Goal: Task Accomplishment & Management: Use online tool/utility

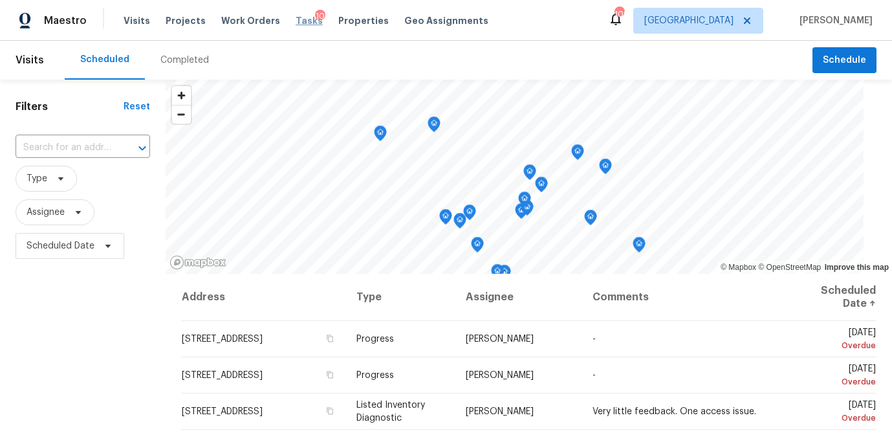
click at [298, 19] on span "Tasks" at bounding box center [309, 20] width 27 height 9
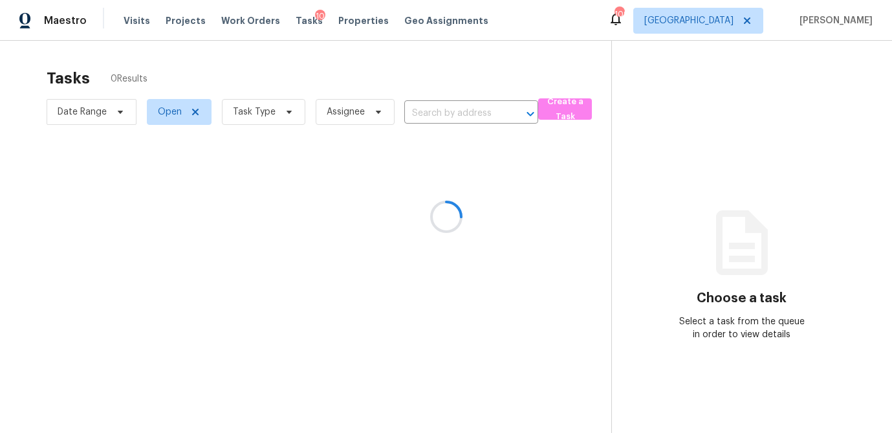
click at [290, 114] on div at bounding box center [446, 216] width 892 height 433
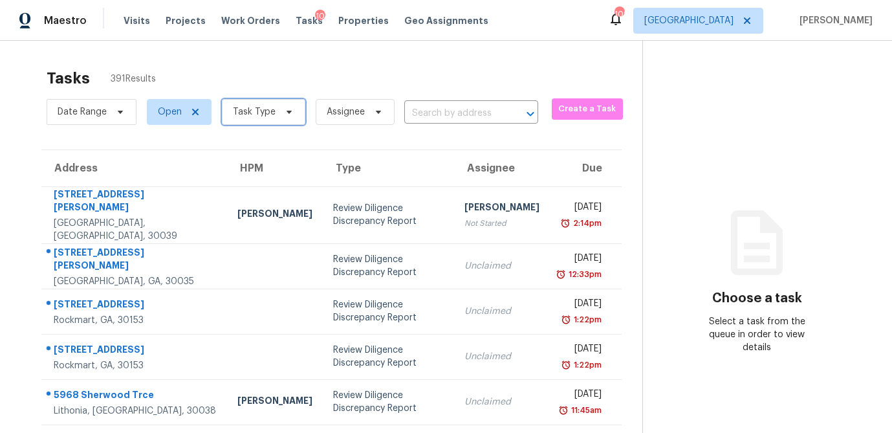
click at [285, 112] on icon at bounding box center [289, 112] width 10 height 10
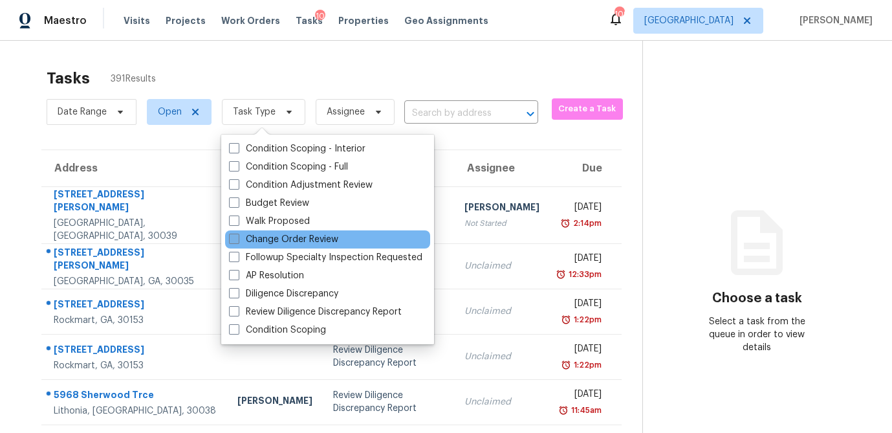
click at [236, 237] on span at bounding box center [234, 239] width 10 height 10
click at [236, 237] on input "Change Order Review" at bounding box center [233, 237] width 8 height 8
checkbox input "true"
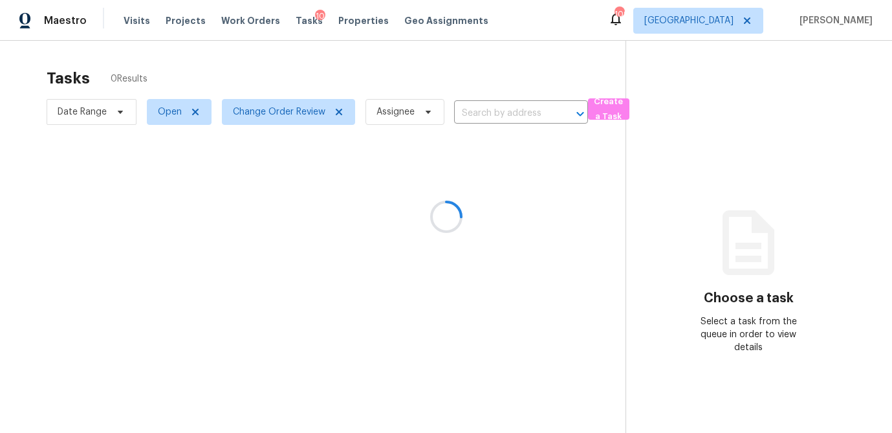
click at [264, 76] on div at bounding box center [446, 216] width 892 height 433
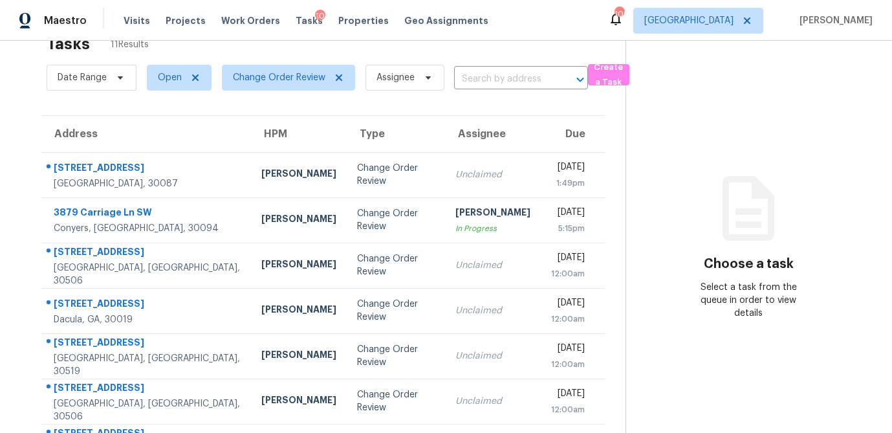
scroll to position [39, 0]
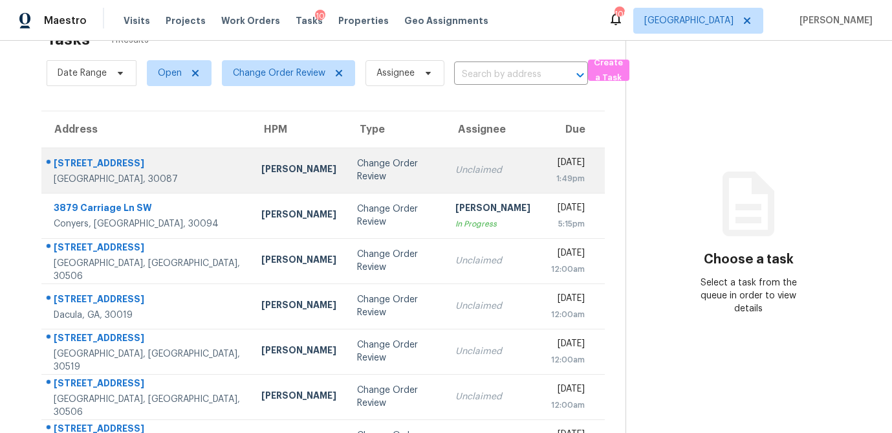
click at [357, 167] on div "Change Order Review" at bounding box center [396, 170] width 78 height 26
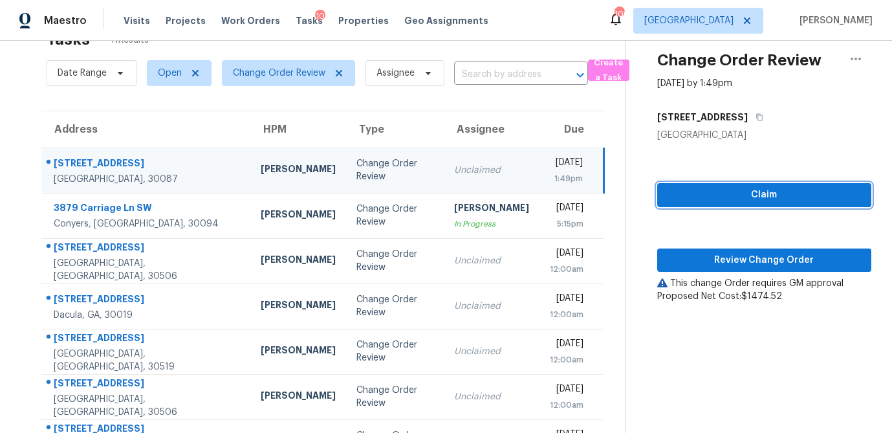
click at [724, 202] on span "Claim" at bounding box center [764, 195] width 193 height 16
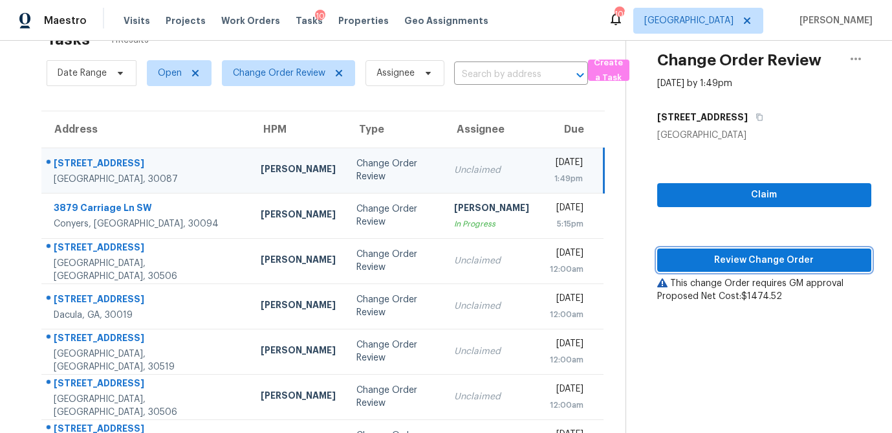
click at [713, 271] on button "Review Change Order" at bounding box center [764, 261] width 214 height 24
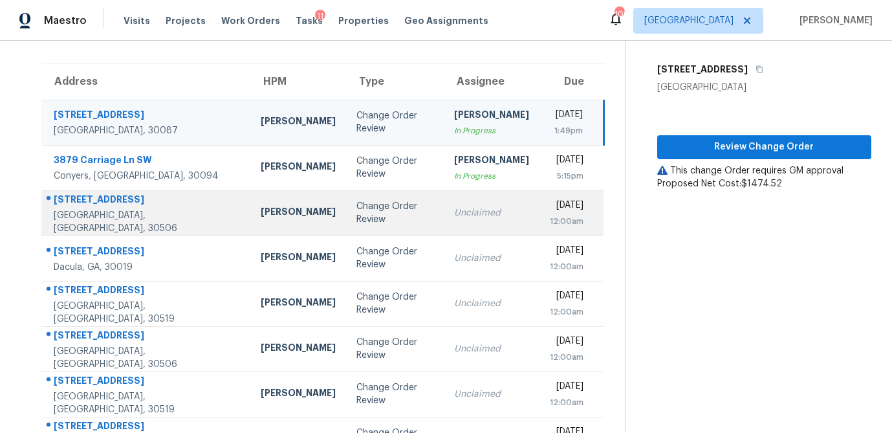
scroll to position [85, 0]
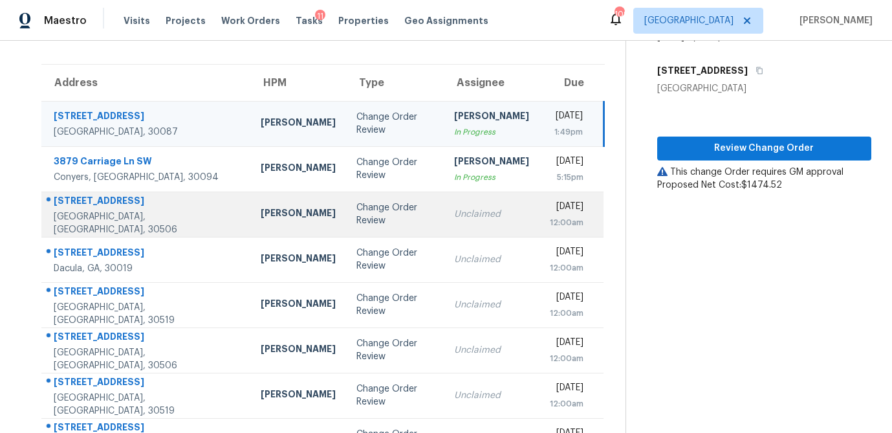
click at [265, 219] on td "[PERSON_NAME]" at bounding box center [298, 214] width 96 height 45
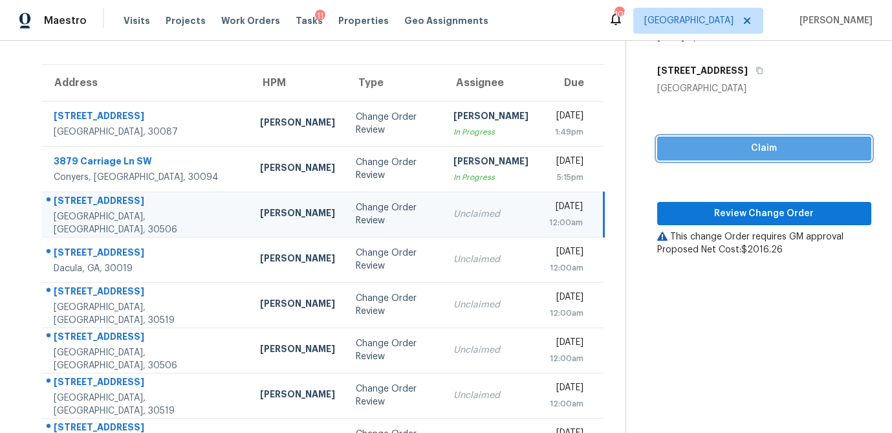
click at [725, 151] on span "Claim" at bounding box center [764, 148] width 193 height 16
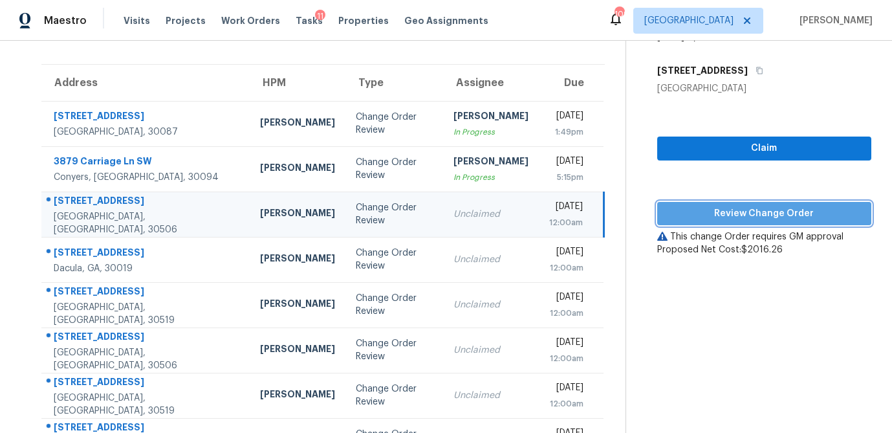
click at [719, 210] on span "Review Change Order" at bounding box center [764, 214] width 193 height 16
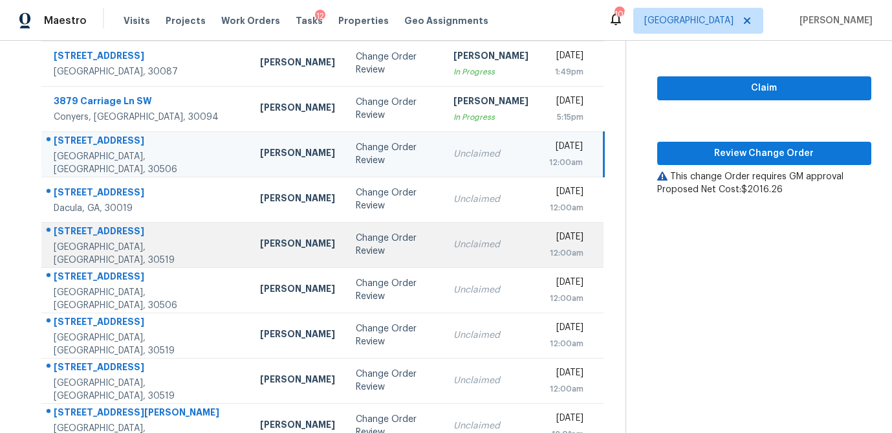
scroll to position [154, 0]
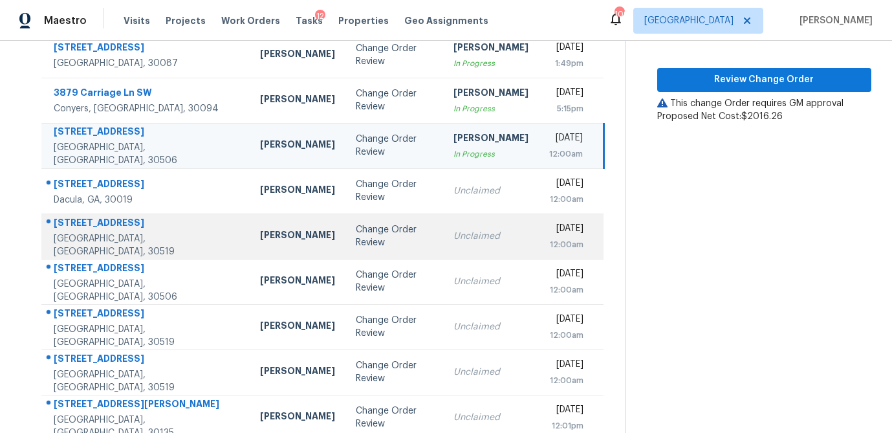
click at [367, 251] on td "Change Order Review" at bounding box center [395, 236] width 98 height 45
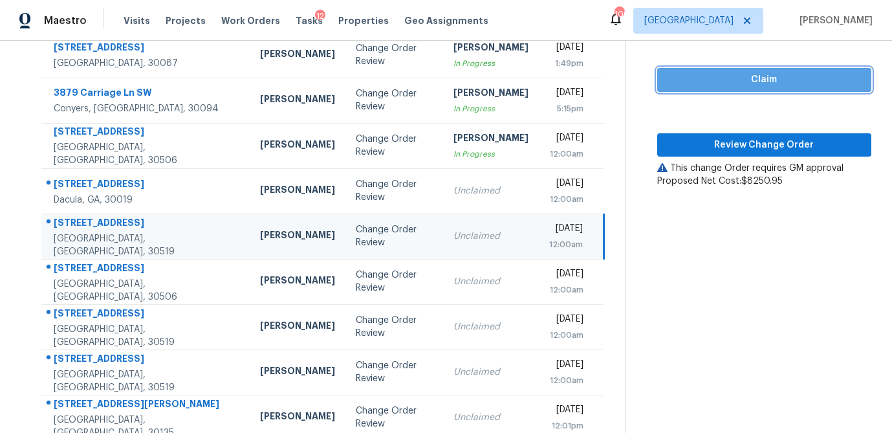
click at [698, 86] on span "Claim" at bounding box center [764, 80] width 193 height 16
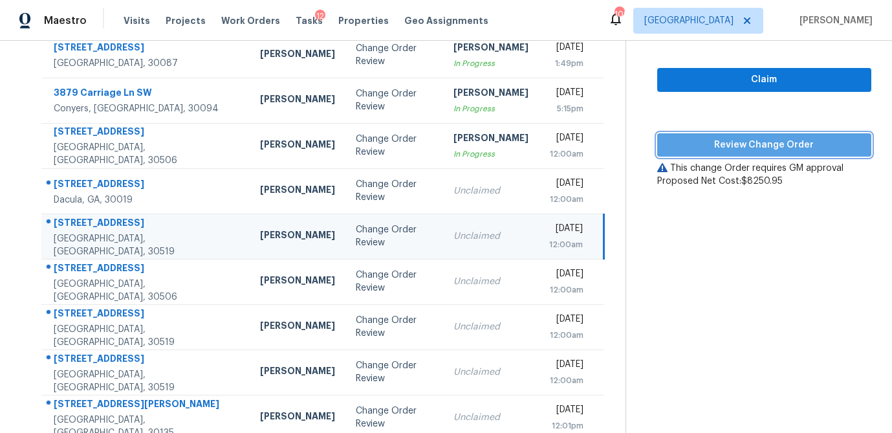
click at [699, 143] on span "Review Change Order" at bounding box center [764, 145] width 193 height 16
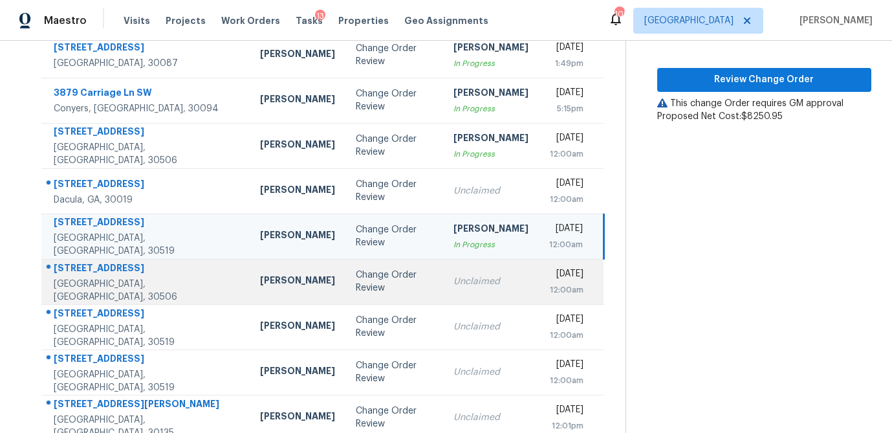
click at [356, 280] on div "Change Order Review" at bounding box center [394, 282] width 77 height 26
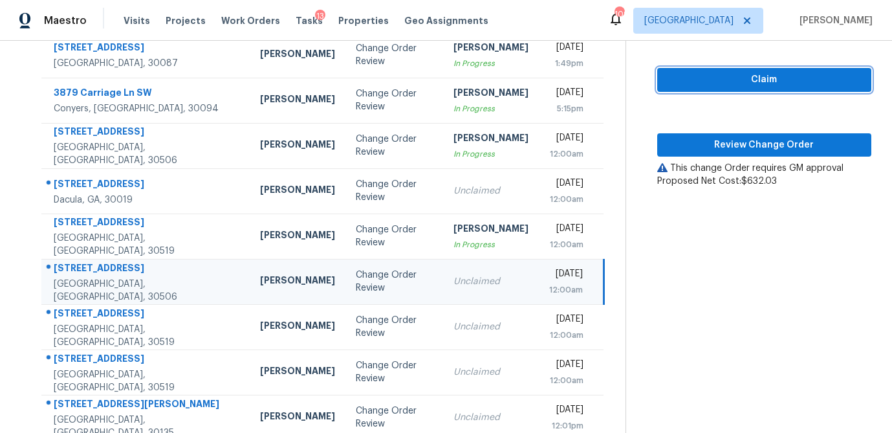
click at [741, 82] on span "Claim" at bounding box center [764, 80] width 193 height 16
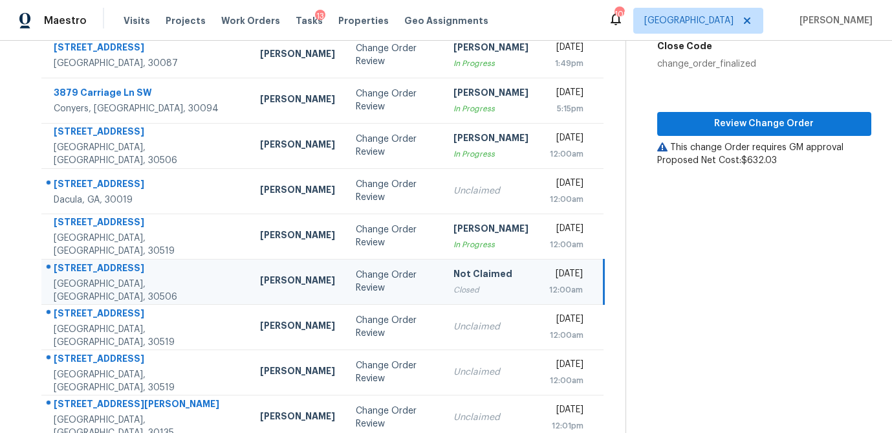
click at [712, 146] on div "This change Order requires GM approval" at bounding box center [764, 147] width 214 height 13
click at [757, 120] on span "Review Change Order" at bounding box center [764, 124] width 193 height 16
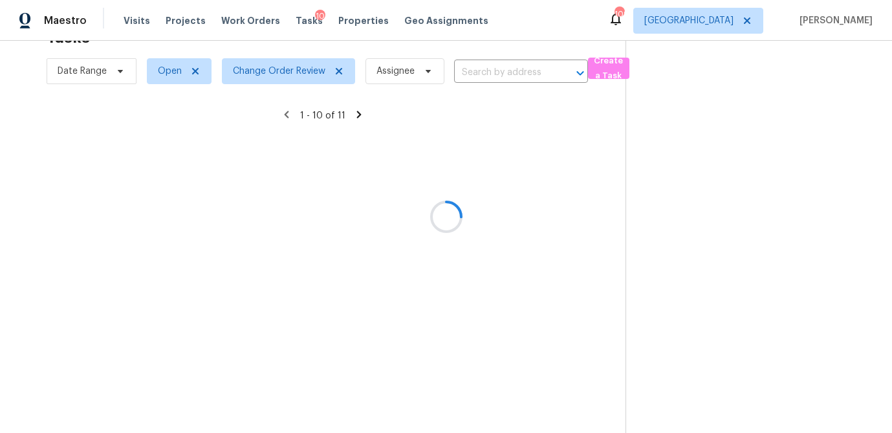
scroll to position [41, 0]
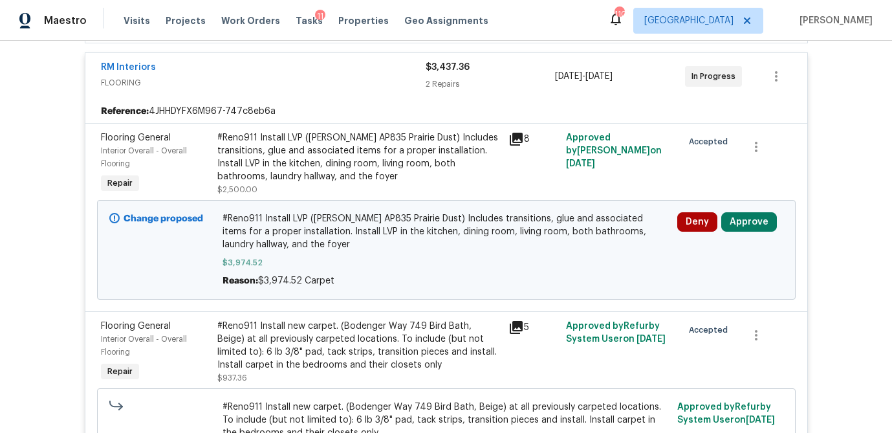
scroll to position [458, 0]
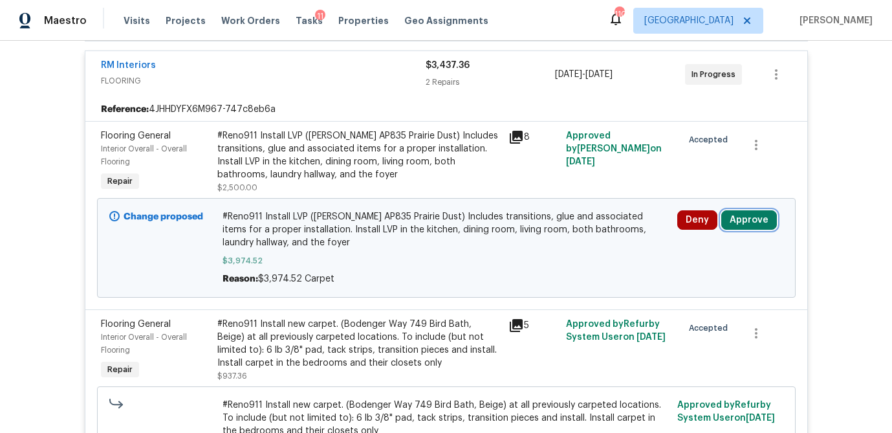
click at [750, 219] on button "Approve" at bounding box center [750, 219] width 56 height 19
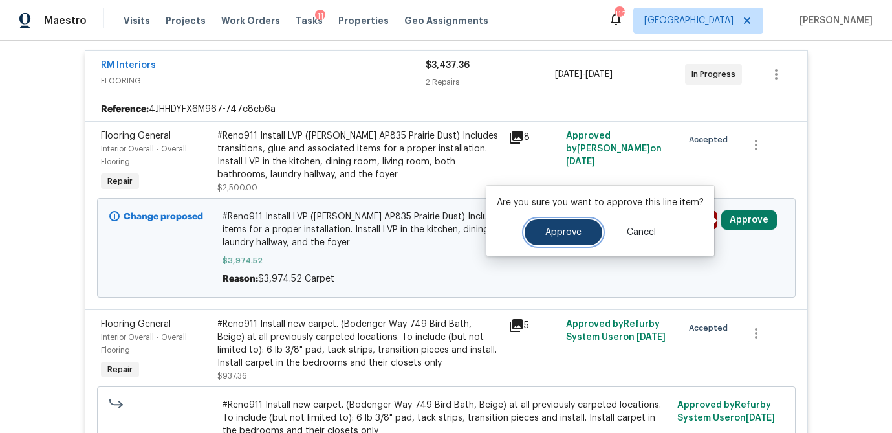
click at [564, 228] on span "Approve" at bounding box center [564, 233] width 36 height 10
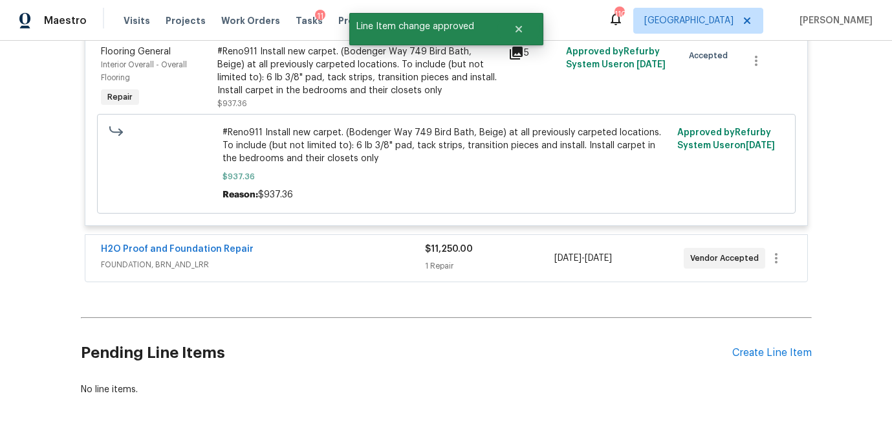
scroll to position [734, 0]
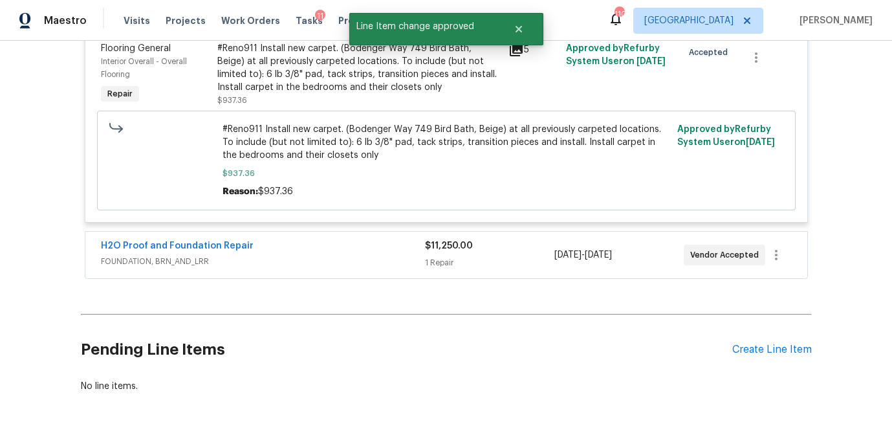
click at [493, 260] on div "1 Repair" at bounding box center [489, 262] width 129 height 13
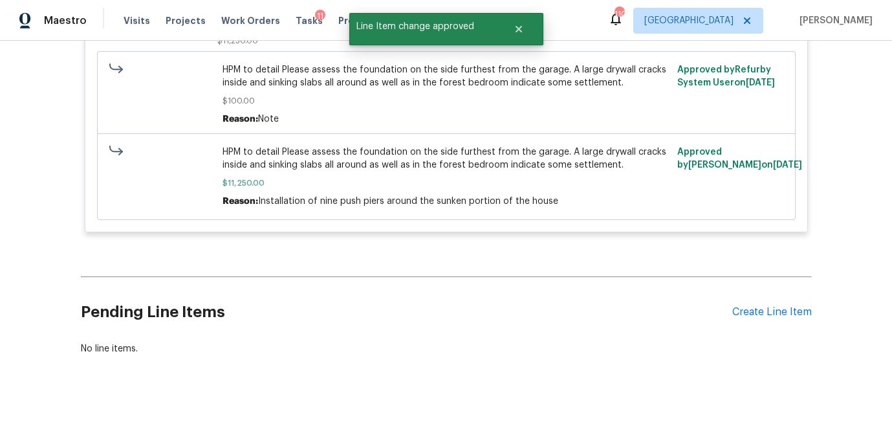
scroll to position [0, 0]
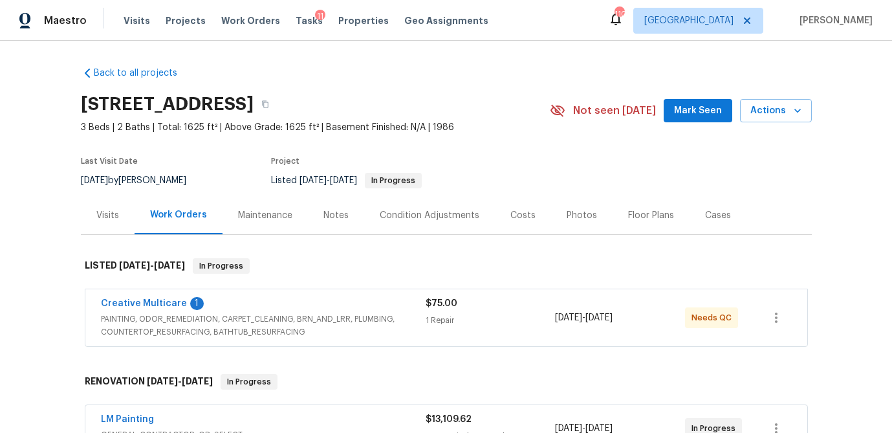
click at [482, 323] on div "1 Repair" at bounding box center [491, 320] width 130 height 13
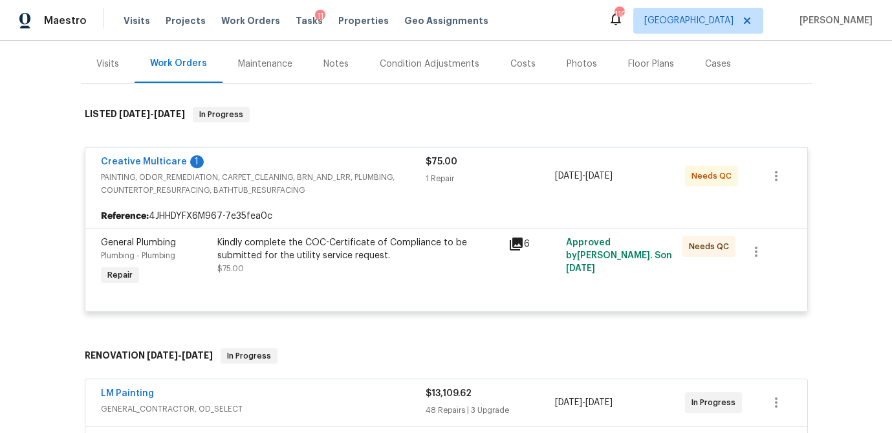
scroll to position [187, 0]
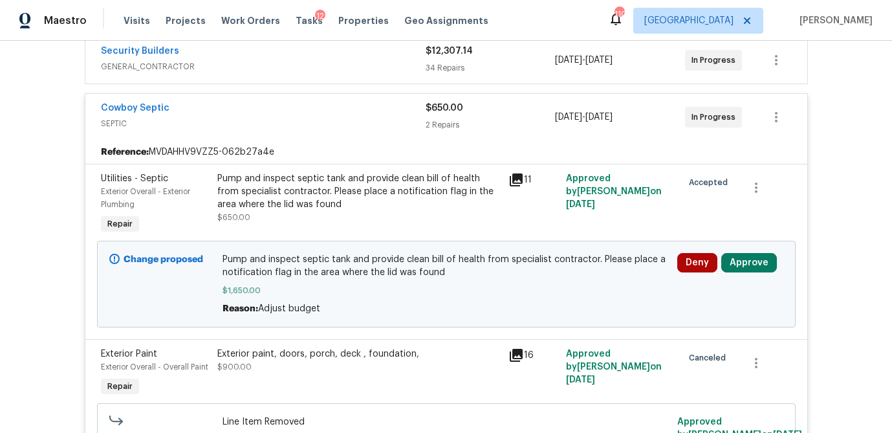
scroll to position [303, 0]
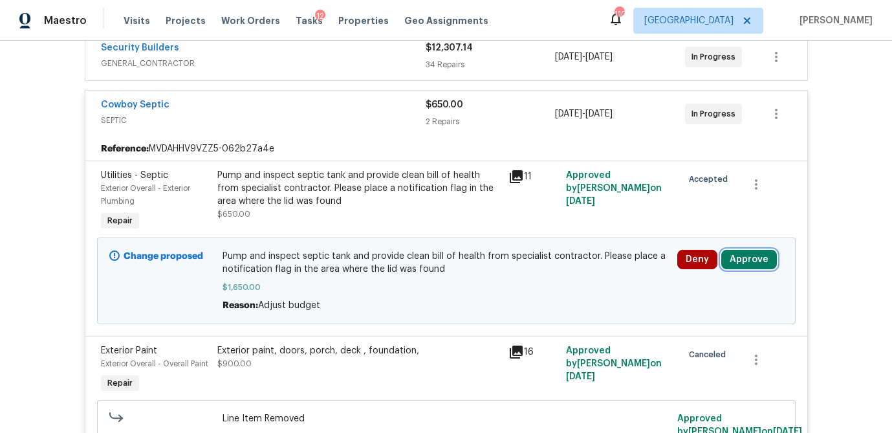
click at [747, 265] on button "Approve" at bounding box center [750, 259] width 56 height 19
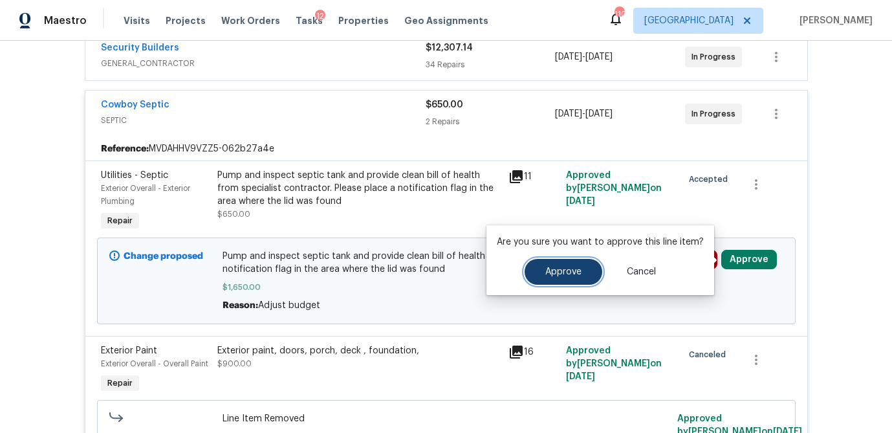
click at [572, 268] on span "Approve" at bounding box center [564, 272] width 36 height 10
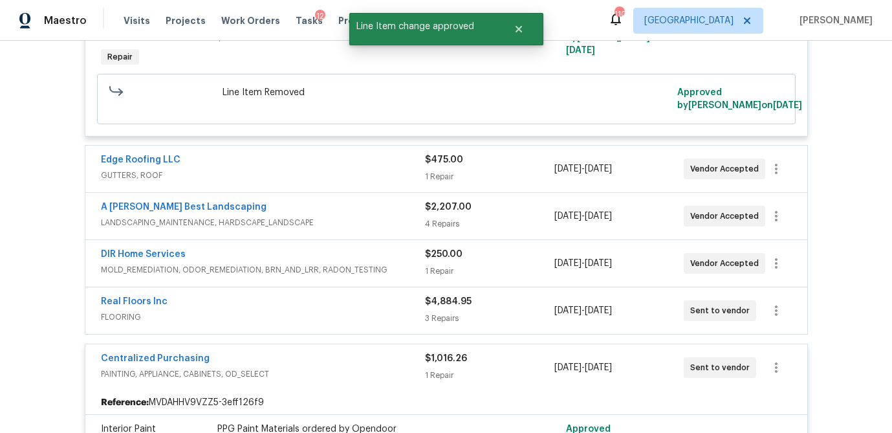
scroll to position [631, 0]
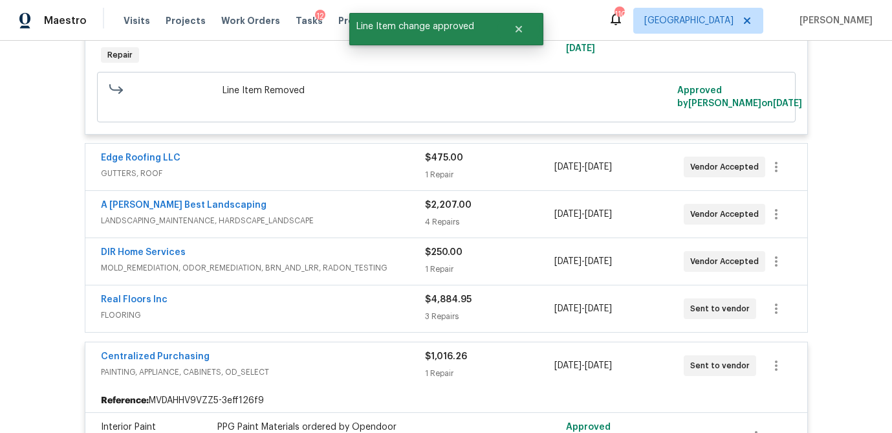
click at [493, 184] on div "Edge Roofing LLC GUTTERS, ROOF $475.00 1 Repair [DATE] - [DATE] Vendor Accepted" at bounding box center [446, 167] width 722 height 47
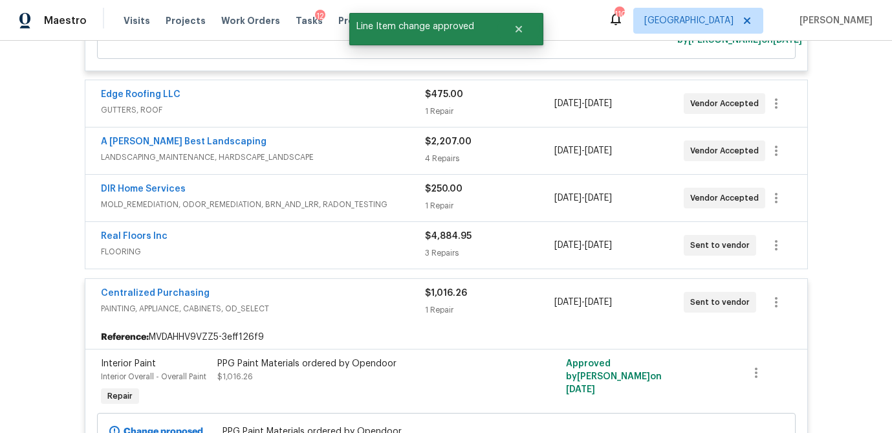
scroll to position [691, 0]
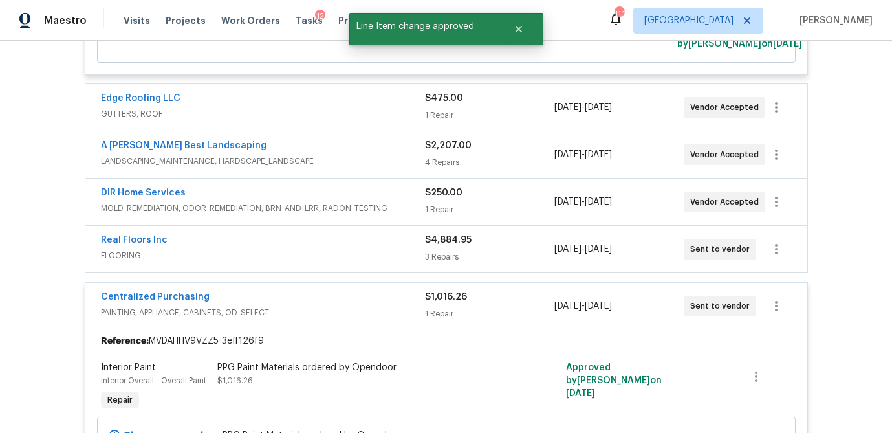
click at [483, 155] on div "$2,207.00 4 Repairs" at bounding box center [489, 154] width 129 height 31
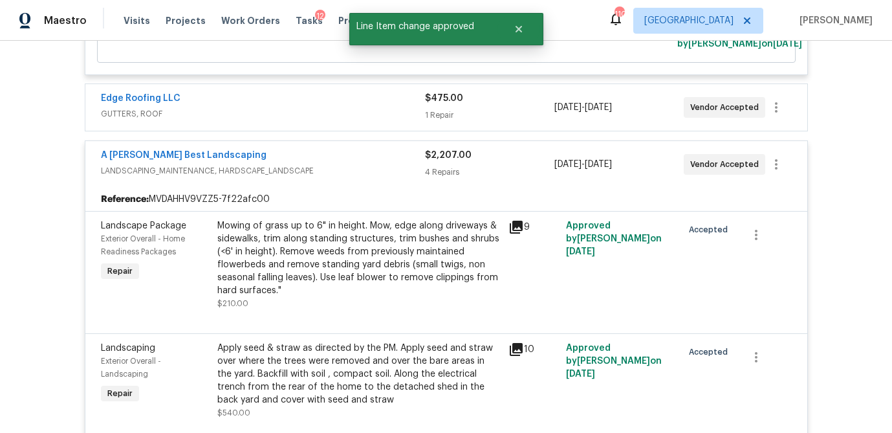
click at [482, 113] on div "1 Repair" at bounding box center [489, 115] width 129 height 13
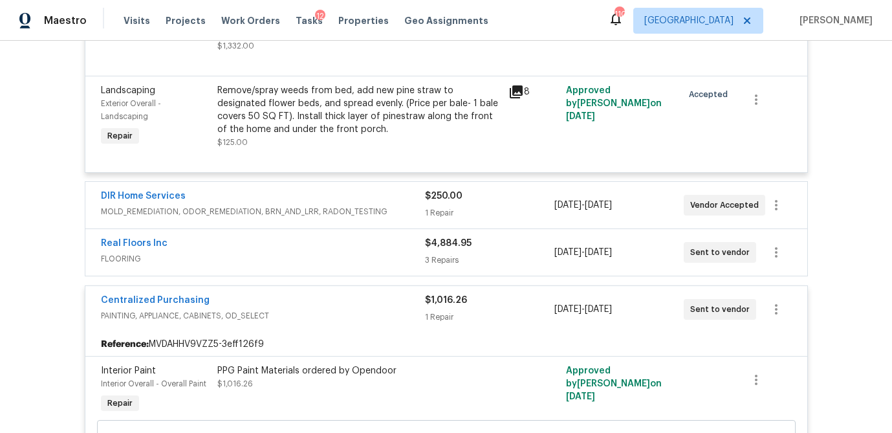
click at [494, 206] on div "1 Repair" at bounding box center [489, 212] width 129 height 13
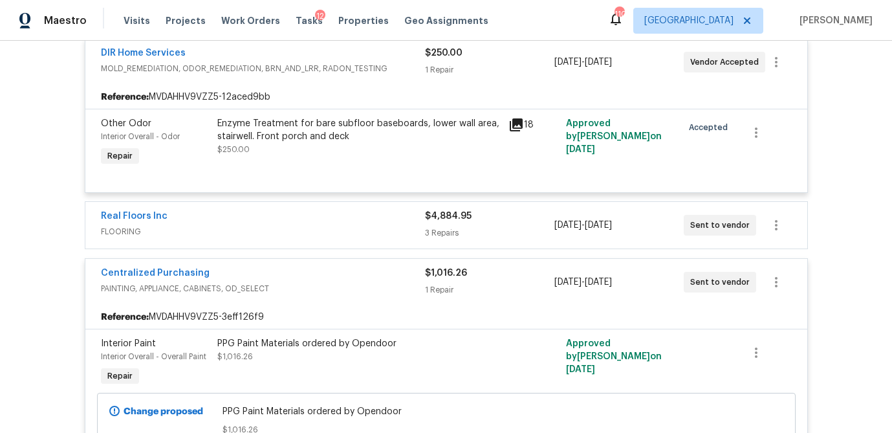
scroll to position [1494, 0]
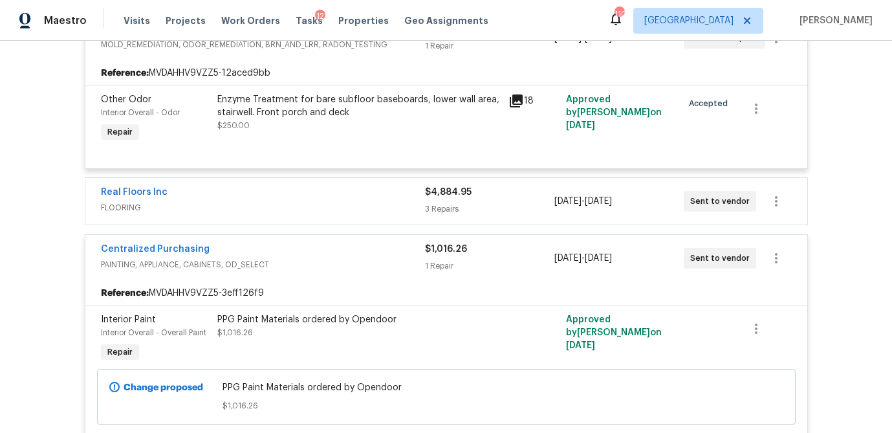
click at [497, 186] on div "$4,884.95 3 Repairs" at bounding box center [489, 201] width 129 height 31
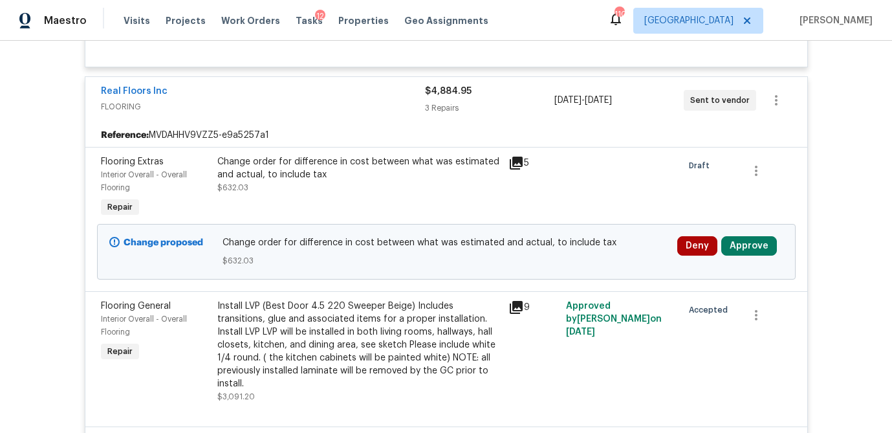
scroll to position [1596, 0]
click at [760, 236] on button "Approve" at bounding box center [750, 245] width 56 height 19
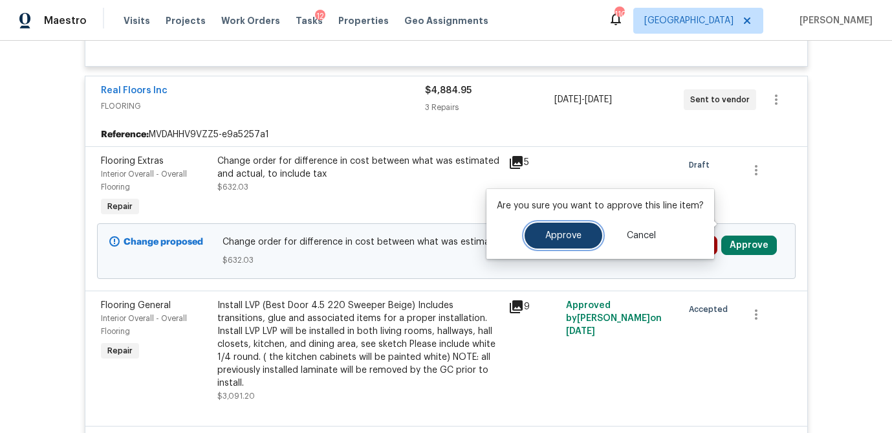
click at [586, 238] on button "Approve" at bounding box center [564, 236] width 78 height 26
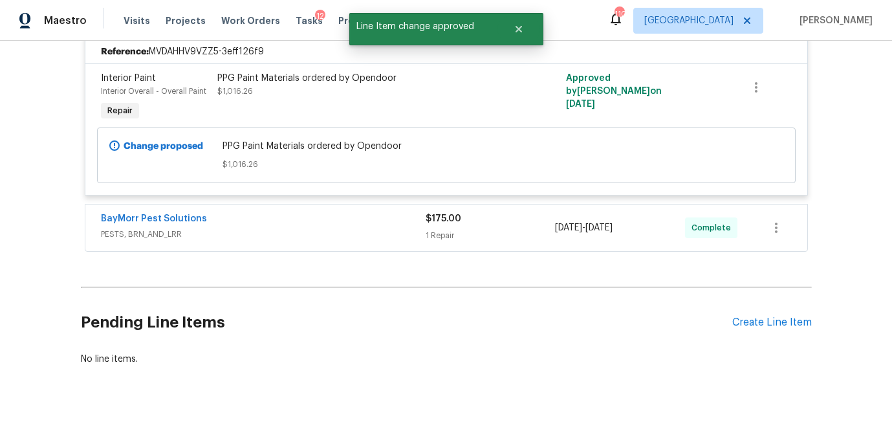
scroll to position [2125, 0]
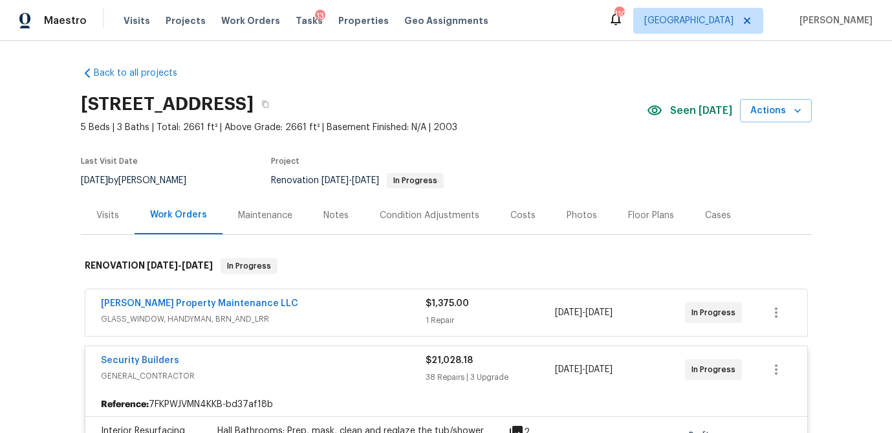
click at [113, 217] on div "Visits" at bounding box center [107, 215] width 23 height 13
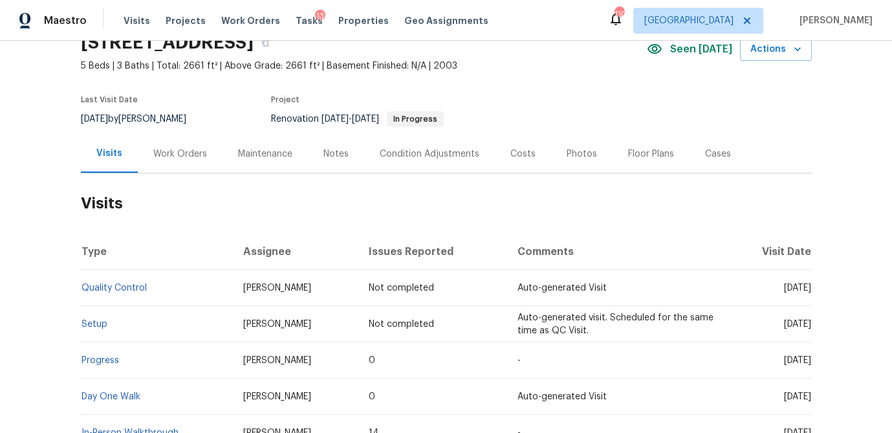
scroll to position [76, 0]
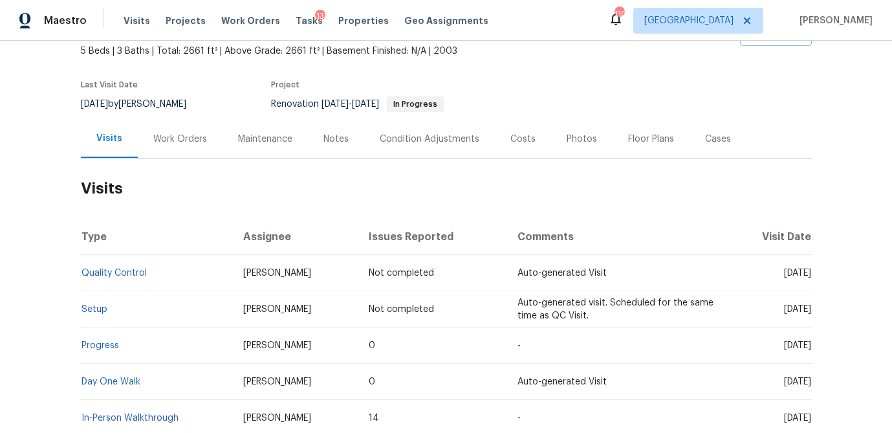
click at [187, 142] on div "Work Orders" at bounding box center [180, 139] width 54 height 13
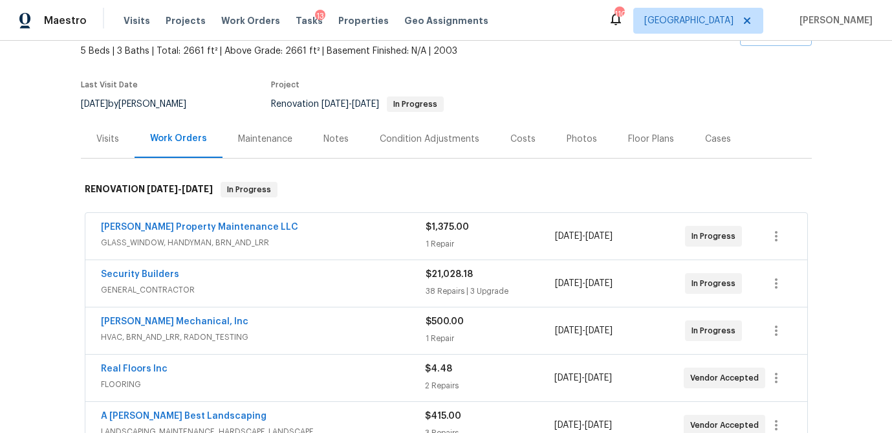
click at [313, 221] on div "Glen Property Maintenance LLC" at bounding box center [263, 229] width 325 height 16
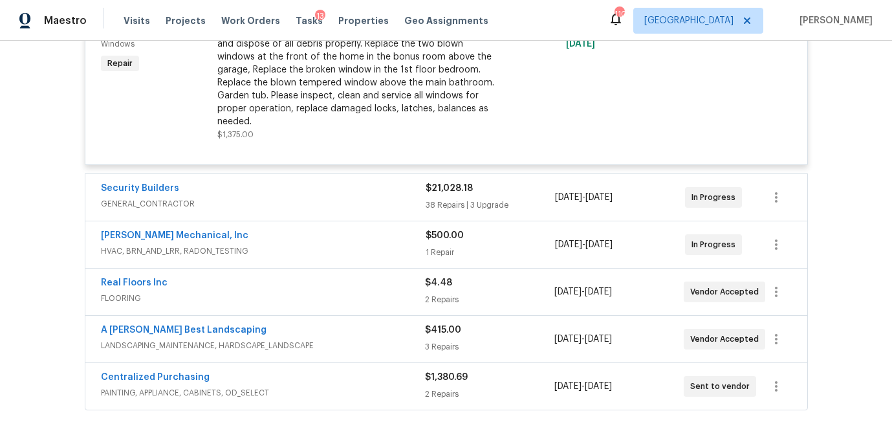
scroll to position [384, 0]
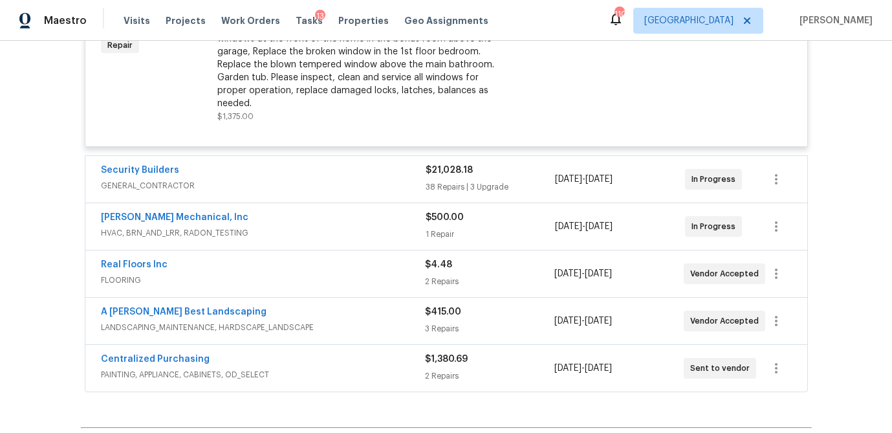
click at [385, 186] on div "Security Builders GENERAL_CONTRACTOR $21,028.18 38 Repairs | 3 Upgrade 7/29/202…" at bounding box center [446, 179] width 722 height 47
click at [385, 179] on span "GENERAL_CONTRACTOR" at bounding box center [263, 185] width 325 height 13
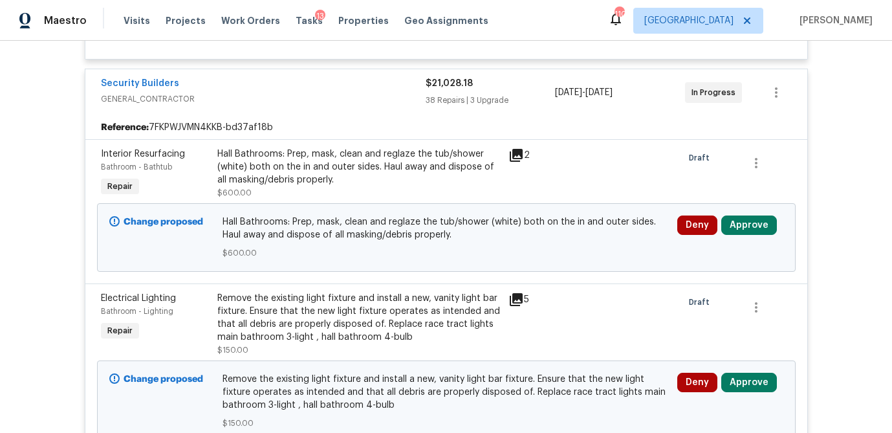
scroll to position [472, 0]
click at [750, 215] on button "Approve" at bounding box center [750, 224] width 56 height 19
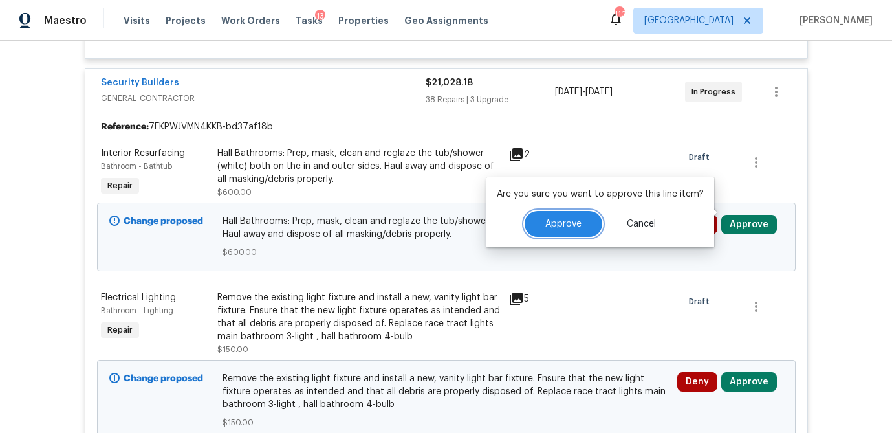
click at [569, 219] on span "Approve" at bounding box center [564, 224] width 36 height 10
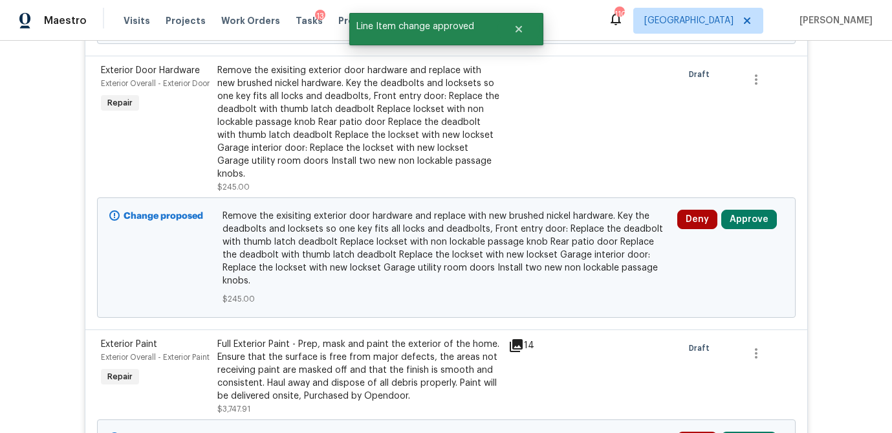
scroll to position [733, 0]
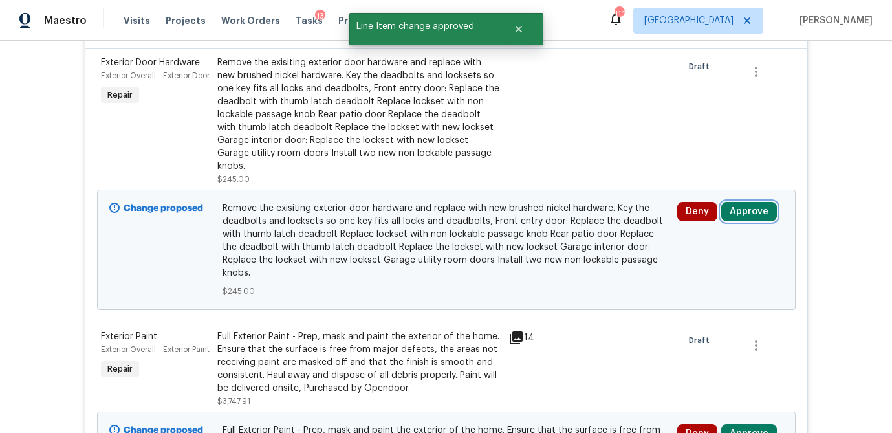
drag, startPoint x: 745, startPoint y: 188, endPoint x: 715, endPoint y: 190, distance: 29.9
click at [744, 202] on button "Approve" at bounding box center [750, 211] width 56 height 19
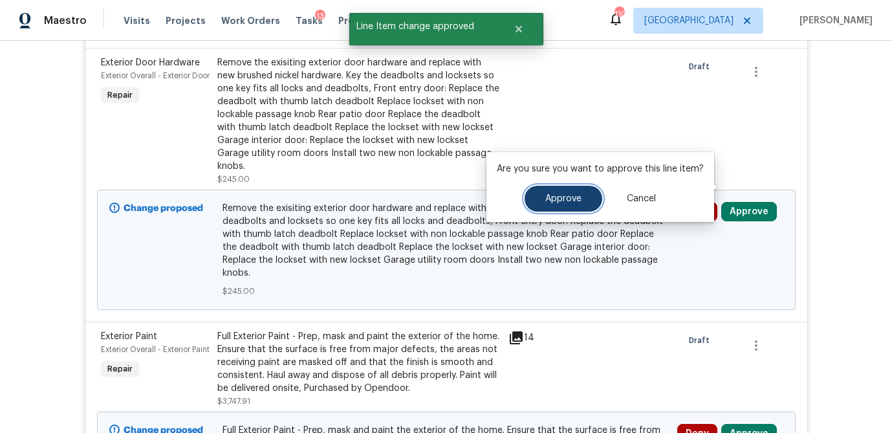
click at [578, 203] on button "Approve" at bounding box center [564, 199] width 78 height 26
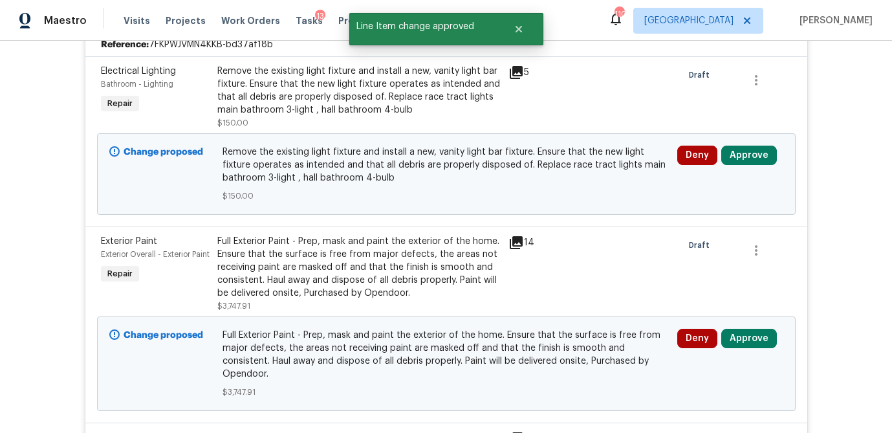
scroll to position [553, 0]
click at [743, 146] on button "Approve" at bounding box center [750, 155] width 56 height 19
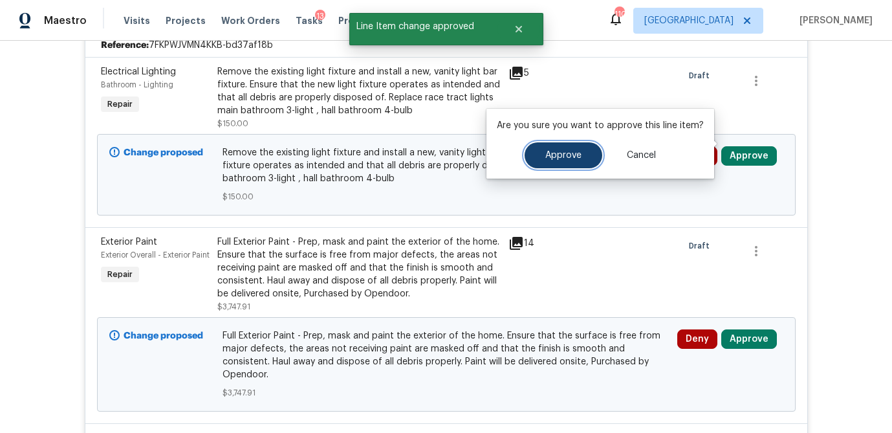
click at [584, 155] on button "Approve" at bounding box center [564, 155] width 78 height 26
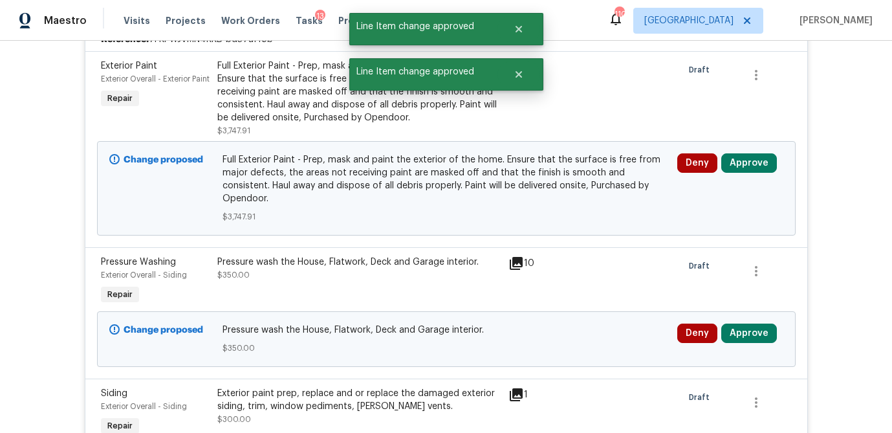
scroll to position [561, 0]
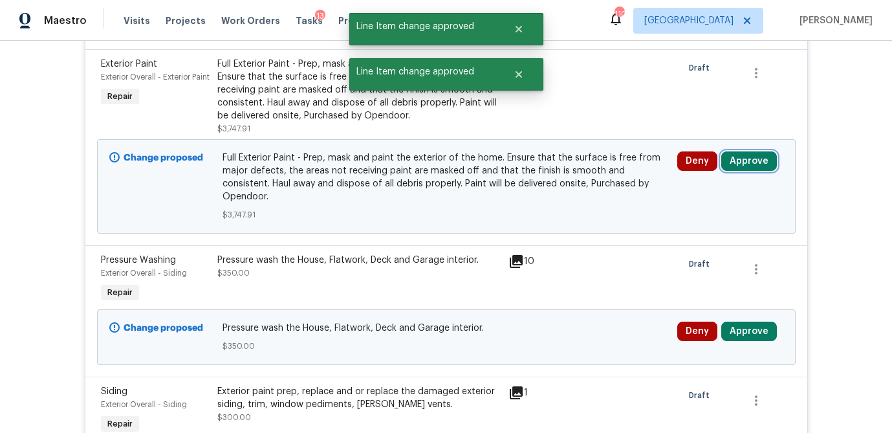
click at [745, 151] on button "Approve" at bounding box center [750, 160] width 56 height 19
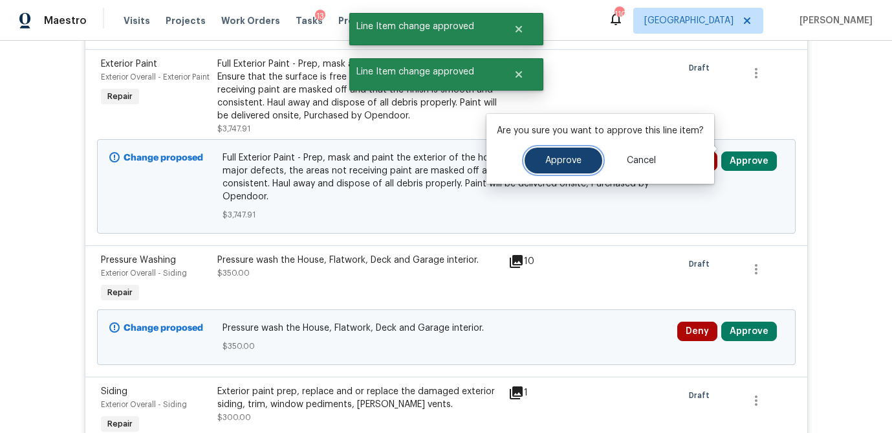
click at [575, 162] on span "Approve" at bounding box center [564, 161] width 36 height 10
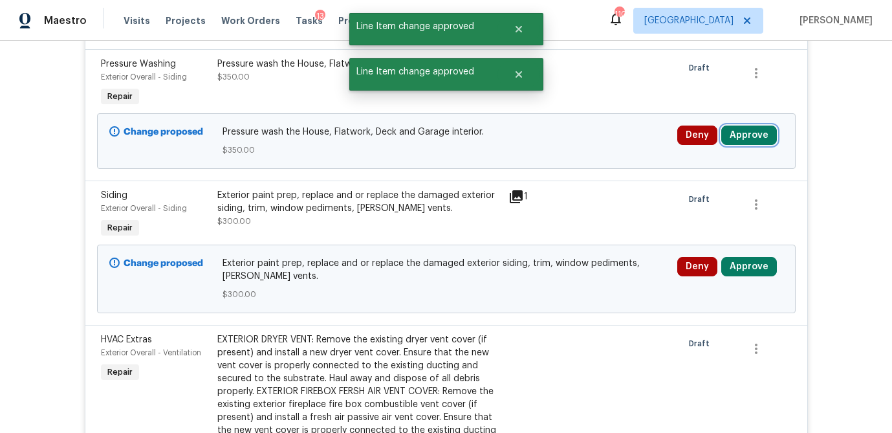
click at [751, 126] on button "Approve" at bounding box center [750, 135] width 56 height 19
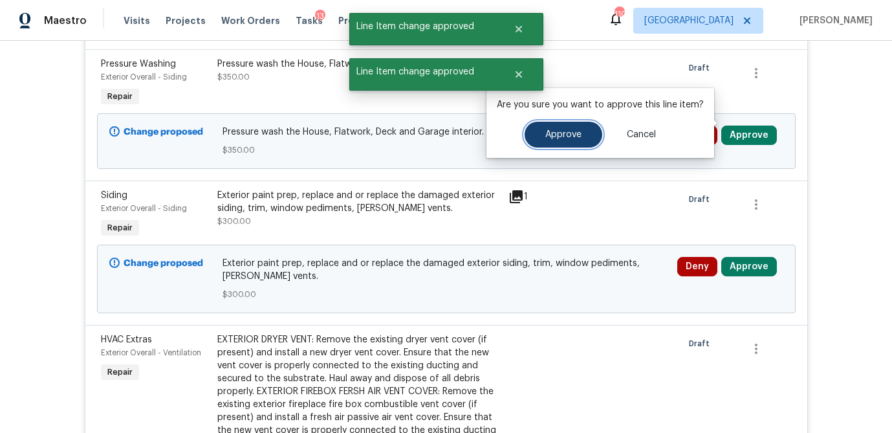
click at [578, 133] on span "Approve" at bounding box center [564, 135] width 36 height 10
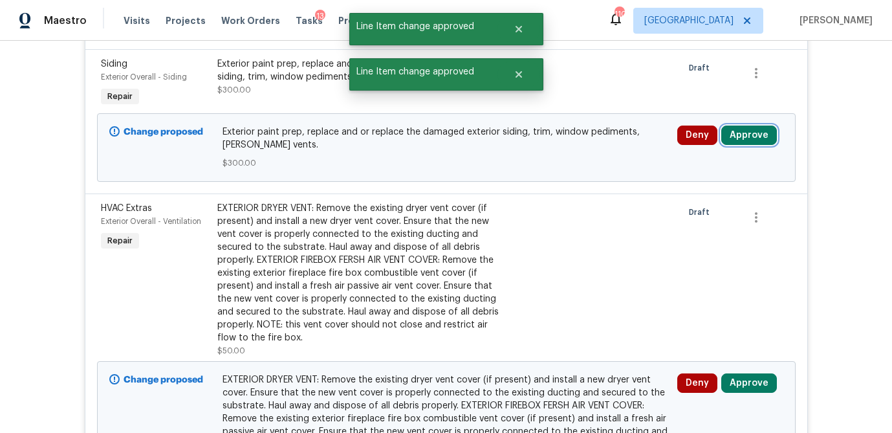
click at [740, 126] on button "Approve" at bounding box center [750, 135] width 56 height 19
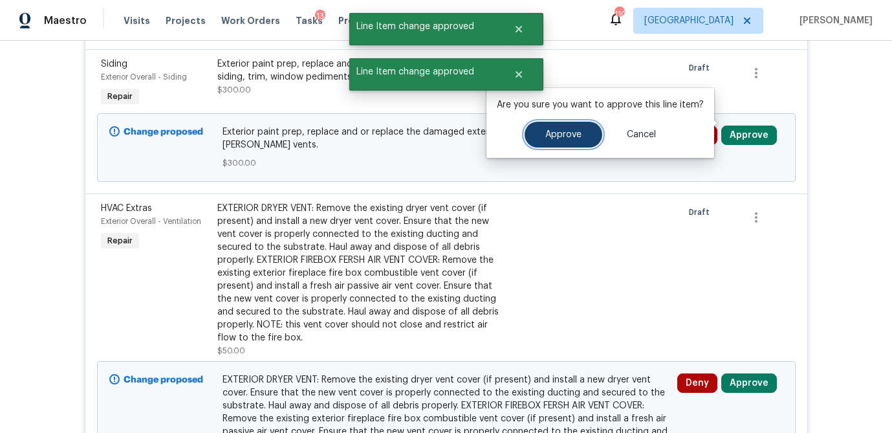
click at [584, 138] on button "Approve" at bounding box center [564, 135] width 78 height 26
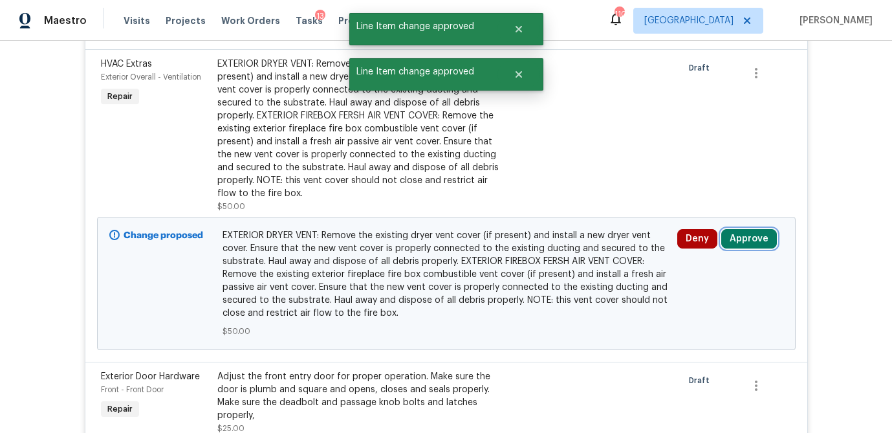
click at [747, 229] on button "Approve" at bounding box center [750, 238] width 56 height 19
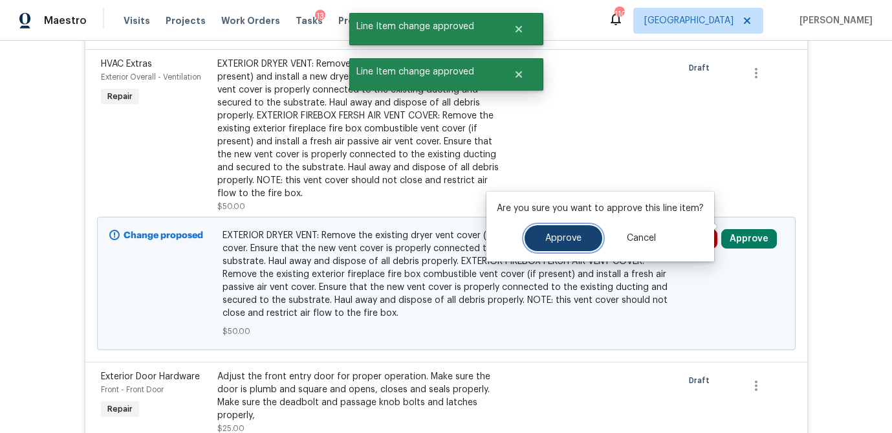
click at [575, 234] on span "Approve" at bounding box center [564, 239] width 36 height 10
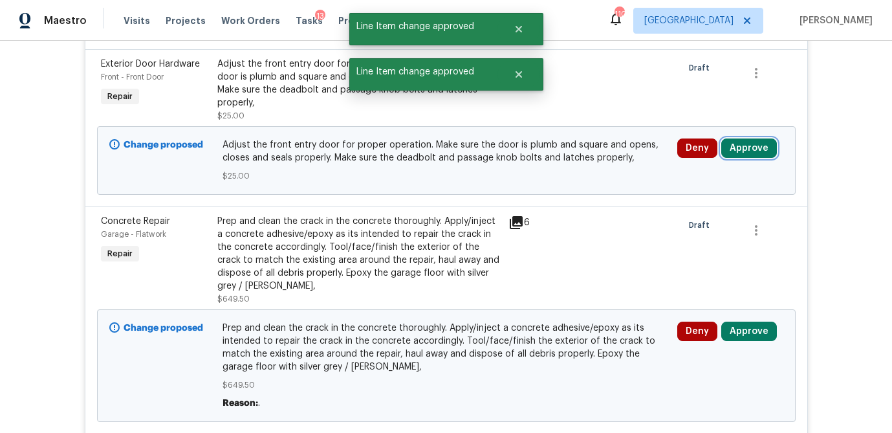
click at [760, 138] on button "Approve" at bounding box center [750, 147] width 56 height 19
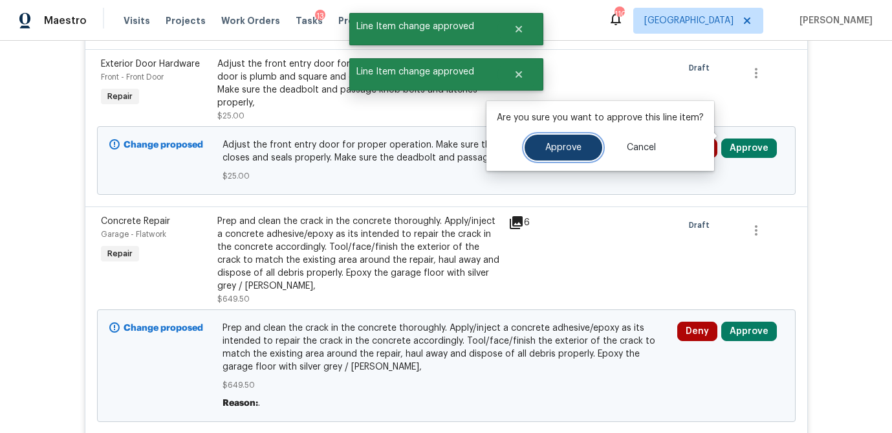
click at [579, 151] on button "Approve" at bounding box center [564, 148] width 78 height 26
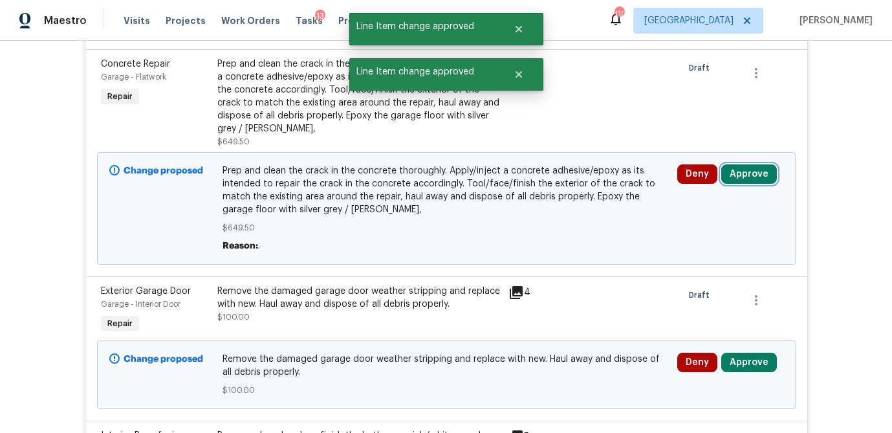
drag, startPoint x: 750, startPoint y: 160, endPoint x: 715, endPoint y: 160, distance: 34.9
click at [750, 164] on button "Approve" at bounding box center [750, 173] width 56 height 19
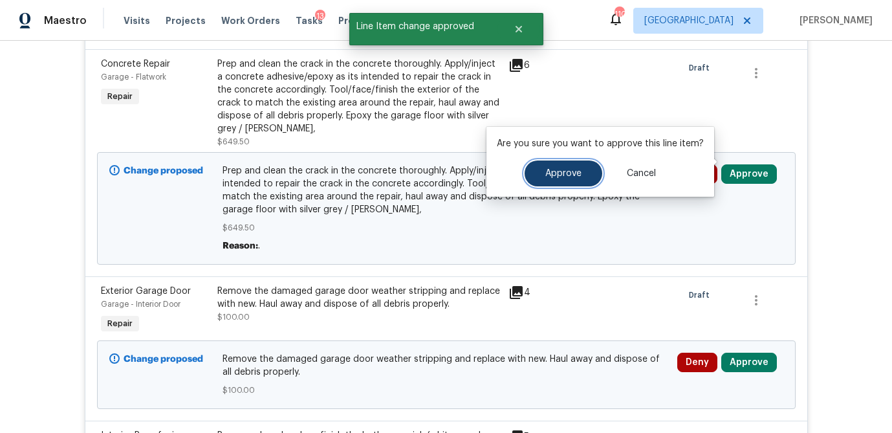
click at [584, 168] on button "Approve" at bounding box center [564, 173] width 78 height 26
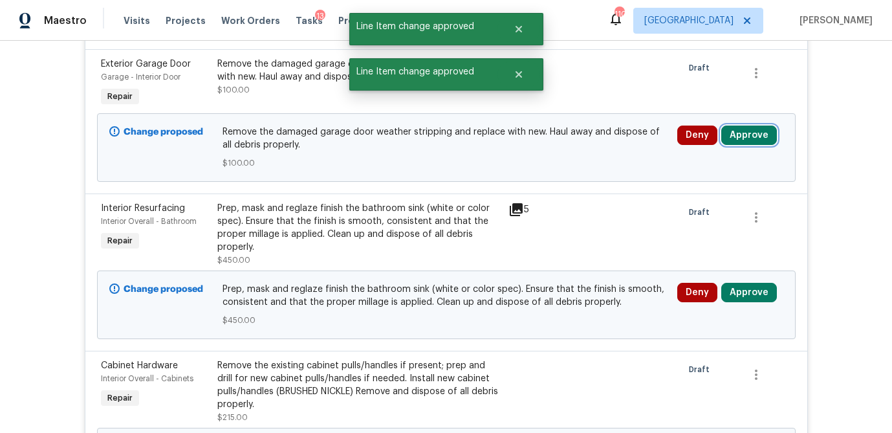
drag, startPoint x: 749, startPoint y: 123, endPoint x: 727, endPoint y: 124, distance: 21.4
click at [749, 126] on button "Approve" at bounding box center [750, 135] width 56 height 19
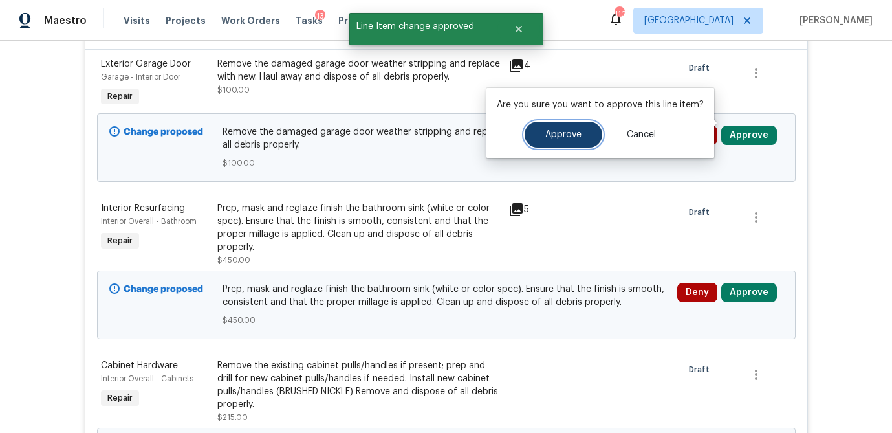
click at [562, 138] on span "Approve" at bounding box center [564, 135] width 36 height 10
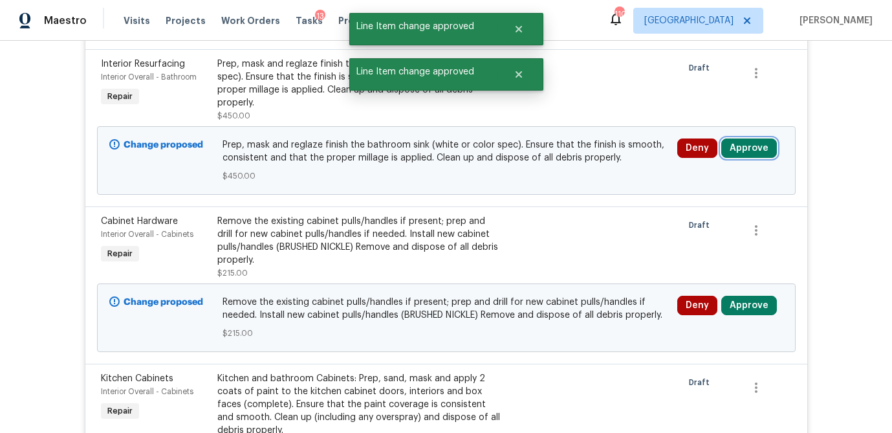
click at [751, 138] on button "Approve" at bounding box center [750, 147] width 56 height 19
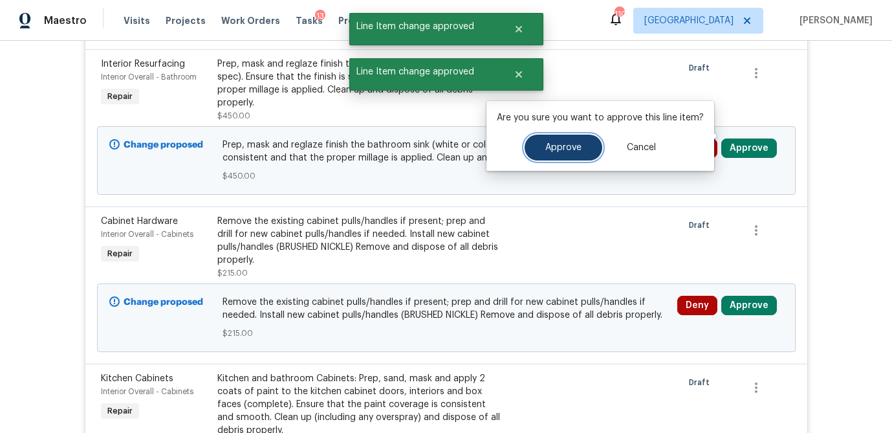
click at [536, 143] on button "Approve" at bounding box center [564, 148] width 78 height 26
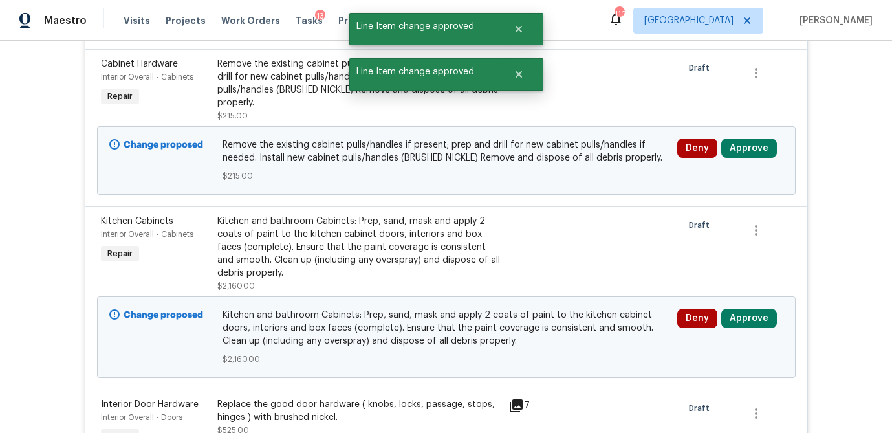
click at [757, 135] on div "Deny Approve" at bounding box center [731, 161] width 114 height 52
click at [744, 138] on button "Approve" at bounding box center [750, 147] width 56 height 19
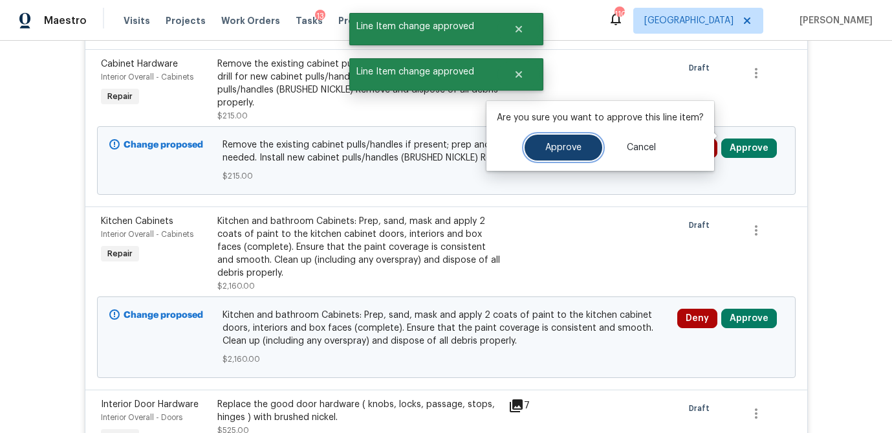
click at [571, 140] on button "Approve" at bounding box center [564, 148] width 78 height 26
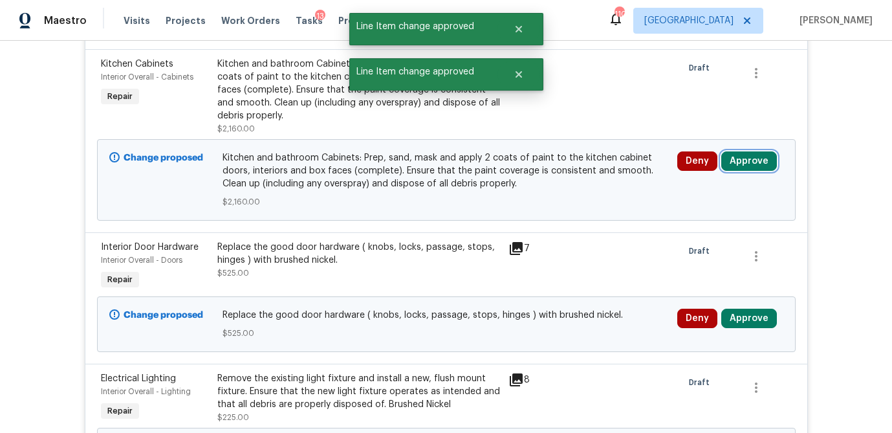
click at [754, 151] on button "Approve" at bounding box center [750, 160] width 56 height 19
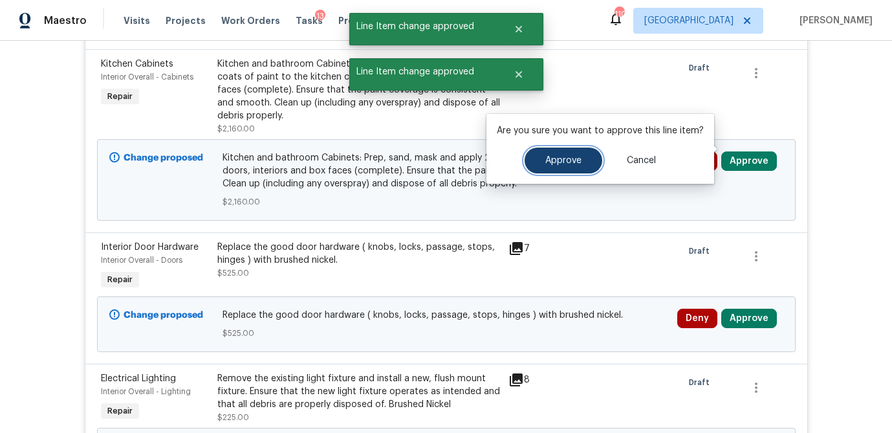
click at [564, 159] on span "Approve" at bounding box center [564, 161] width 36 height 10
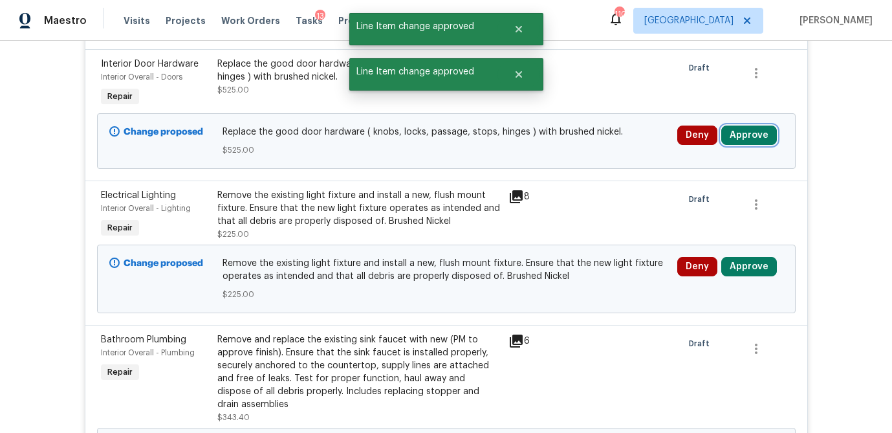
click at [763, 126] on button "Approve" at bounding box center [750, 135] width 56 height 19
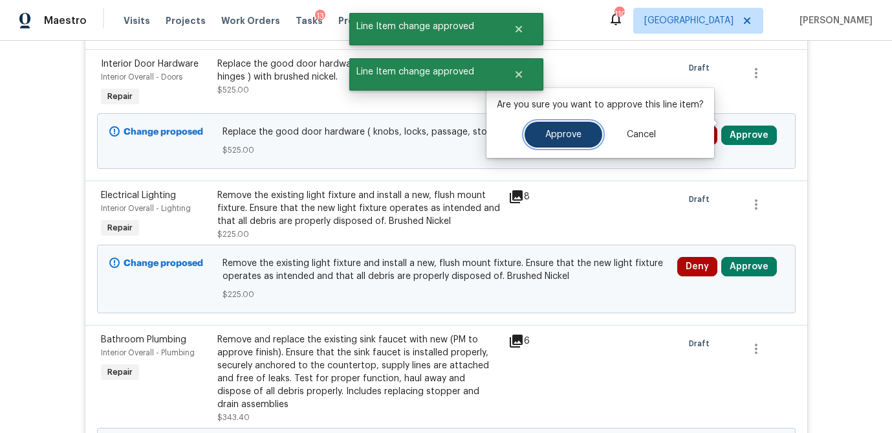
click at [569, 131] on span "Approve" at bounding box center [564, 135] width 36 height 10
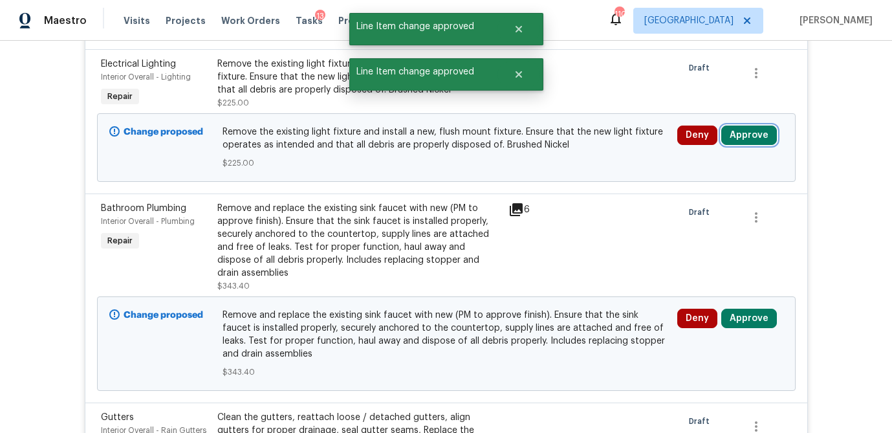
drag, startPoint x: 769, startPoint y: 122, endPoint x: 753, endPoint y: 122, distance: 16.8
click at [769, 126] on button "Approve" at bounding box center [750, 135] width 56 height 19
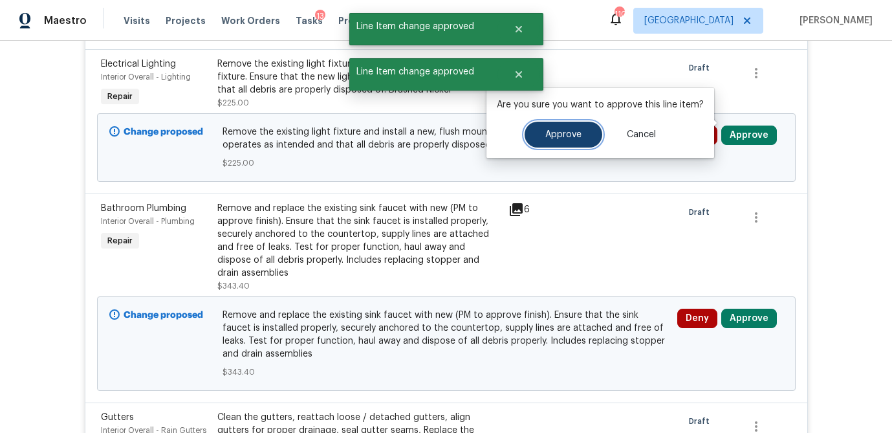
click at [553, 137] on span "Approve" at bounding box center [564, 135] width 36 height 10
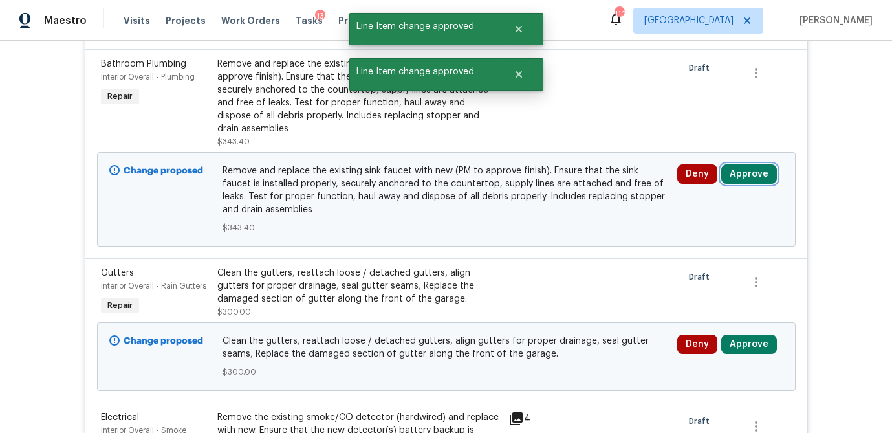
click at [751, 169] on button "Approve" at bounding box center [750, 173] width 56 height 19
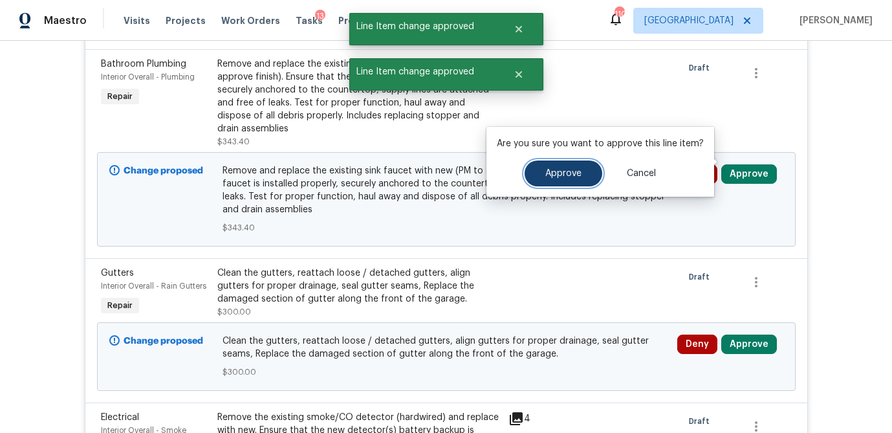
click at [546, 175] on span "Approve" at bounding box center [564, 174] width 36 height 10
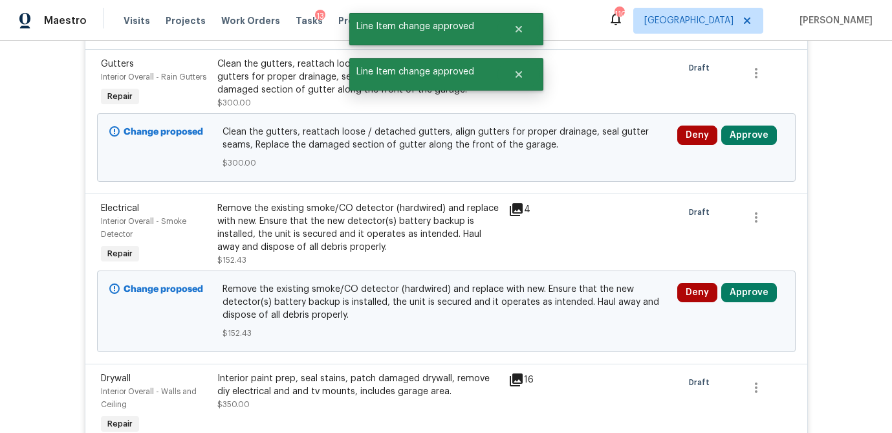
click at [758, 113] on div "Change proposed Clean the gutters, reattach loose / detached gutters, align gut…" at bounding box center [446, 147] width 699 height 69
click at [741, 126] on button "Approve" at bounding box center [750, 135] width 56 height 19
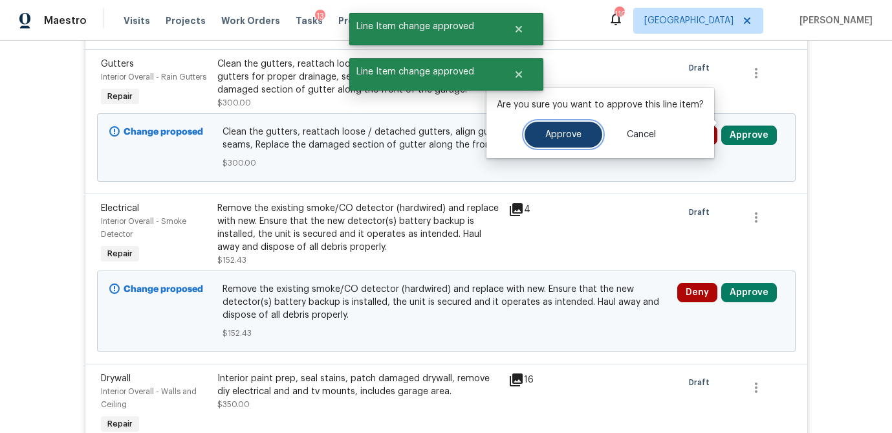
click at [563, 134] on span "Approve" at bounding box center [564, 135] width 36 height 10
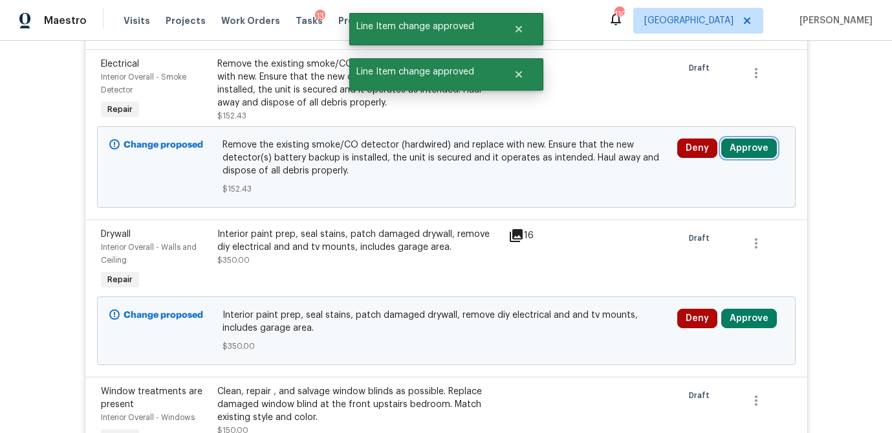
drag, startPoint x: 751, startPoint y: 138, endPoint x: 726, endPoint y: 140, distance: 25.3
click at [751, 138] on button "Approve" at bounding box center [750, 147] width 56 height 19
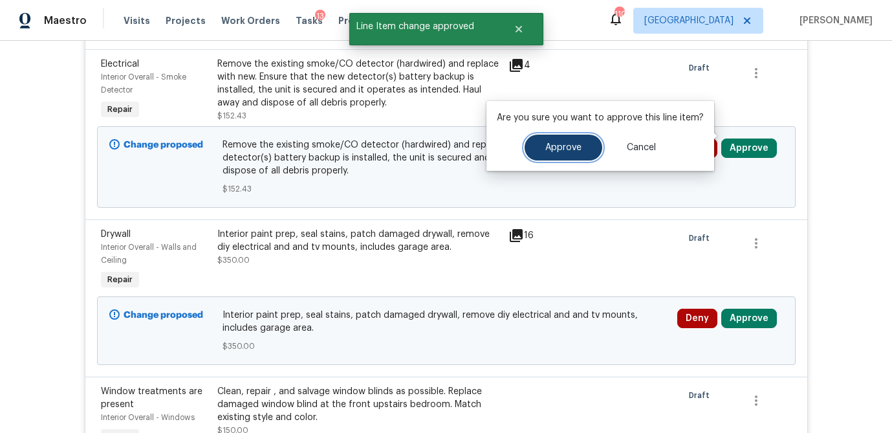
click at [574, 153] on button "Approve" at bounding box center [564, 148] width 78 height 26
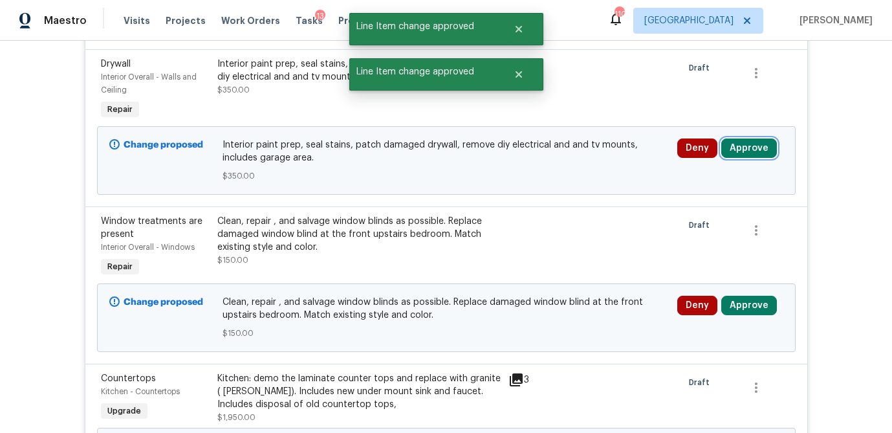
click at [742, 140] on button "Approve" at bounding box center [750, 147] width 56 height 19
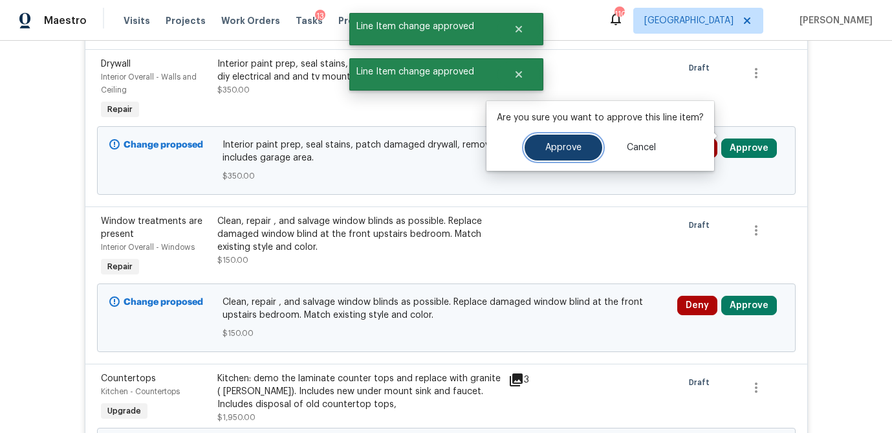
click at [568, 153] on button "Approve" at bounding box center [564, 148] width 78 height 26
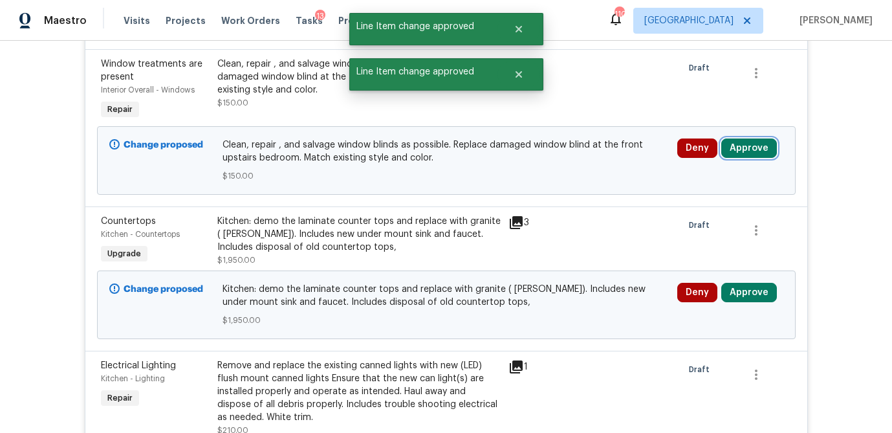
drag, startPoint x: 738, startPoint y: 137, endPoint x: 728, endPoint y: 138, distance: 10.5
click at [738, 138] on button "Approve" at bounding box center [750, 147] width 56 height 19
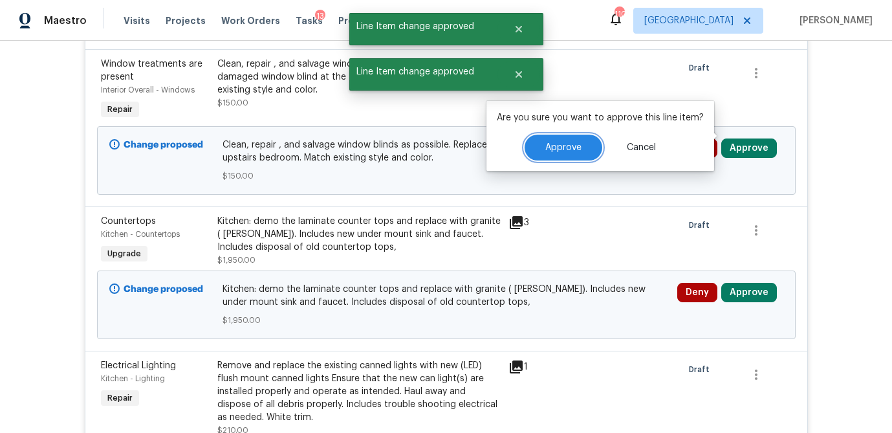
click at [569, 146] on span "Approve" at bounding box center [564, 148] width 36 height 10
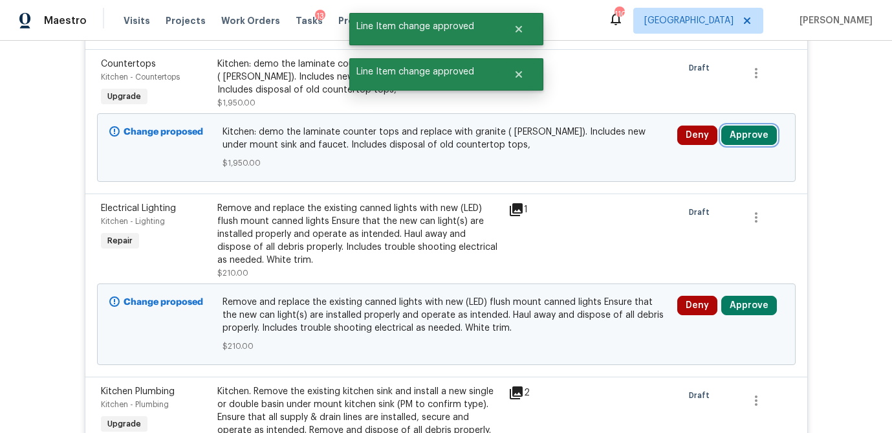
click at [764, 126] on button "Approve" at bounding box center [750, 135] width 56 height 19
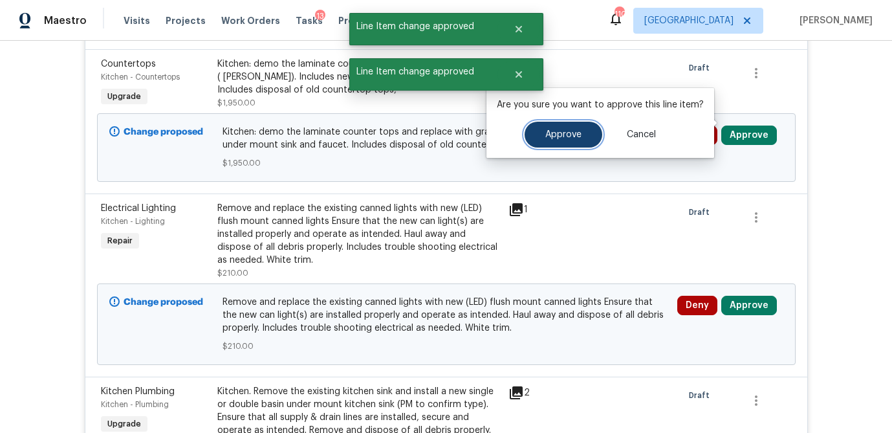
click at [569, 131] on span "Approve" at bounding box center [564, 135] width 36 height 10
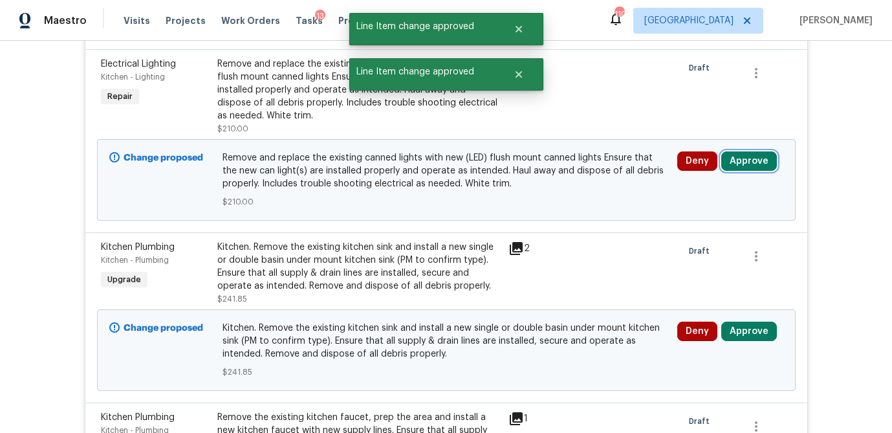
click at [751, 151] on button "Approve" at bounding box center [750, 160] width 56 height 19
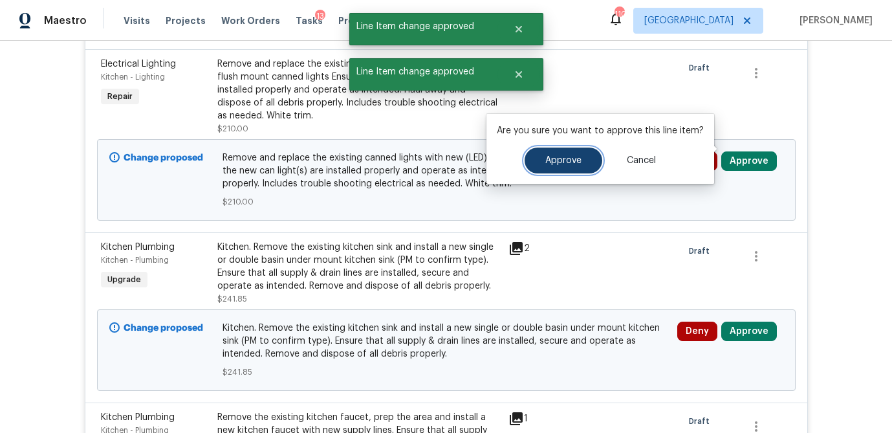
click at [555, 162] on span "Approve" at bounding box center [564, 161] width 36 height 10
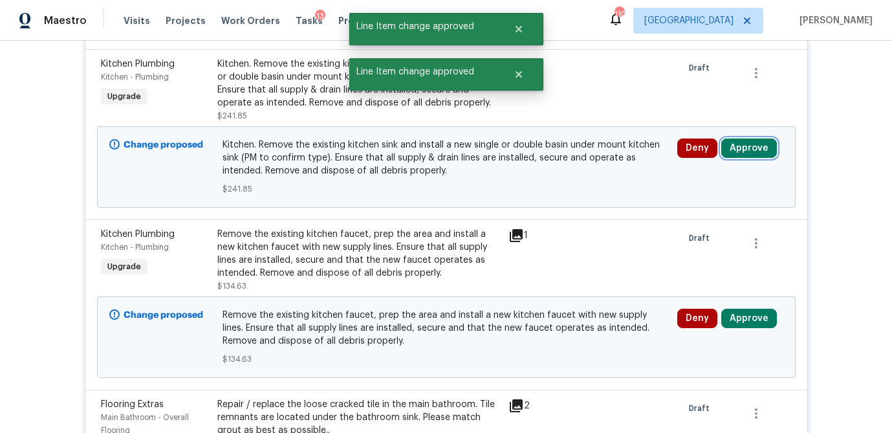
drag, startPoint x: 757, startPoint y: 137, endPoint x: 717, endPoint y: 138, distance: 39.5
click at [757, 138] on button "Approve" at bounding box center [750, 147] width 56 height 19
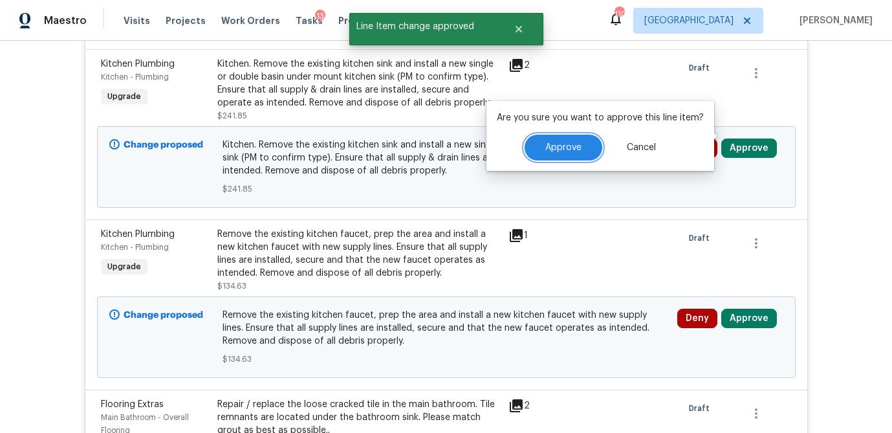
click at [539, 149] on button "Approve" at bounding box center [564, 148] width 78 height 26
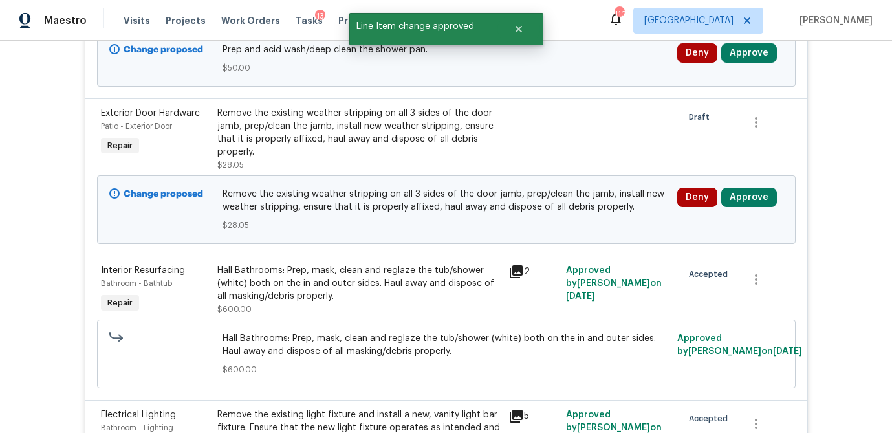
scroll to position [954, 0]
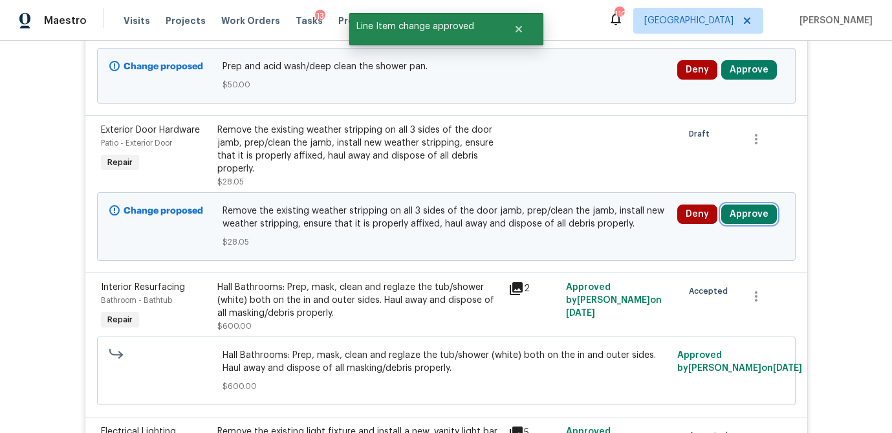
click at [732, 204] on button "Approve" at bounding box center [750, 213] width 56 height 19
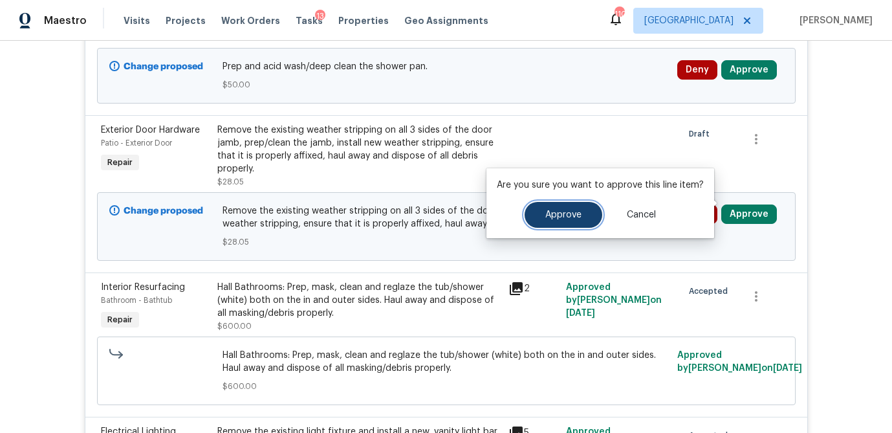
click at [584, 216] on button "Approve" at bounding box center [564, 215] width 78 height 26
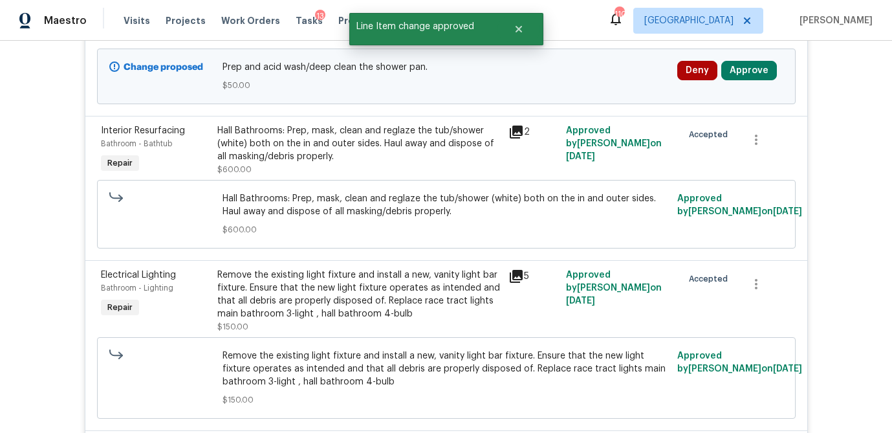
scroll to position [837, 0]
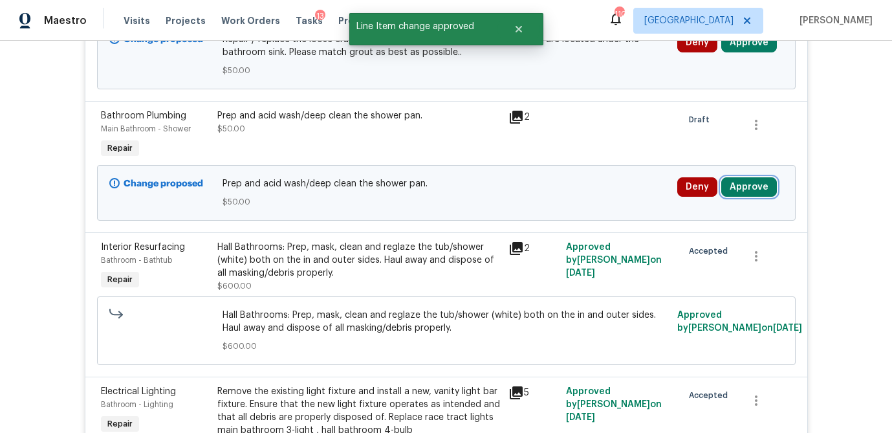
drag, startPoint x: 749, startPoint y: 179, endPoint x: 735, endPoint y: 181, distance: 13.7
click at [749, 179] on button "Approve" at bounding box center [750, 186] width 56 height 19
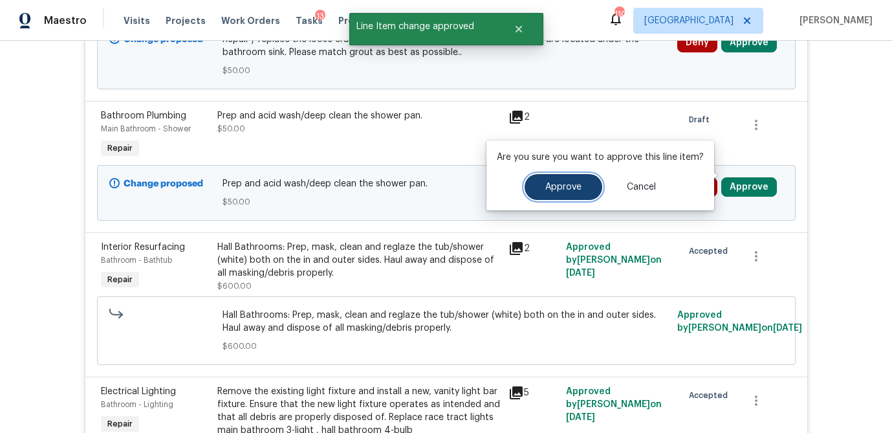
click at [575, 192] on span "Approve" at bounding box center [564, 187] width 36 height 10
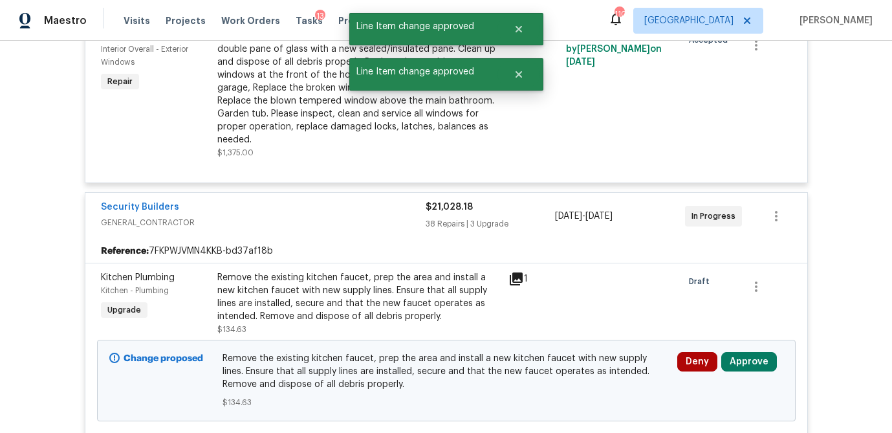
scroll to position [349, 0]
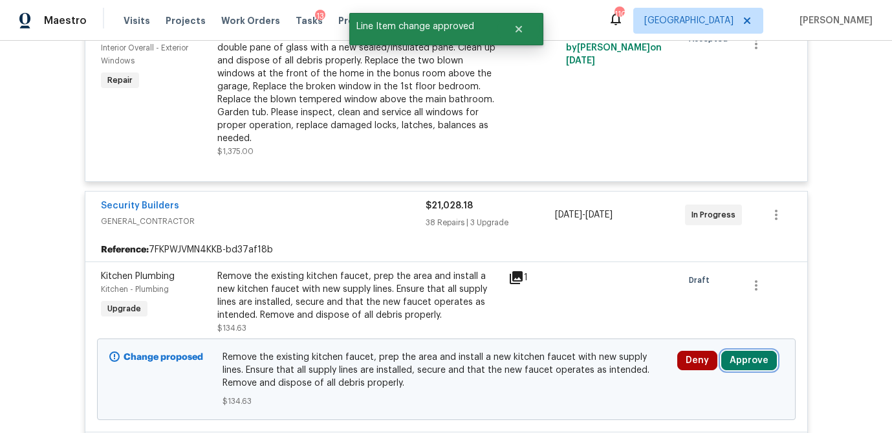
click at [744, 351] on button "Approve" at bounding box center [750, 360] width 56 height 19
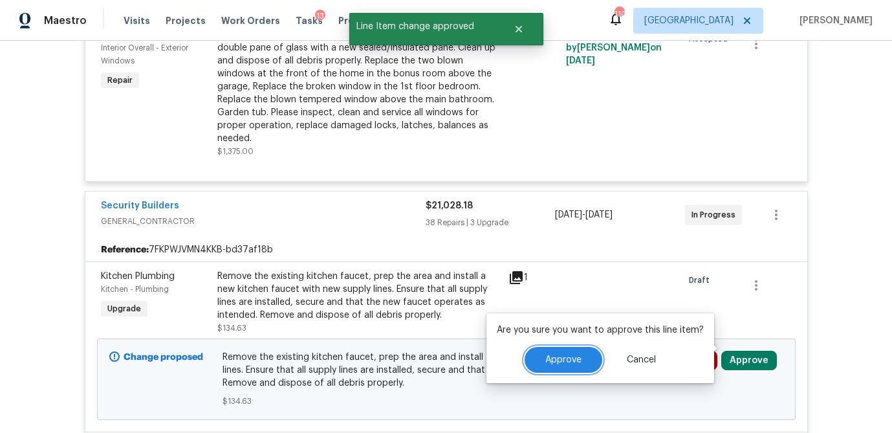
click at [588, 351] on button "Approve" at bounding box center [564, 360] width 78 height 26
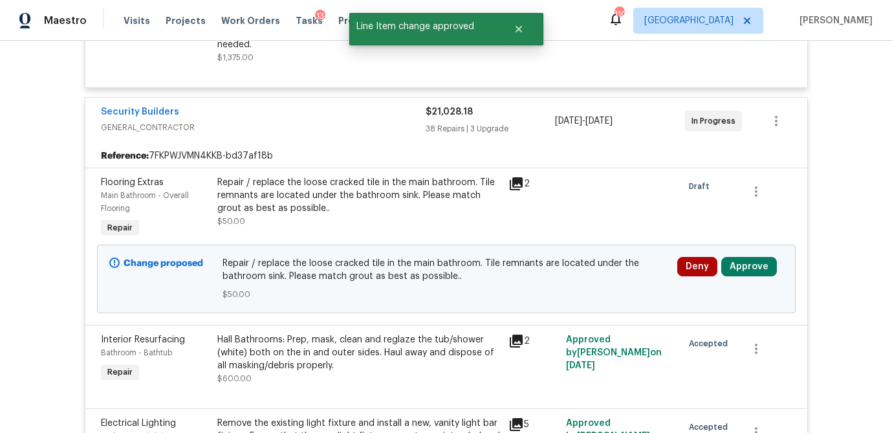
scroll to position [437, 0]
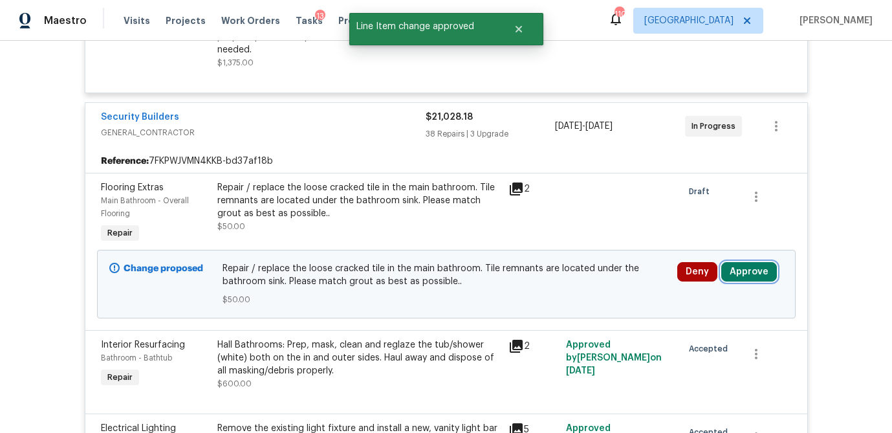
drag, startPoint x: 755, startPoint y: 259, endPoint x: 727, endPoint y: 260, distance: 27.2
click at [755, 262] on button "Approve" at bounding box center [750, 271] width 56 height 19
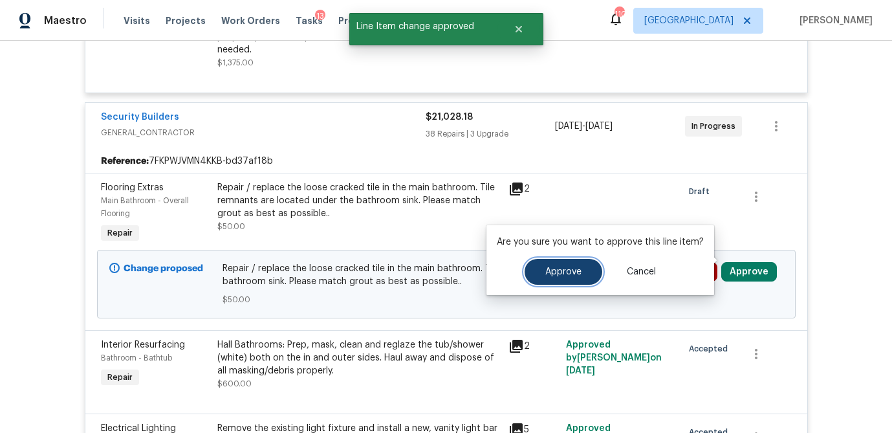
click at [598, 272] on button "Approve" at bounding box center [564, 272] width 78 height 26
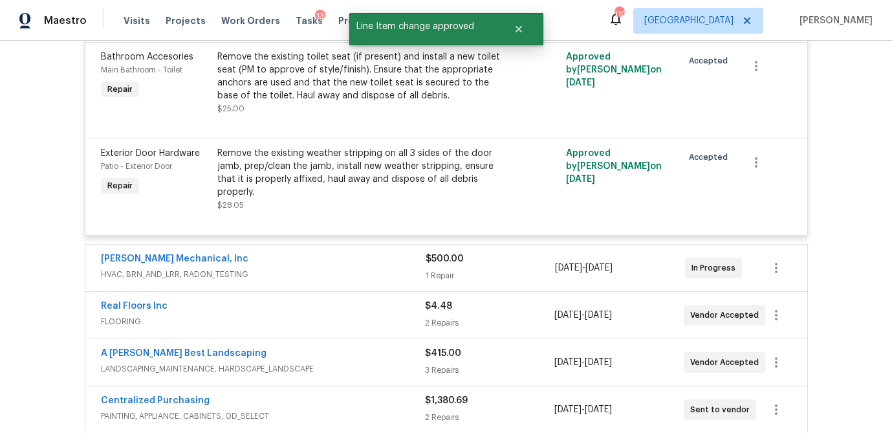
scroll to position [5169, 0]
click at [581, 263] on span "[DATE]" at bounding box center [568, 267] width 27 height 9
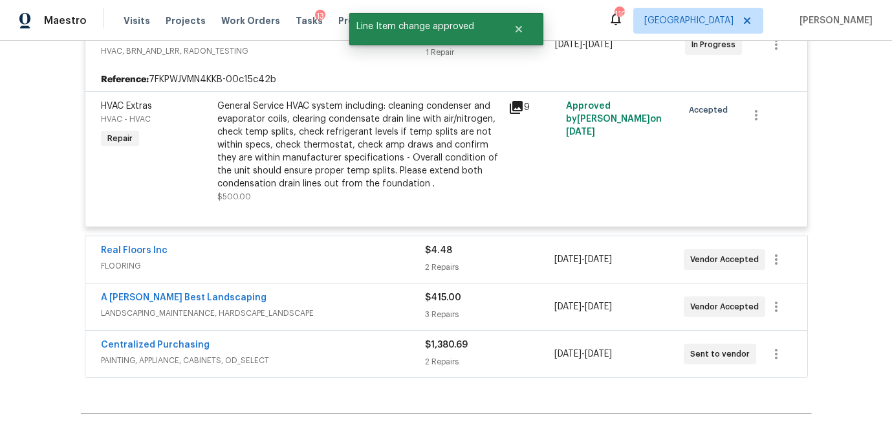
scroll to position [5395, 0]
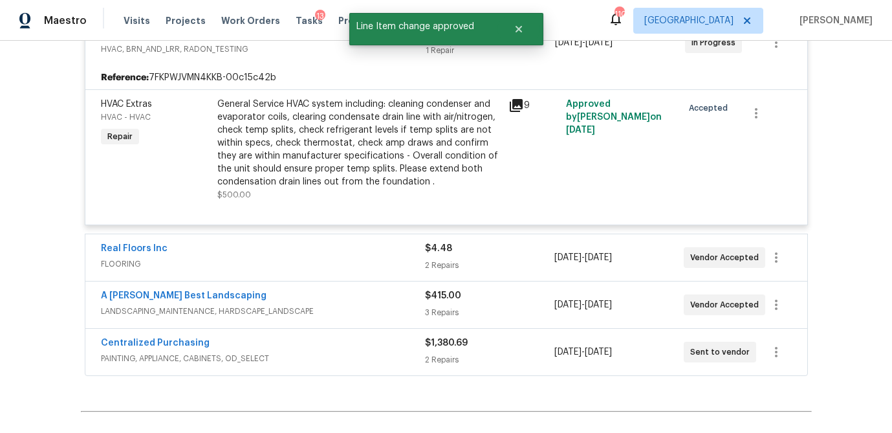
click at [571, 263] on div "Real Floors Inc FLOORING $4.48 2 Repairs 8/26/2025 - 9/12/2025 Vendor Accepted" at bounding box center [446, 257] width 722 height 47
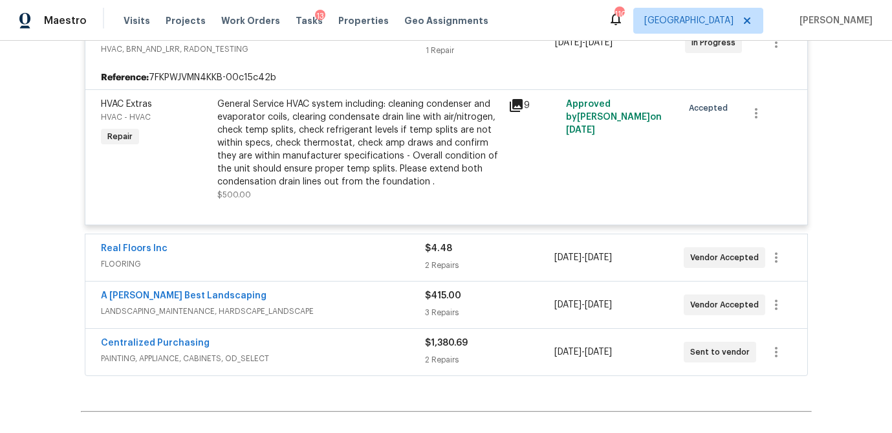
click at [516, 260] on div "2 Repairs" at bounding box center [489, 265] width 129 height 13
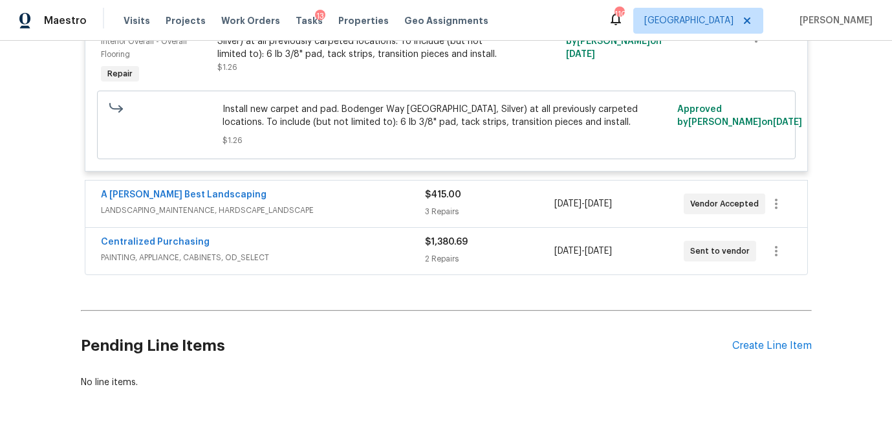
scroll to position [5921, 0]
click at [518, 190] on div "$415.00" at bounding box center [489, 194] width 129 height 13
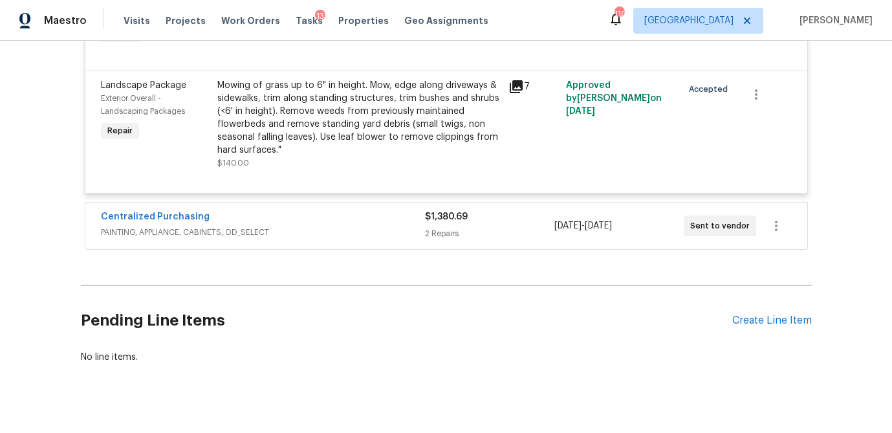
scroll to position [6293, 0]
click at [547, 228] on div "2 Repairs" at bounding box center [489, 234] width 129 height 13
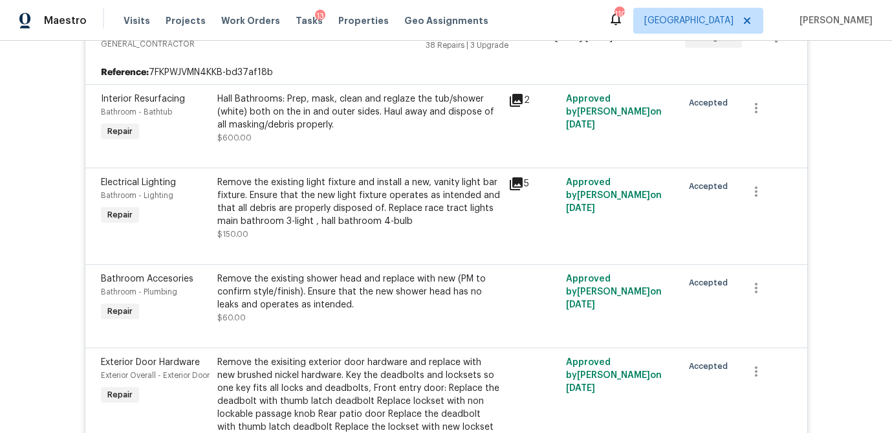
scroll to position [524, 0]
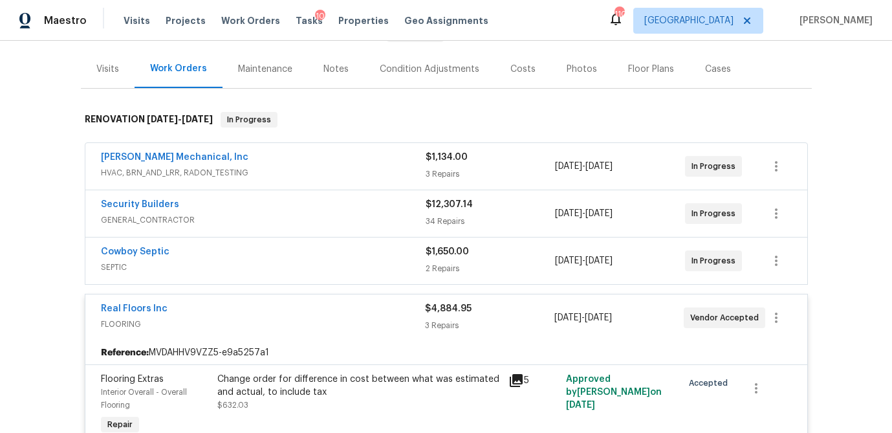
click at [472, 164] on div "$1,134.00 3 Repairs" at bounding box center [491, 166] width 130 height 31
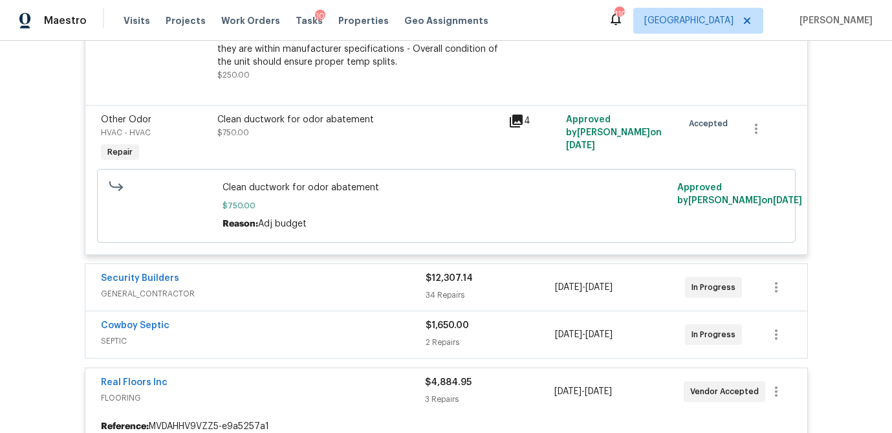
scroll to position [471, 0]
click at [464, 283] on div "$12,307.14" at bounding box center [491, 277] width 130 height 13
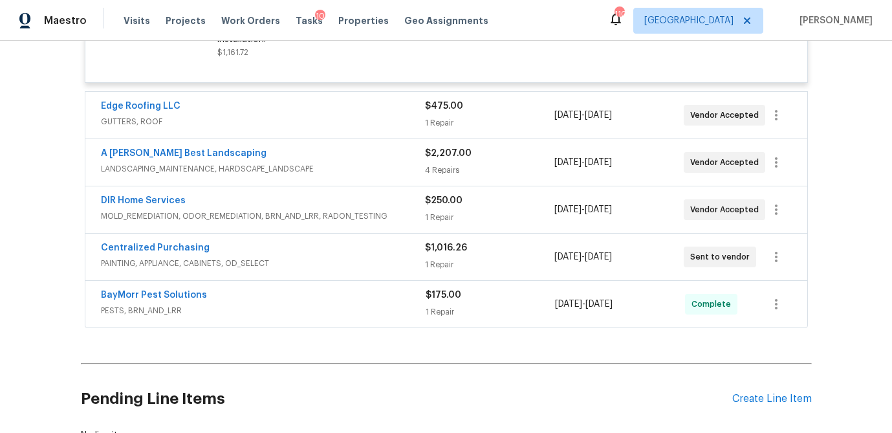
click at [471, 113] on div "$475.00" at bounding box center [489, 106] width 129 height 13
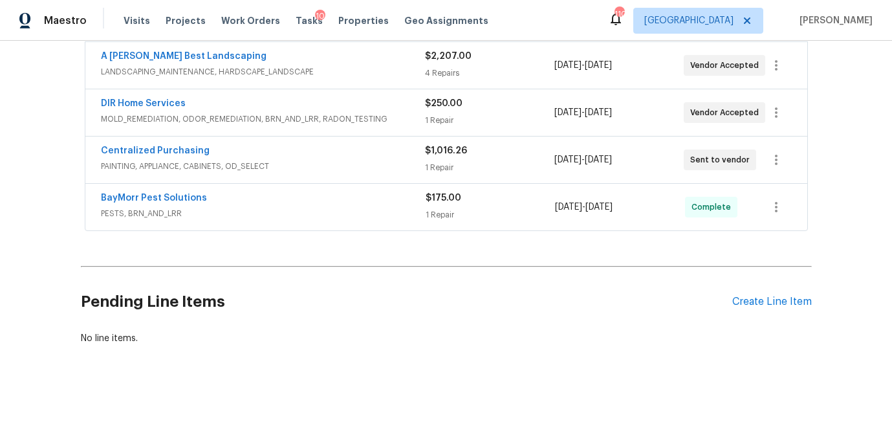
scroll to position [5376, 0]
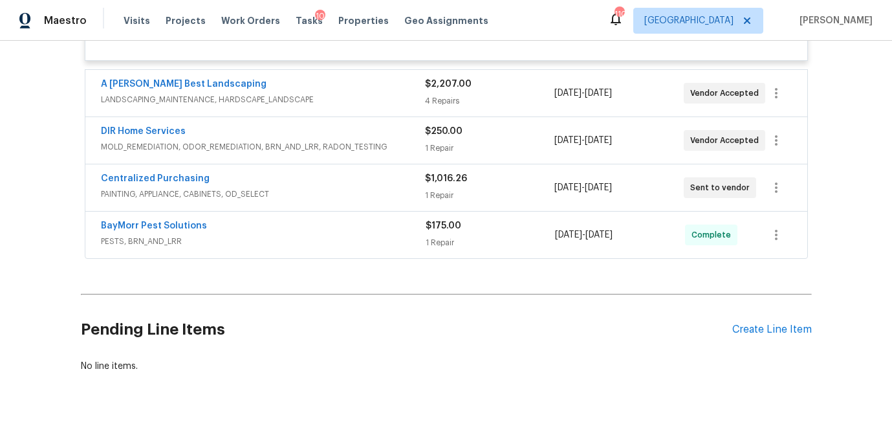
click at [474, 95] on div "$2,207.00 4 Repairs" at bounding box center [489, 93] width 129 height 31
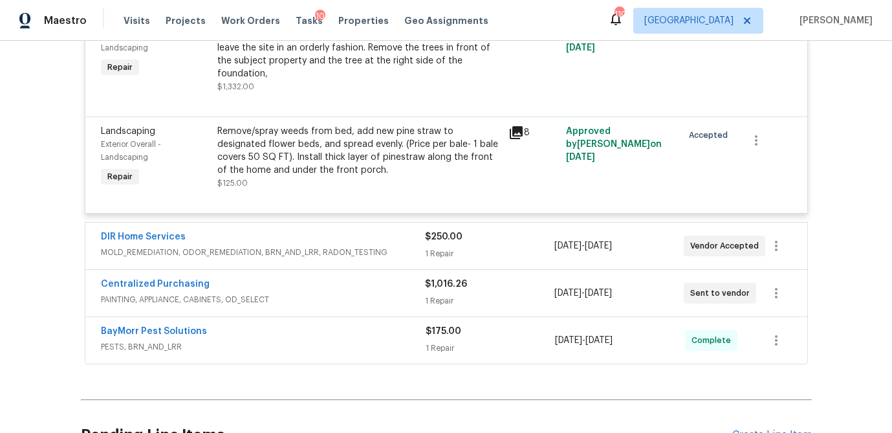
scroll to position [5866, 0]
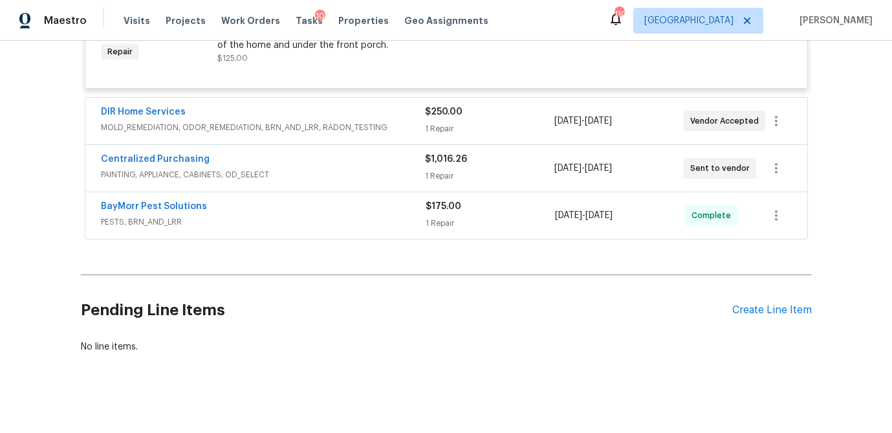
click at [469, 122] on div "1 Repair" at bounding box center [489, 128] width 129 height 13
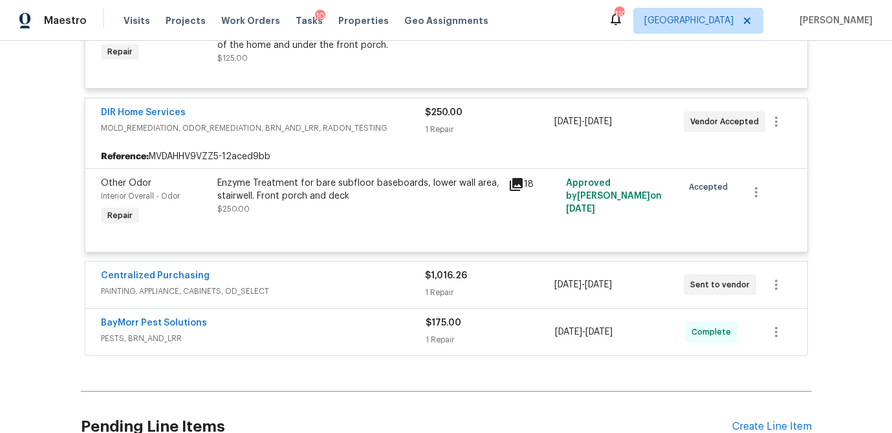
scroll to position [5982, 0]
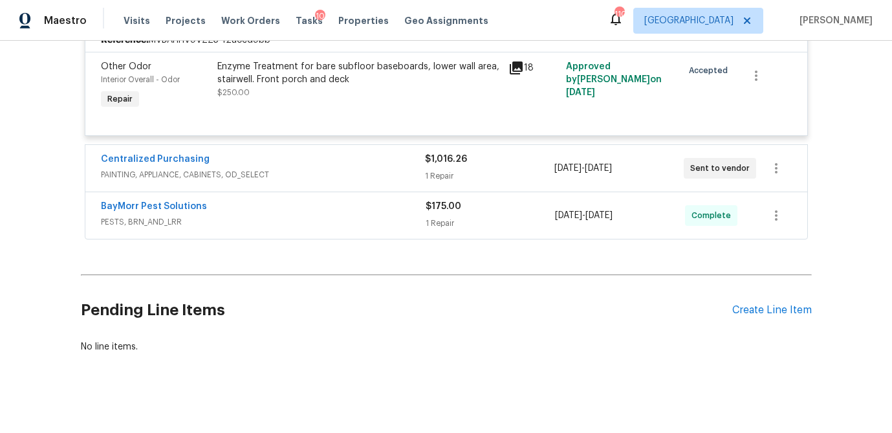
click at [474, 159] on div "$1,016.26 1 Repair" at bounding box center [489, 168] width 129 height 31
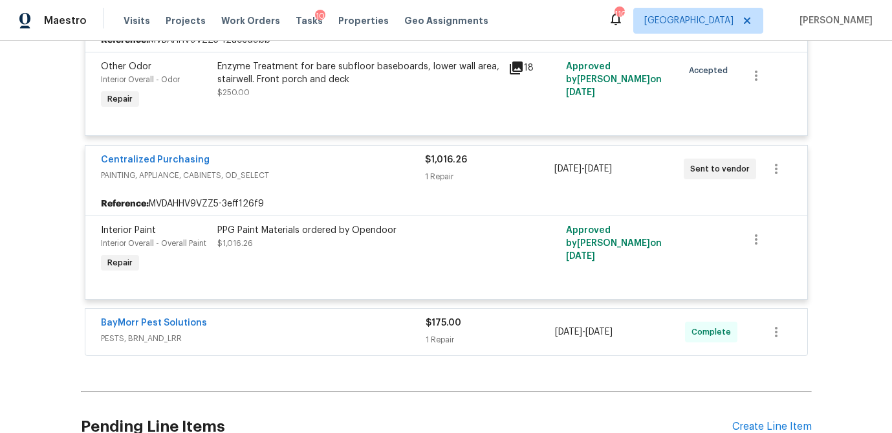
scroll to position [6099, 0]
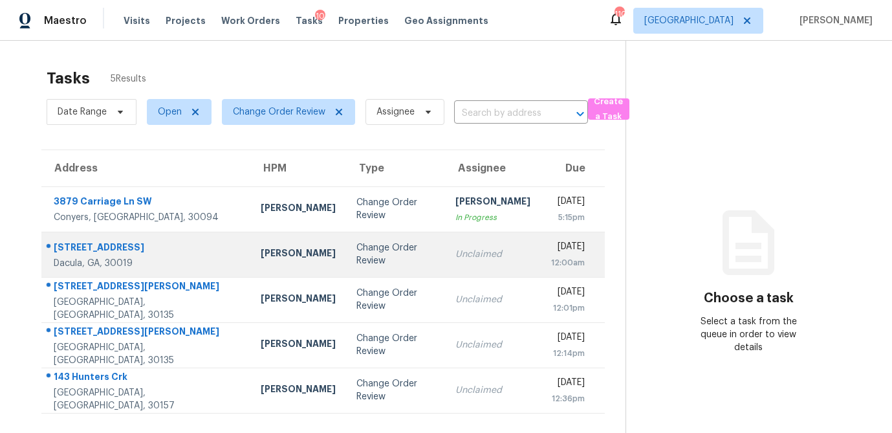
click at [346, 261] on td "Change Order Review" at bounding box center [395, 254] width 99 height 45
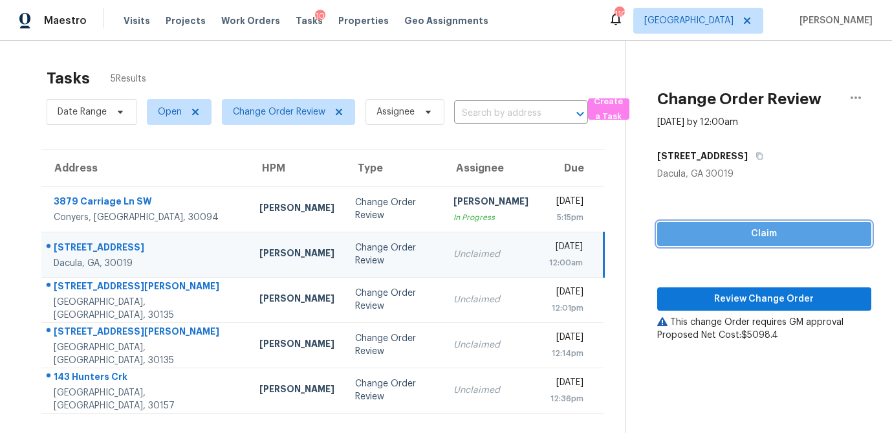
drag, startPoint x: 777, startPoint y: 230, endPoint x: 743, endPoint y: 266, distance: 49.0
click at [777, 230] on span "Claim" at bounding box center [764, 234] width 193 height 16
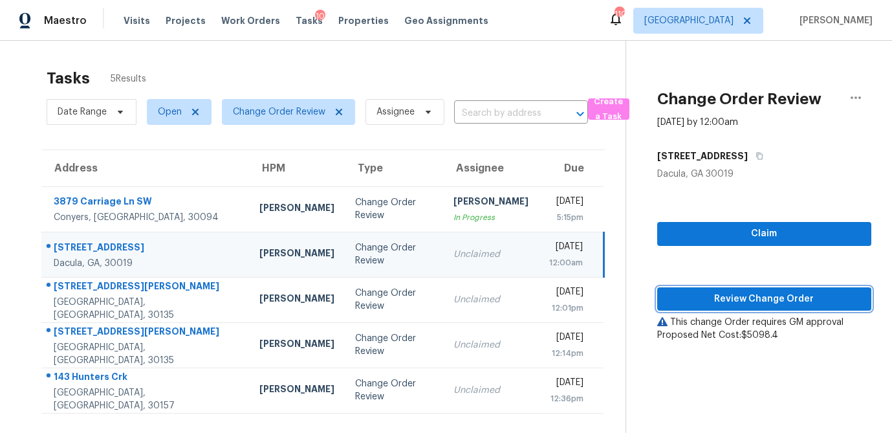
click at [740, 291] on span "Review Change Order" at bounding box center [764, 299] width 193 height 16
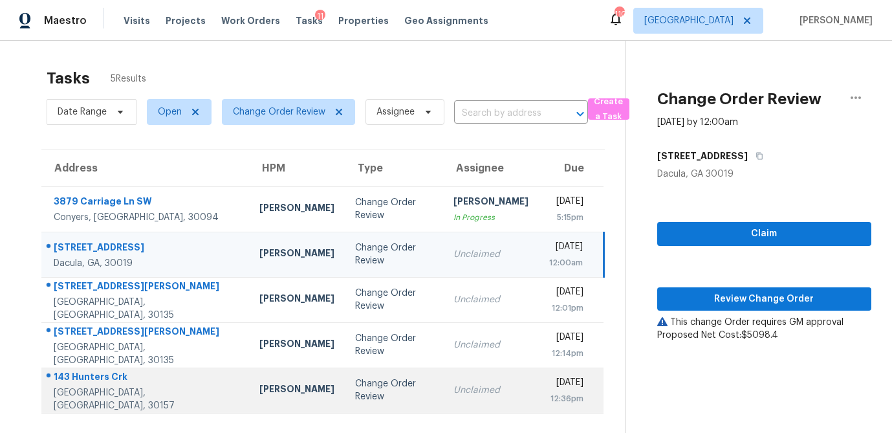
click at [260, 395] on div "Mirsad Srna" at bounding box center [297, 390] width 75 height 16
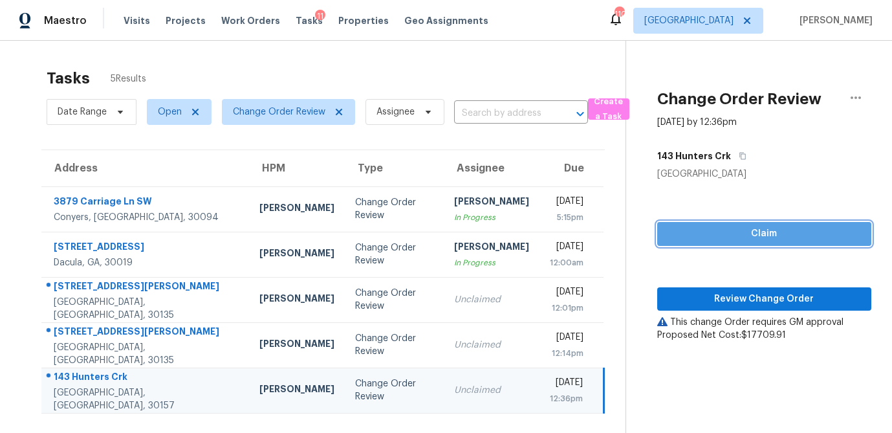
click at [706, 238] on span "Claim" at bounding box center [764, 234] width 193 height 16
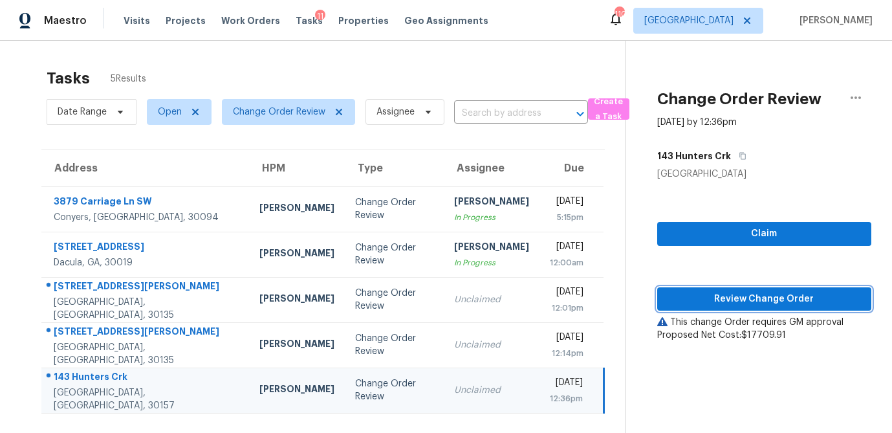
click at [698, 296] on span "Review Change Order" at bounding box center [764, 299] width 193 height 16
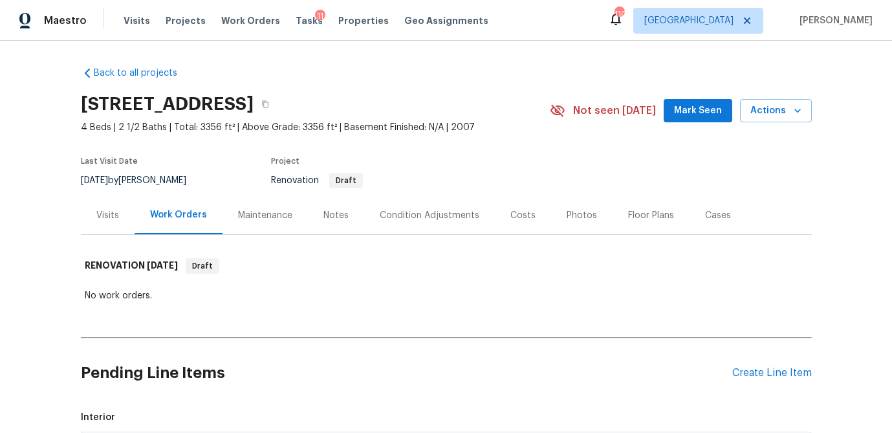
click at [104, 210] on div "Visits" at bounding box center [107, 215] width 23 height 13
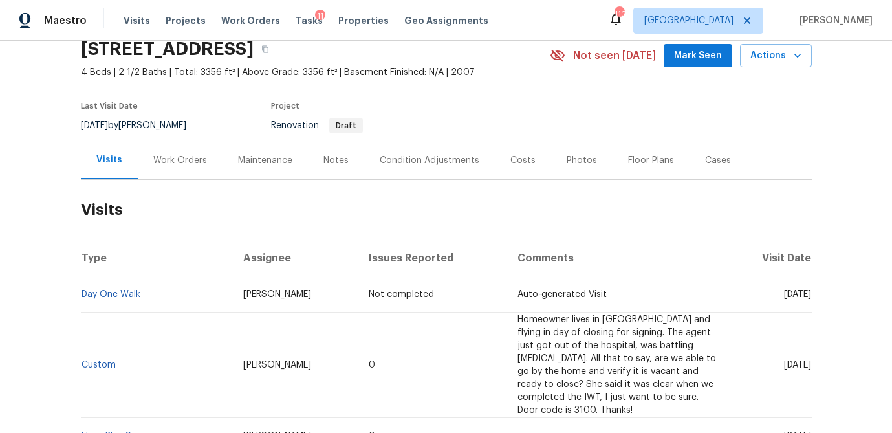
scroll to position [65, 0]
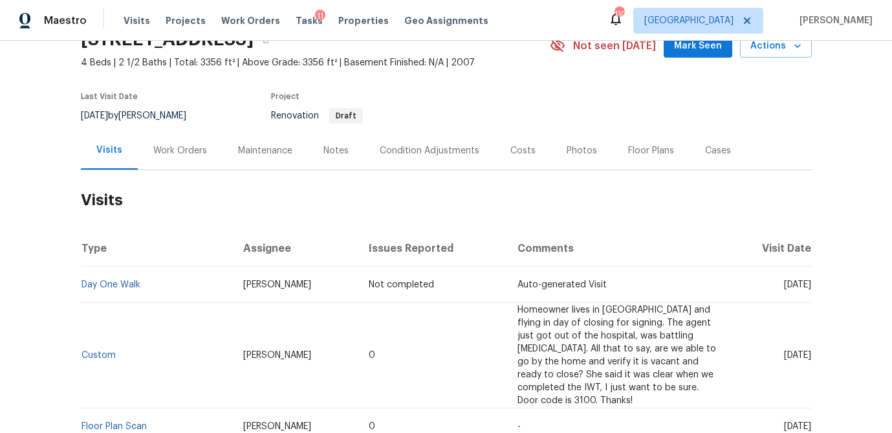
click at [147, 151] on div "Work Orders" at bounding box center [180, 150] width 85 height 38
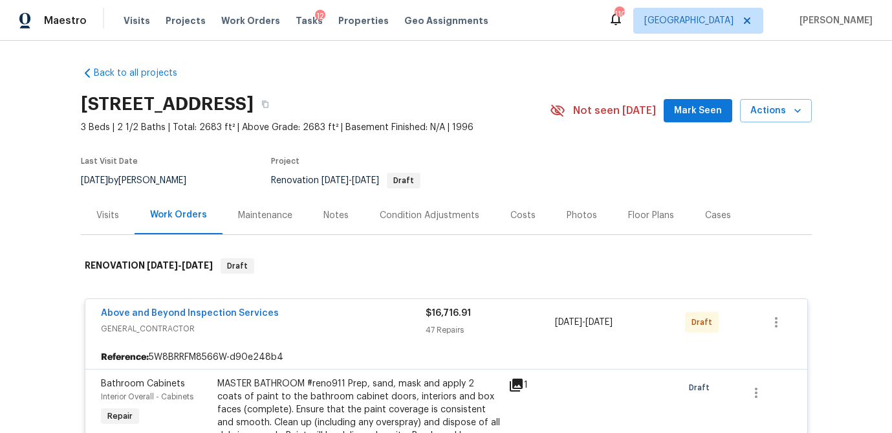
click at [102, 223] on div "Visits" at bounding box center [108, 215] width 54 height 38
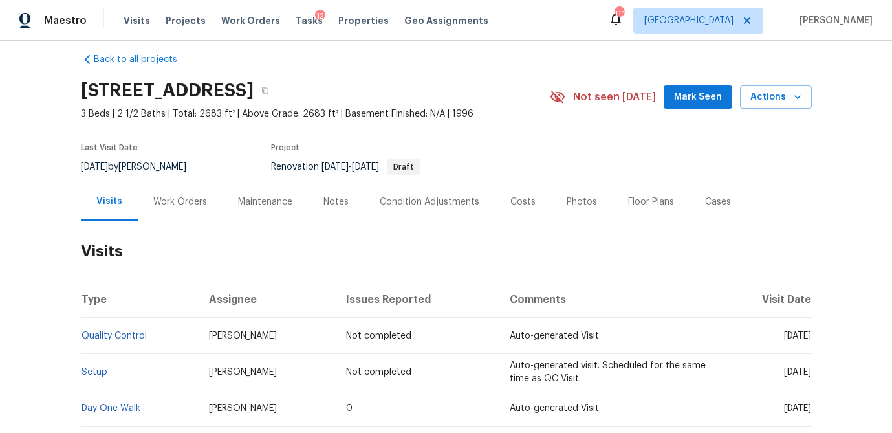
scroll to position [16, 0]
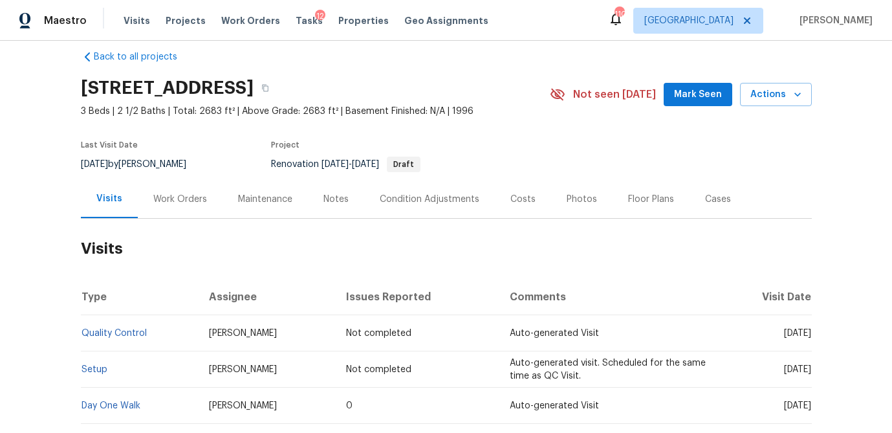
click at [523, 195] on div "Costs" at bounding box center [523, 199] width 25 height 13
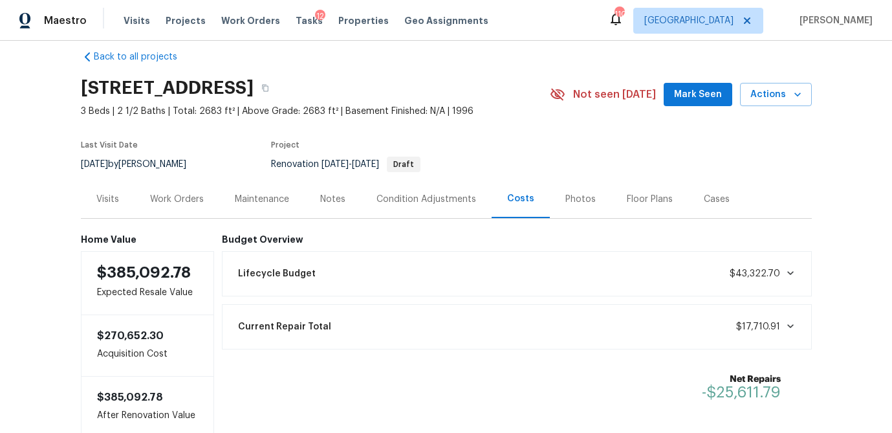
click at [175, 201] on div "Work Orders" at bounding box center [177, 199] width 54 height 13
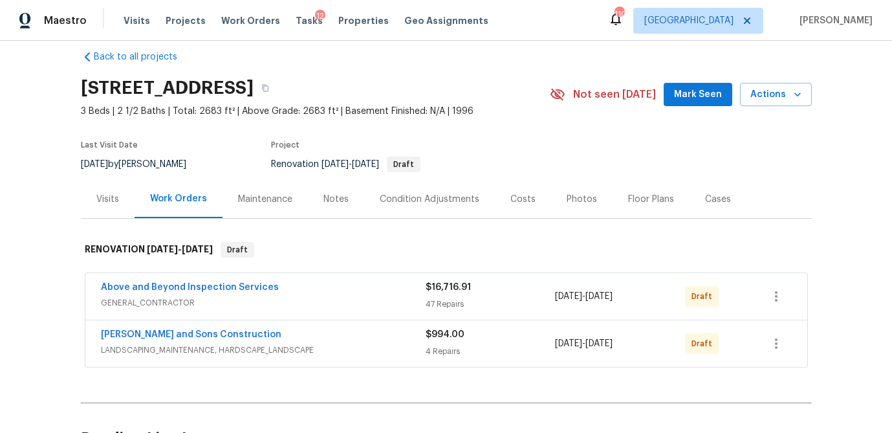
click at [223, 304] on span "GENERAL_CONTRACTOR" at bounding box center [263, 302] width 325 height 13
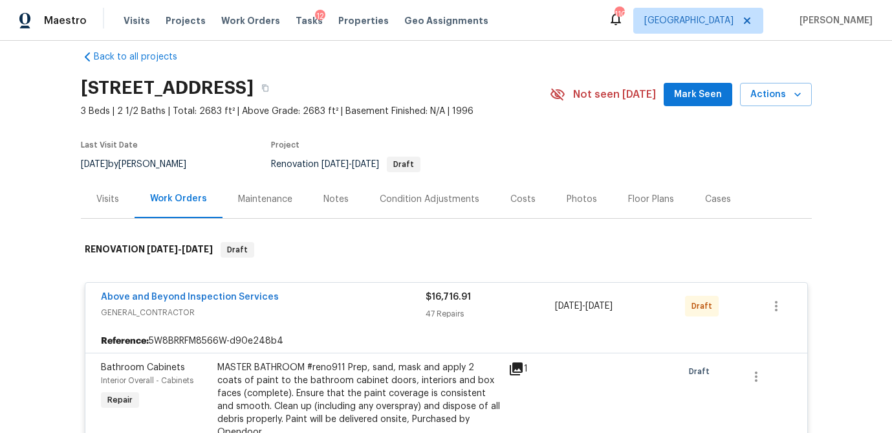
scroll to position [292, 0]
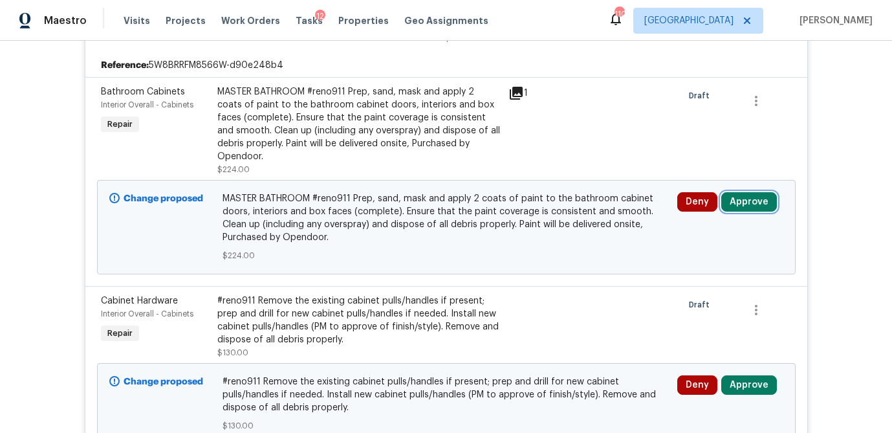
click at [761, 199] on button "Approve" at bounding box center [750, 201] width 56 height 19
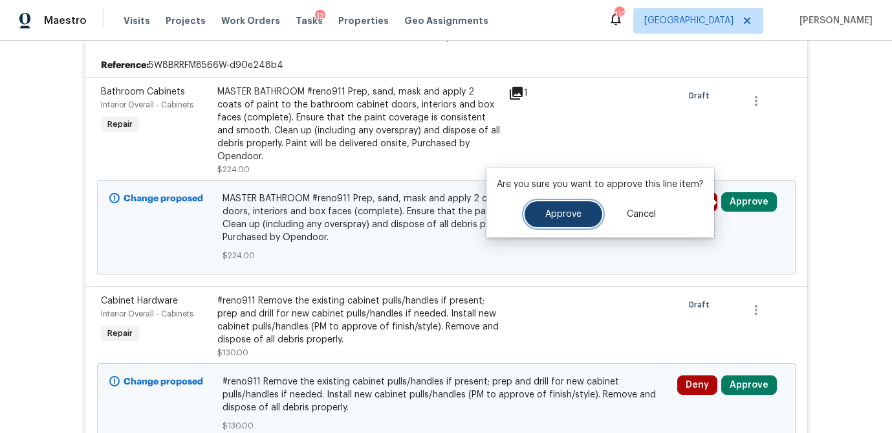
click at [568, 219] on button "Approve" at bounding box center [564, 214] width 78 height 26
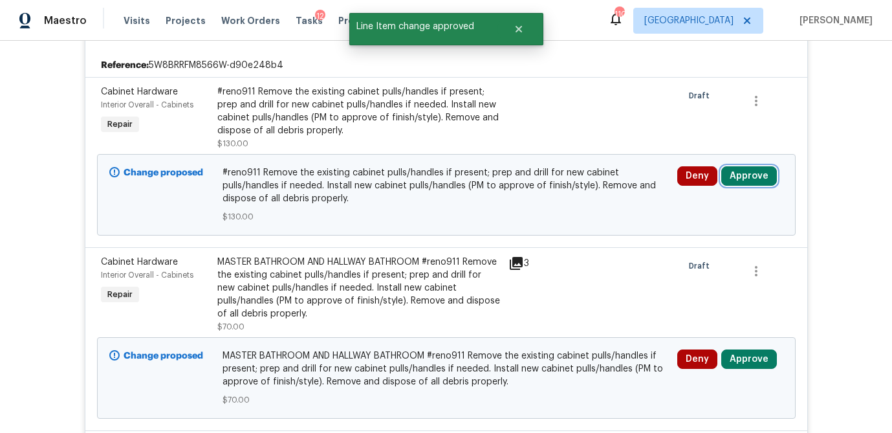
click at [750, 175] on button "Approve" at bounding box center [750, 175] width 56 height 19
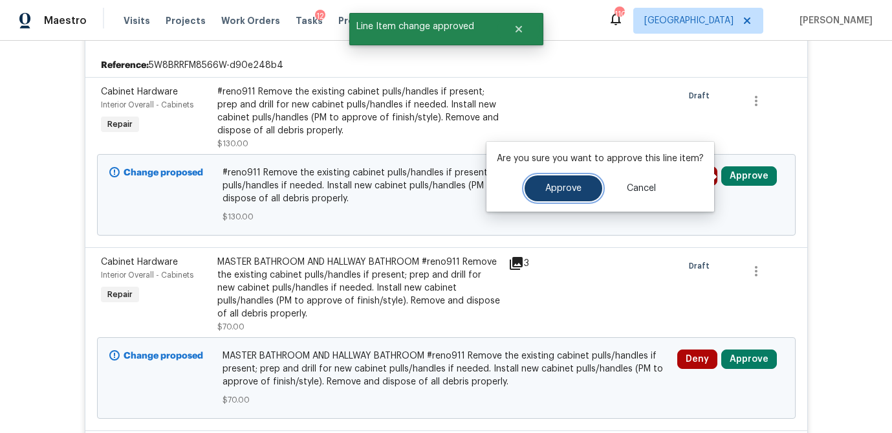
click at [569, 192] on span "Approve" at bounding box center [564, 189] width 36 height 10
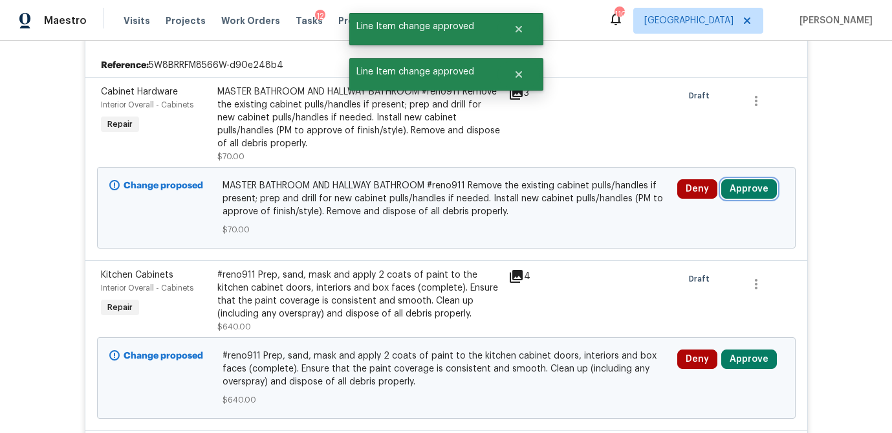
click at [749, 188] on button "Approve" at bounding box center [750, 188] width 56 height 19
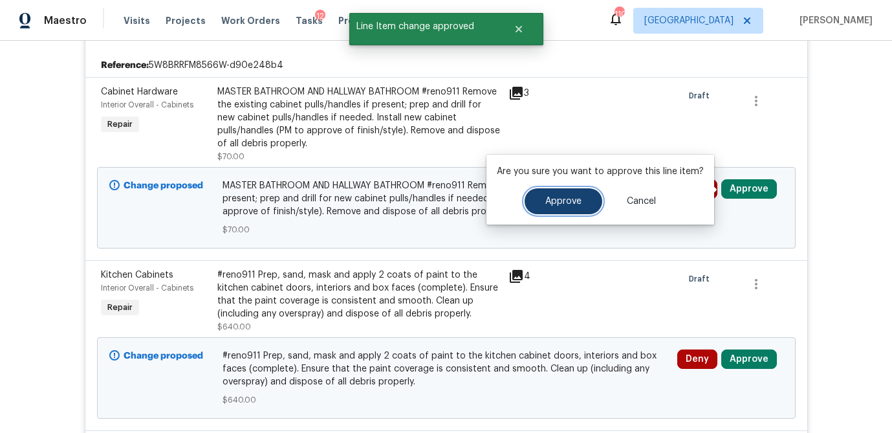
click at [561, 200] on span "Approve" at bounding box center [564, 202] width 36 height 10
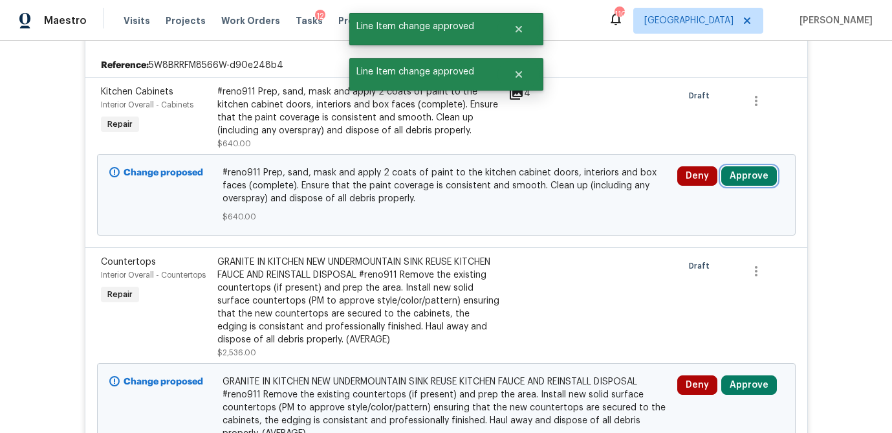
click at [757, 175] on button "Approve" at bounding box center [750, 175] width 56 height 19
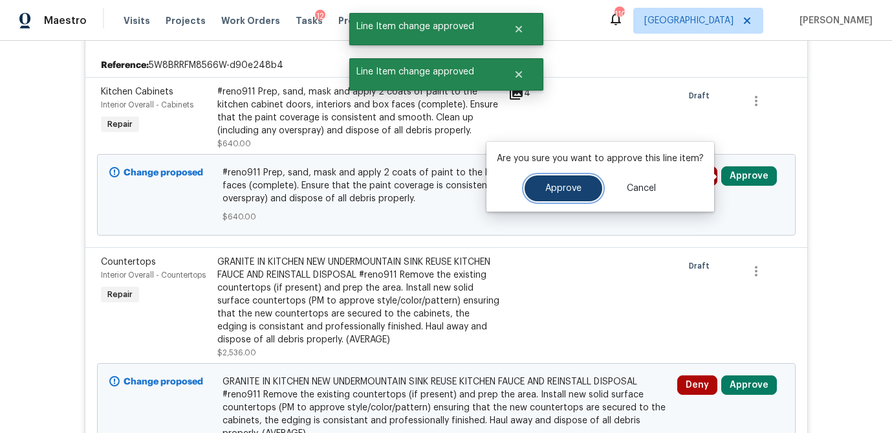
click at [581, 190] on button "Approve" at bounding box center [564, 188] width 78 height 26
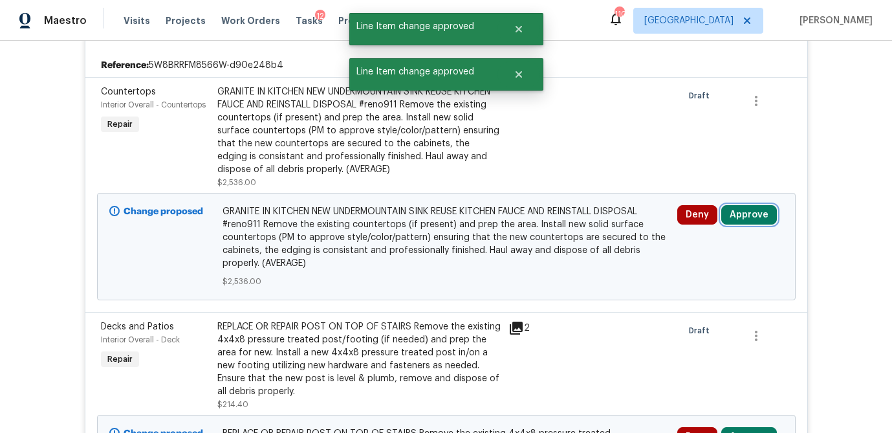
click at [760, 209] on button "Approve" at bounding box center [750, 214] width 56 height 19
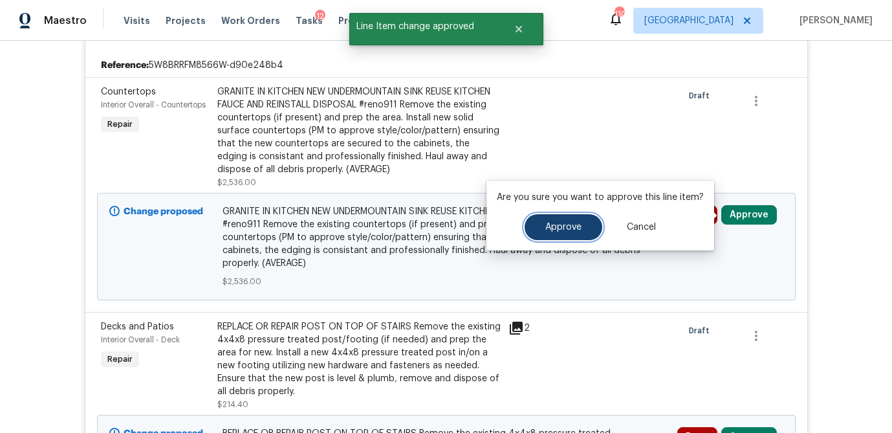
click at [565, 227] on span "Approve" at bounding box center [564, 228] width 36 height 10
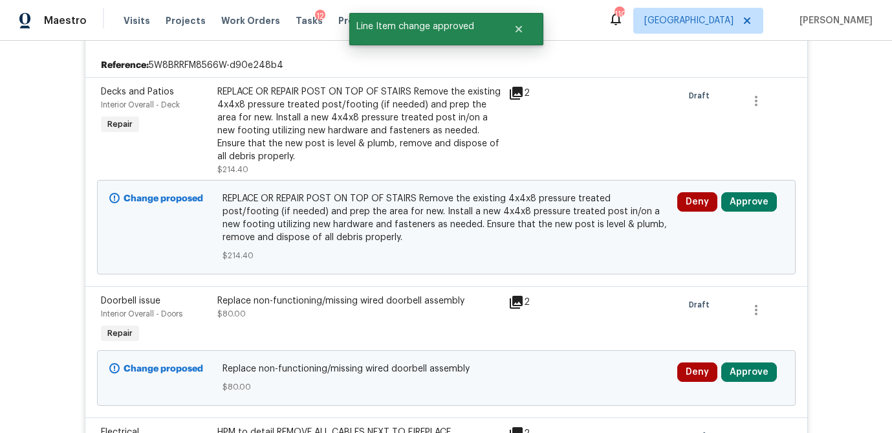
click at [780, 203] on div "Deny Approve" at bounding box center [731, 201] width 106 height 19
click at [736, 207] on button "Approve" at bounding box center [750, 201] width 56 height 19
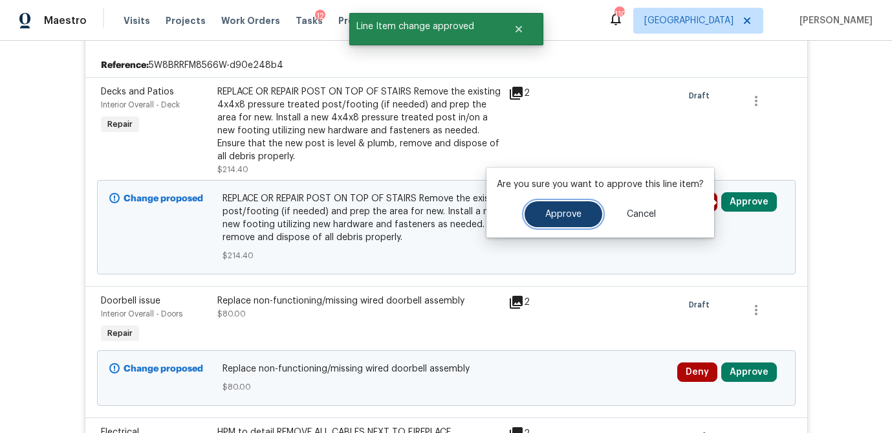
click at [566, 223] on button "Approve" at bounding box center [564, 214] width 78 height 26
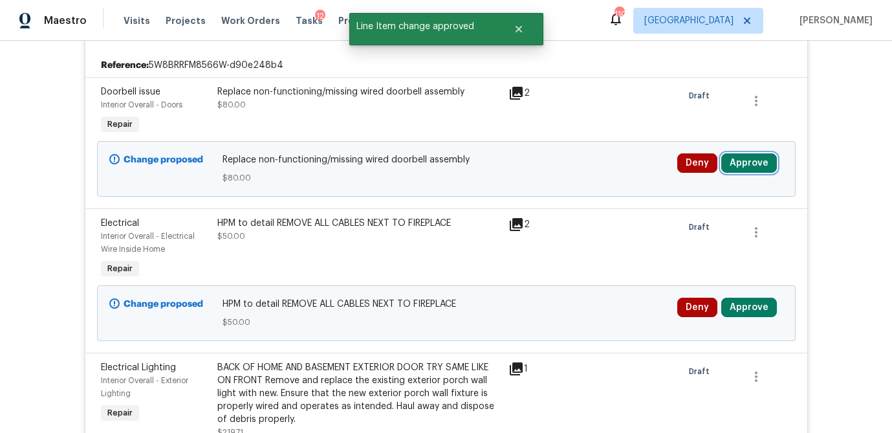
click at [748, 157] on button "Approve" at bounding box center [750, 162] width 56 height 19
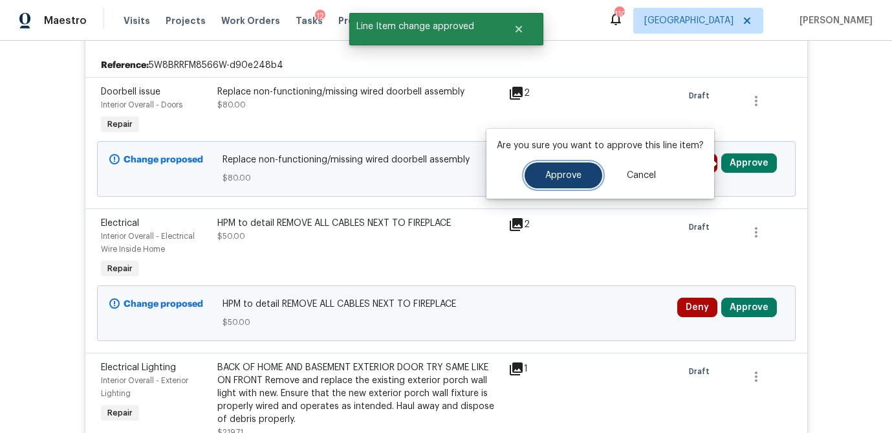
click at [571, 174] on span "Approve" at bounding box center [564, 176] width 36 height 10
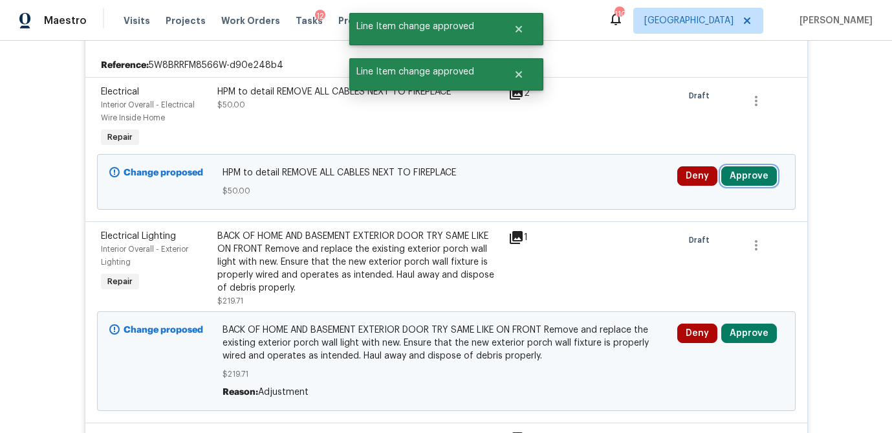
drag, startPoint x: 751, startPoint y: 179, endPoint x: 735, endPoint y: 180, distance: 16.2
click at [751, 179] on button "Approve" at bounding box center [750, 175] width 56 height 19
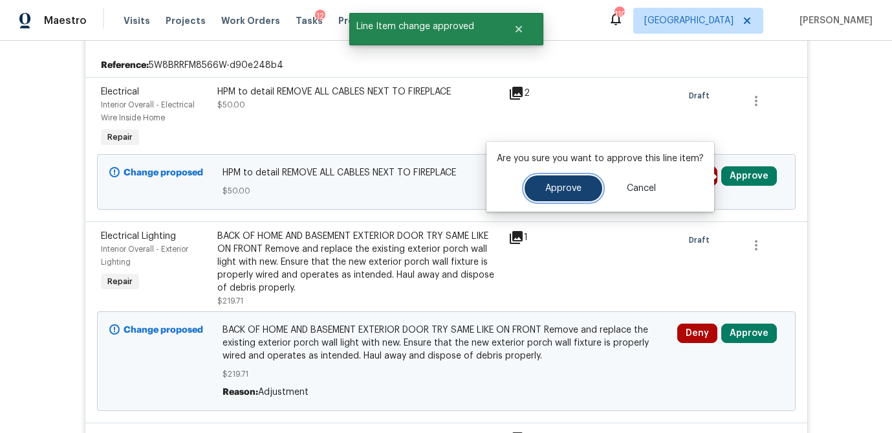
click at [546, 191] on span "Approve" at bounding box center [564, 189] width 36 height 10
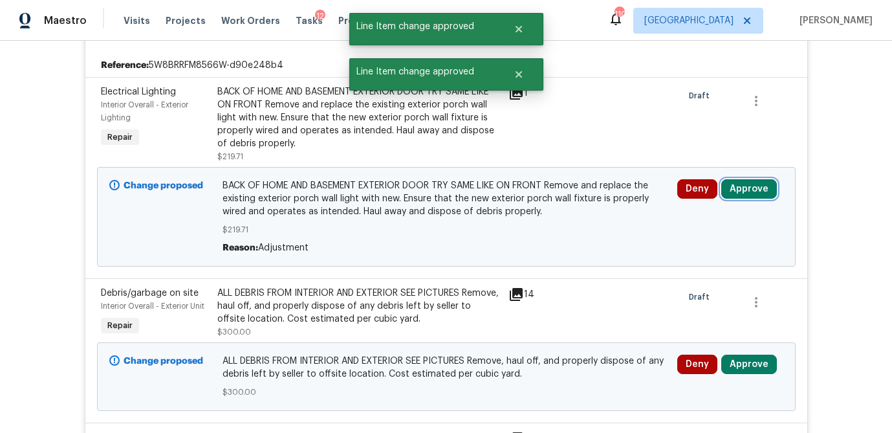
click at [754, 188] on button "Approve" at bounding box center [750, 188] width 56 height 19
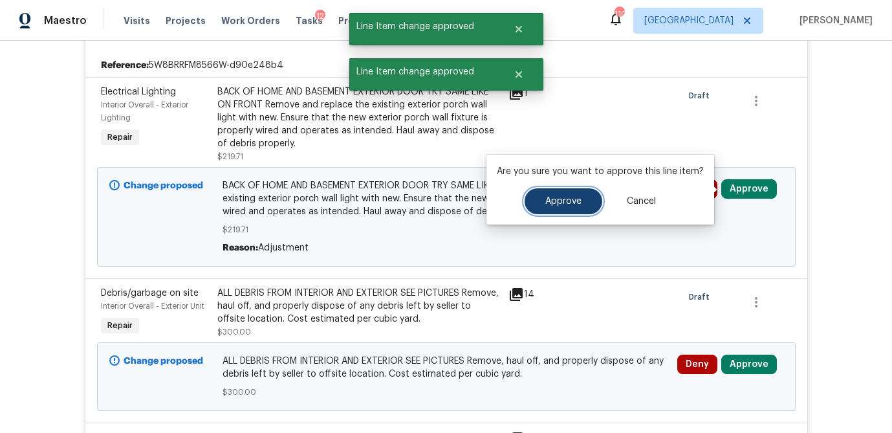
click at [562, 195] on button "Approve" at bounding box center [564, 201] width 78 height 26
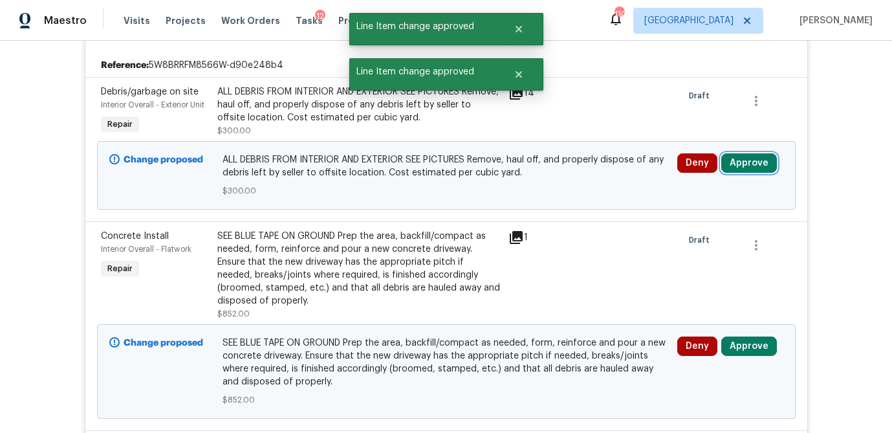
click at [763, 166] on button "Approve" at bounding box center [750, 162] width 56 height 19
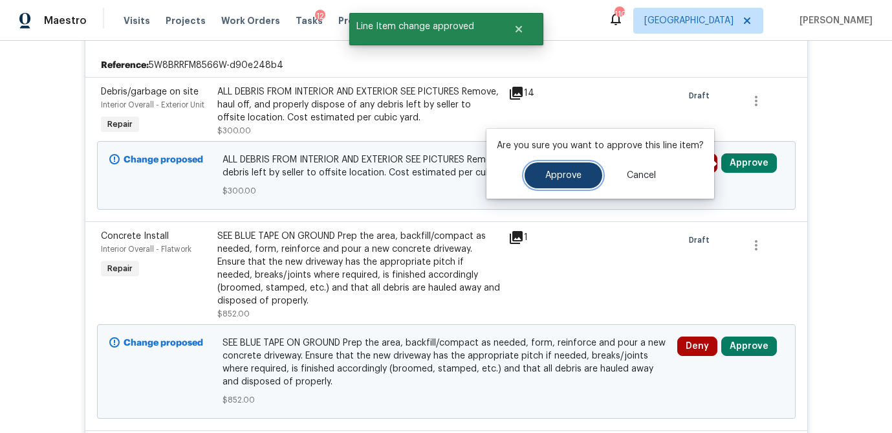
click at [544, 181] on button "Approve" at bounding box center [564, 175] width 78 height 26
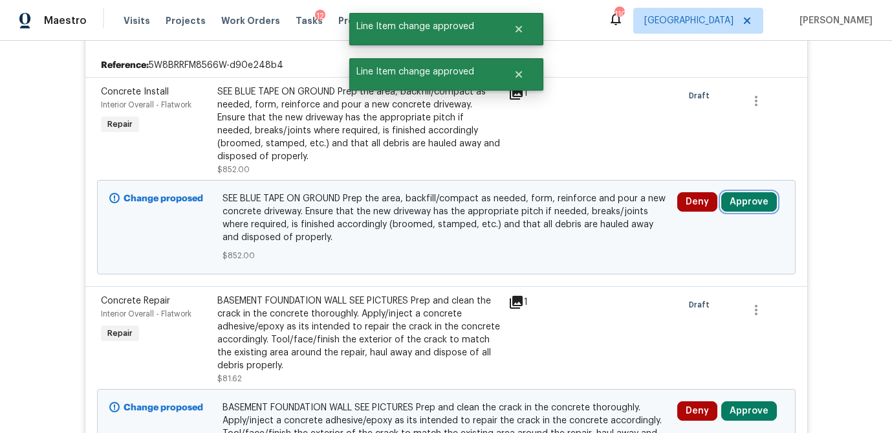
click at [749, 199] on button "Approve" at bounding box center [750, 201] width 56 height 19
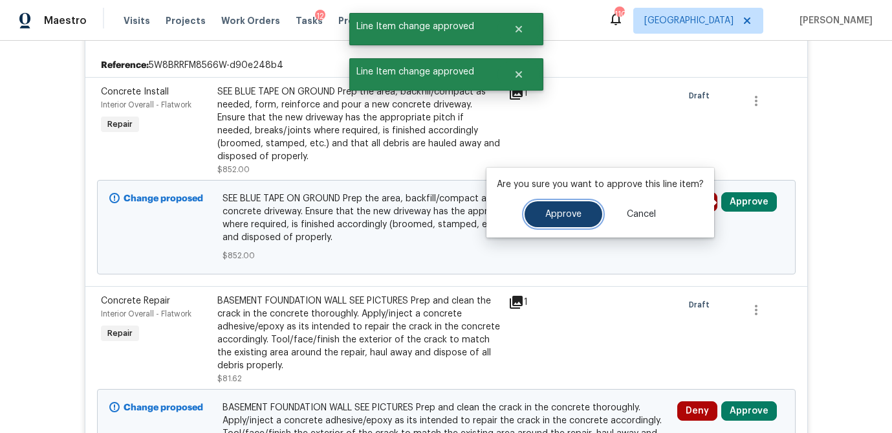
click at [572, 212] on span "Approve" at bounding box center [564, 215] width 36 height 10
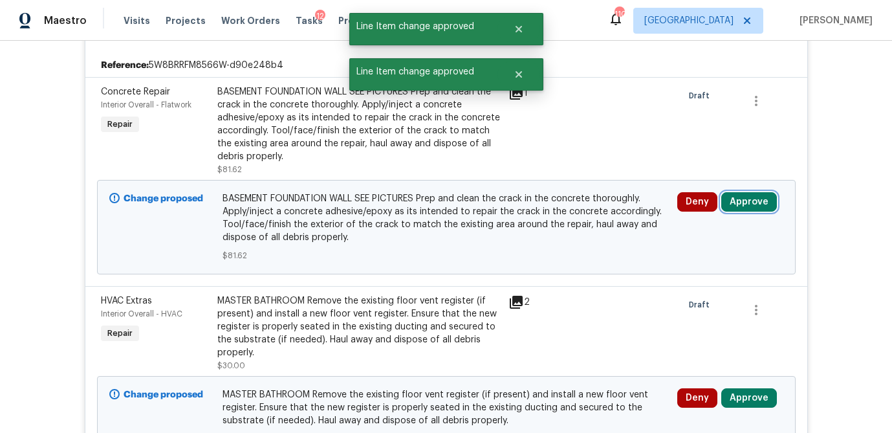
click at [742, 204] on button "Approve" at bounding box center [750, 201] width 56 height 19
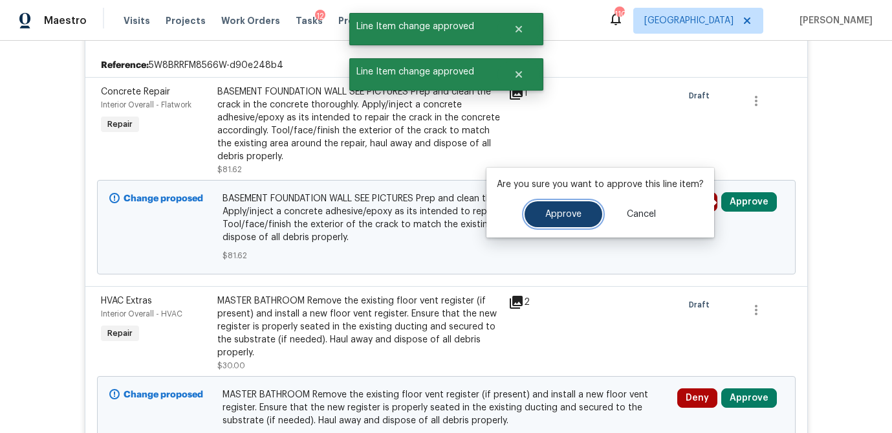
click at [576, 217] on span "Approve" at bounding box center [564, 215] width 36 height 10
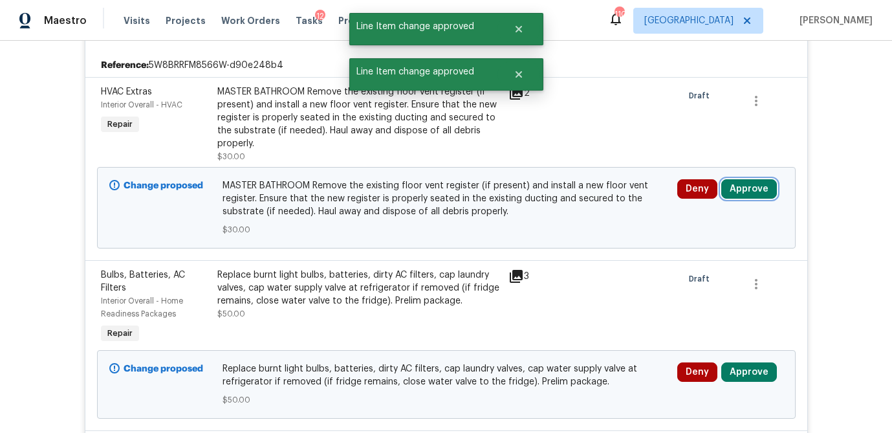
drag, startPoint x: 760, startPoint y: 191, endPoint x: 716, endPoint y: 196, distance: 44.3
click at [760, 191] on button "Approve" at bounding box center [750, 188] width 56 height 19
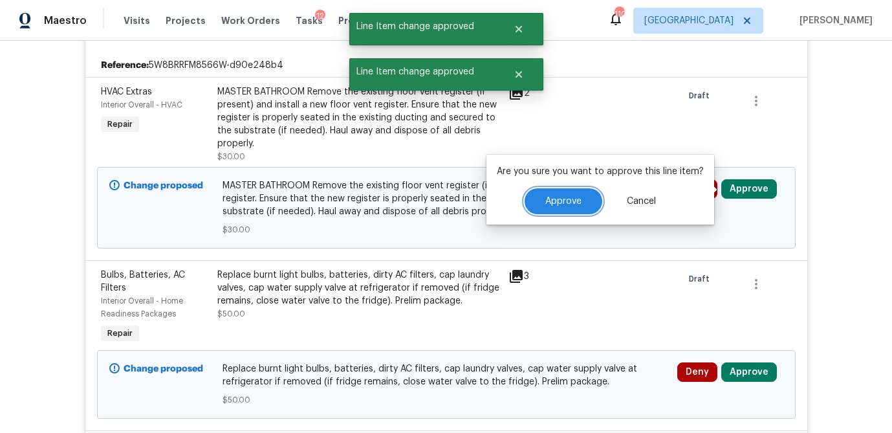
click at [553, 204] on span "Approve" at bounding box center [564, 202] width 36 height 10
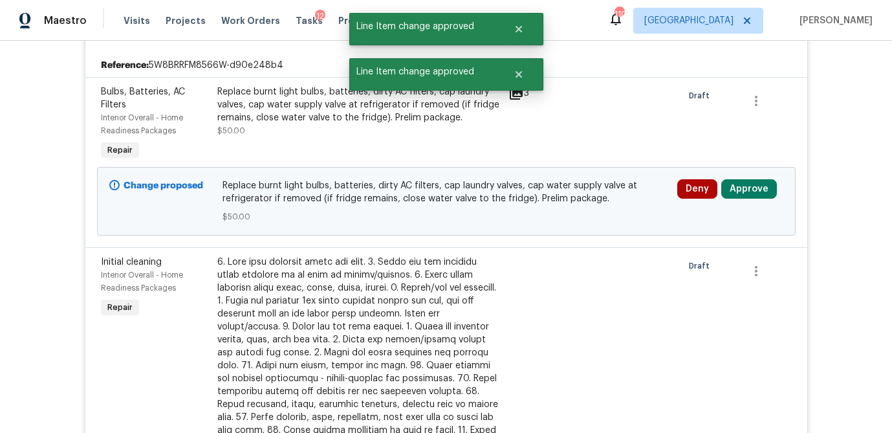
click at [774, 188] on div "Deny Approve" at bounding box center [731, 188] width 106 height 19
click at [750, 187] on button "Approve" at bounding box center [750, 188] width 56 height 19
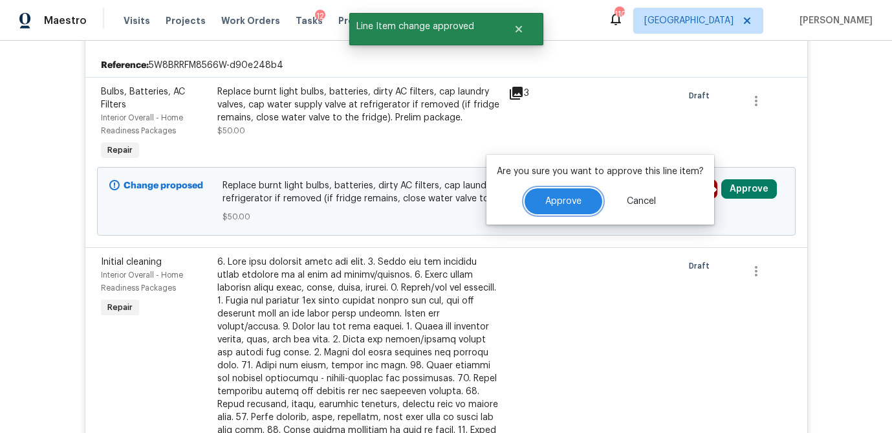
click at [562, 204] on span "Approve" at bounding box center [564, 202] width 36 height 10
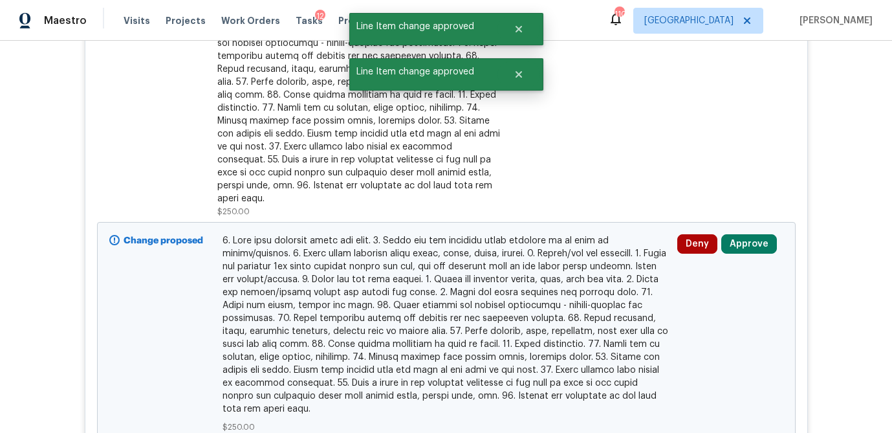
scroll to position [458, 0]
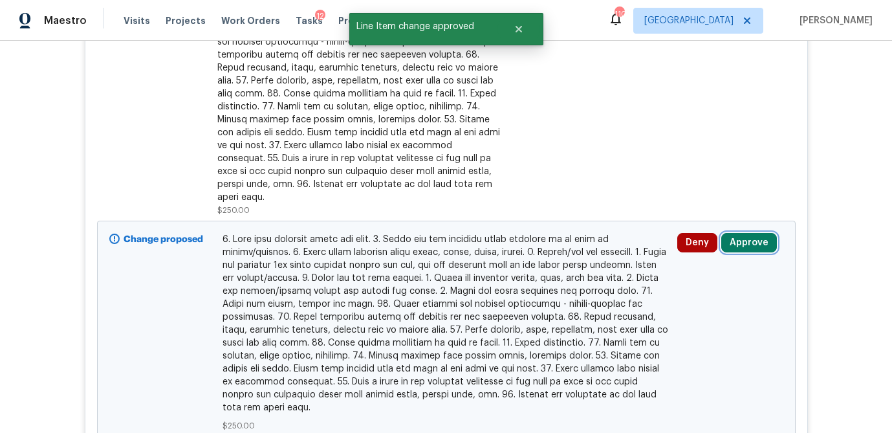
click at [746, 233] on button "Approve" at bounding box center [750, 242] width 56 height 19
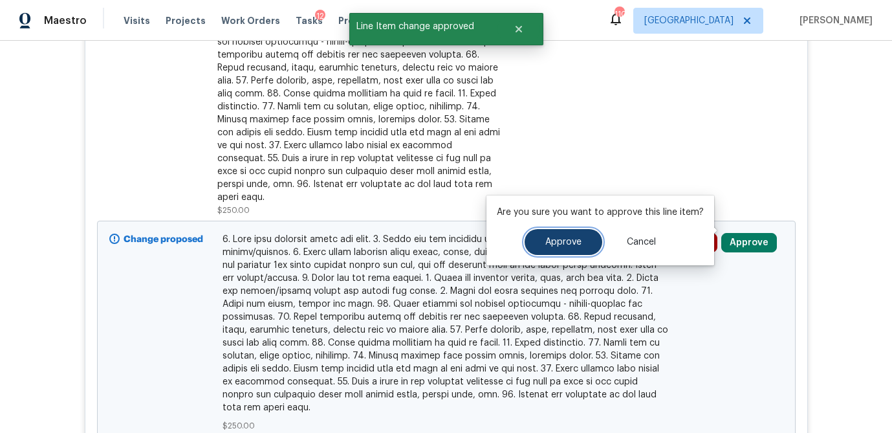
click at [562, 239] on span "Approve" at bounding box center [564, 243] width 36 height 10
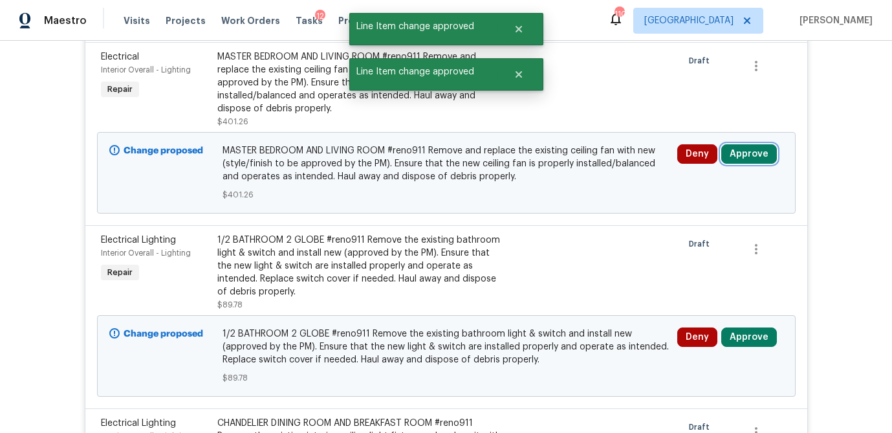
drag, startPoint x: 742, startPoint y: 150, endPoint x: 731, endPoint y: 154, distance: 11.7
click at [742, 150] on button "Approve" at bounding box center [750, 153] width 56 height 19
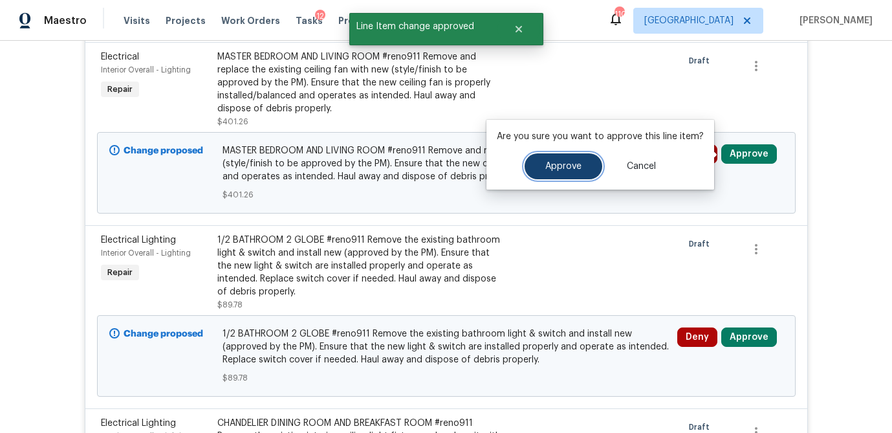
click at [569, 171] on button "Approve" at bounding box center [564, 166] width 78 height 26
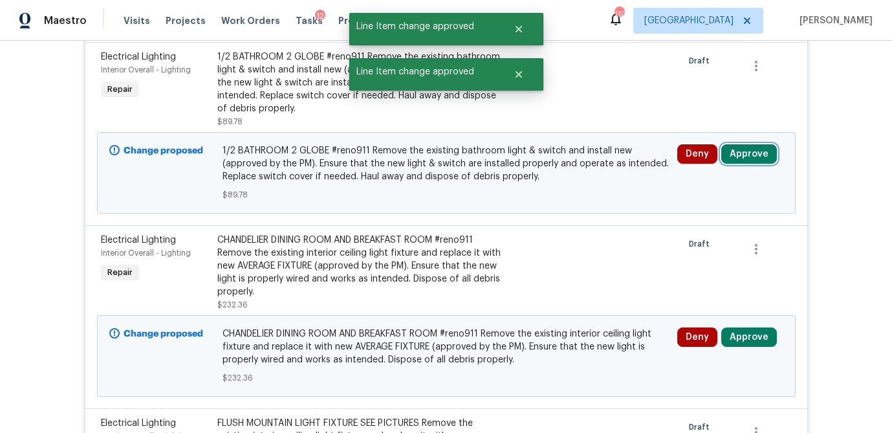
drag, startPoint x: 763, startPoint y: 156, endPoint x: 722, endPoint y: 158, distance: 41.5
click at [762, 156] on button "Approve" at bounding box center [750, 153] width 56 height 19
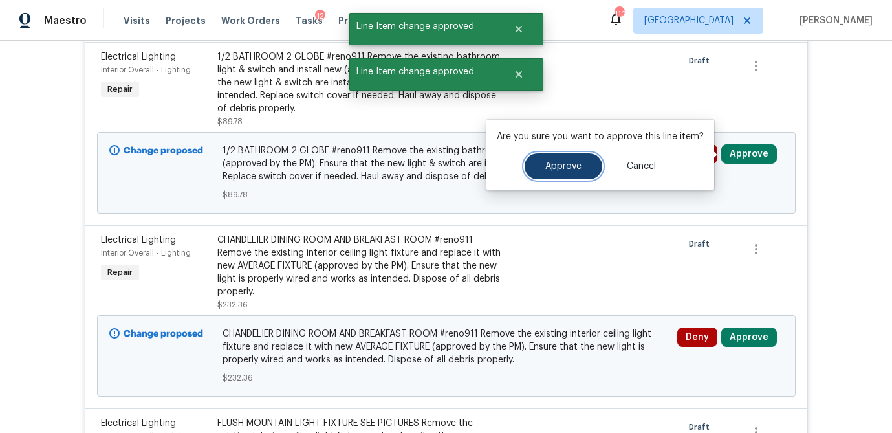
click at [566, 163] on span "Approve" at bounding box center [564, 167] width 36 height 10
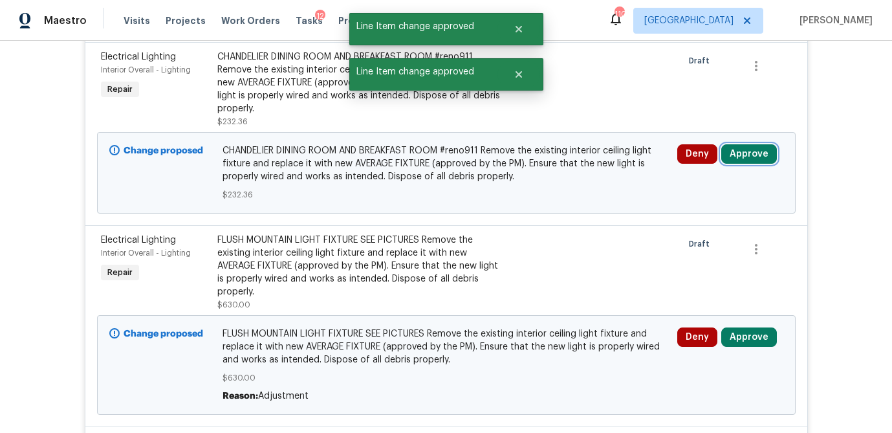
click at [758, 152] on button "Approve" at bounding box center [750, 153] width 56 height 19
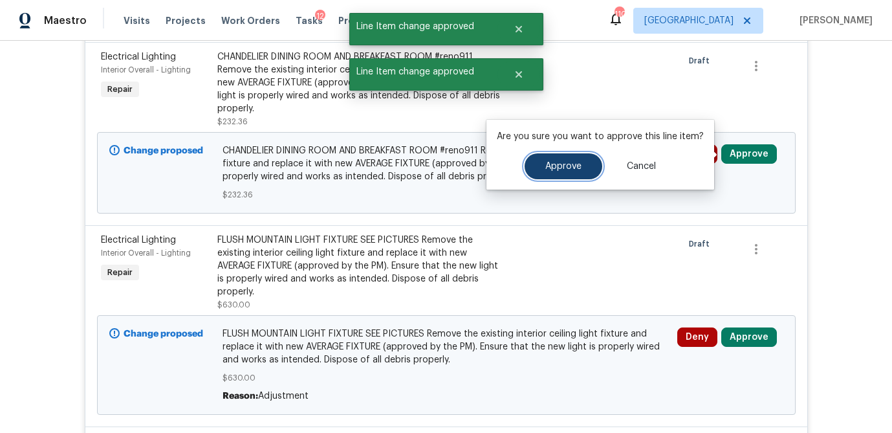
click at [567, 168] on span "Approve" at bounding box center [564, 167] width 36 height 10
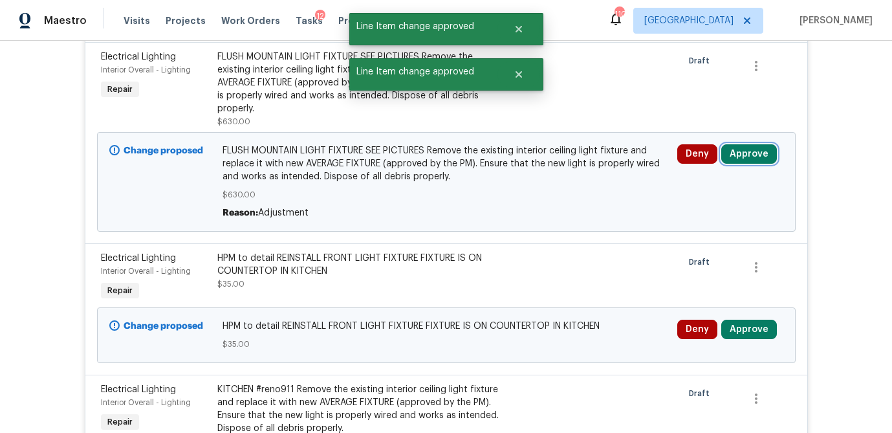
click at [741, 152] on button "Approve" at bounding box center [750, 153] width 56 height 19
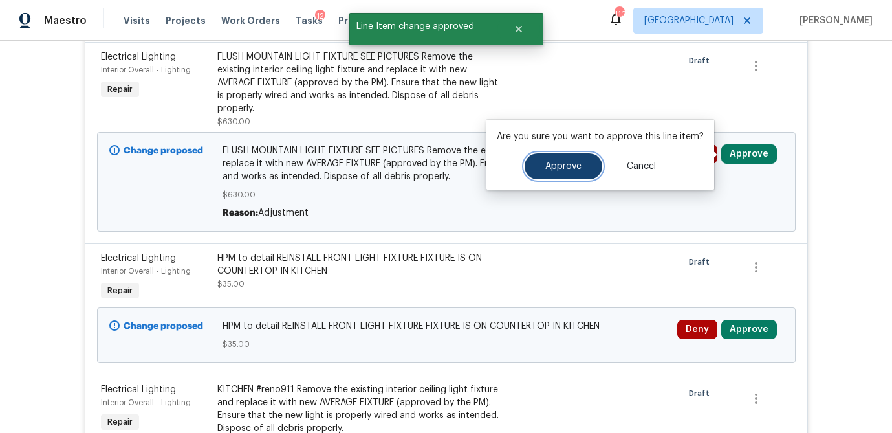
click at [585, 167] on button "Approve" at bounding box center [564, 166] width 78 height 26
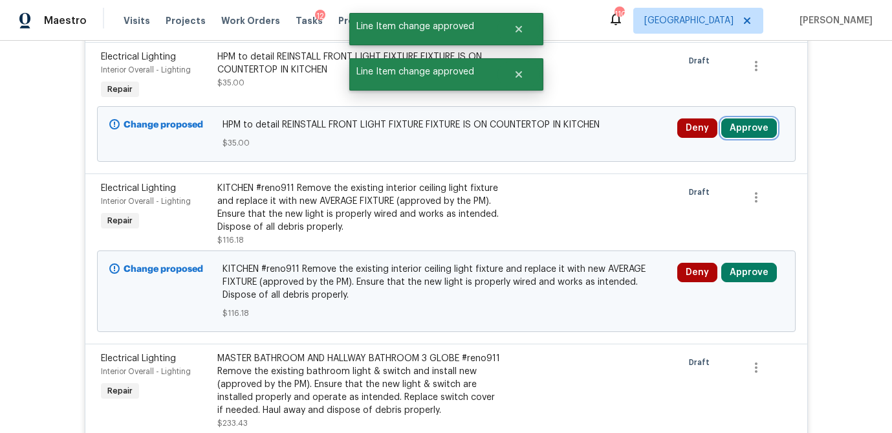
drag, startPoint x: 750, startPoint y: 130, endPoint x: 736, endPoint y: 132, distance: 13.7
click at [749, 130] on button "Approve" at bounding box center [750, 127] width 56 height 19
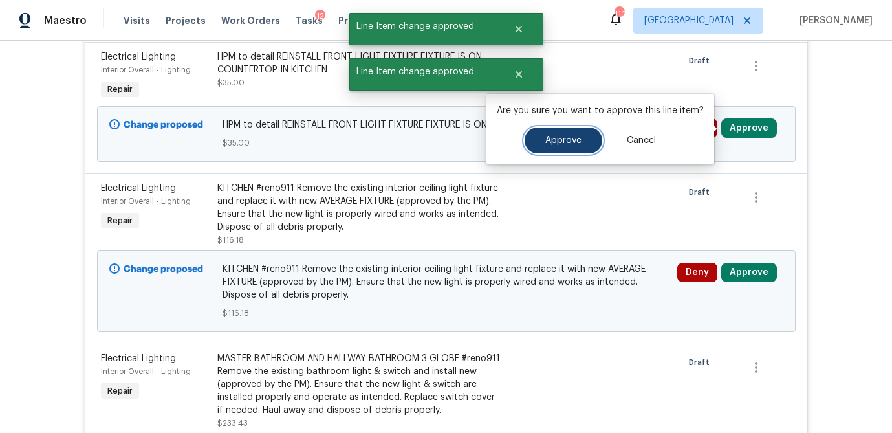
click at [577, 150] on button "Approve" at bounding box center [564, 140] width 78 height 26
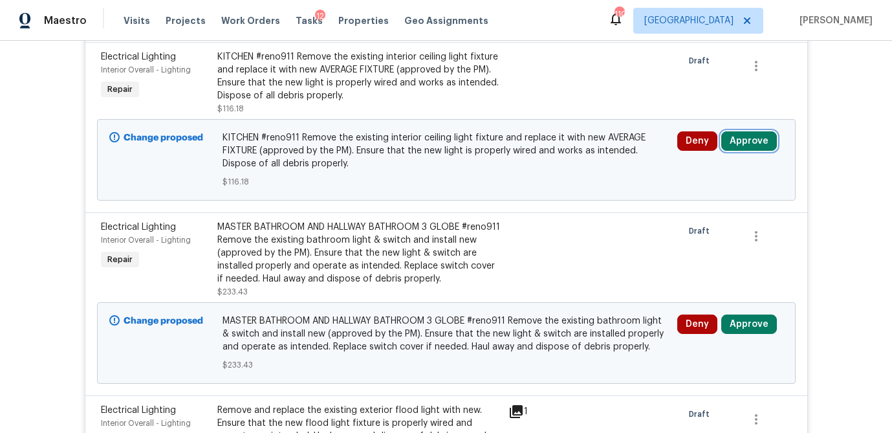
click at [761, 138] on button "Approve" at bounding box center [750, 140] width 56 height 19
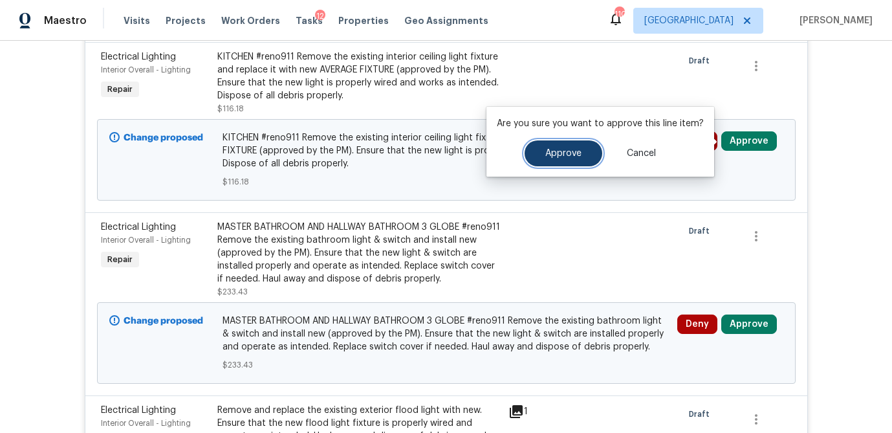
click at [567, 149] on span "Approve" at bounding box center [564, 154] width 36 height 10
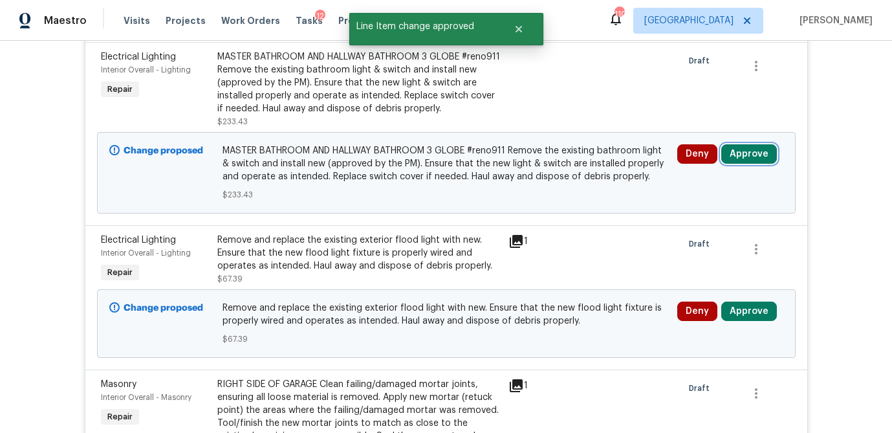
click at [750, 155] on button "Approve" at bounding box center [750, 153] width 56 height 19
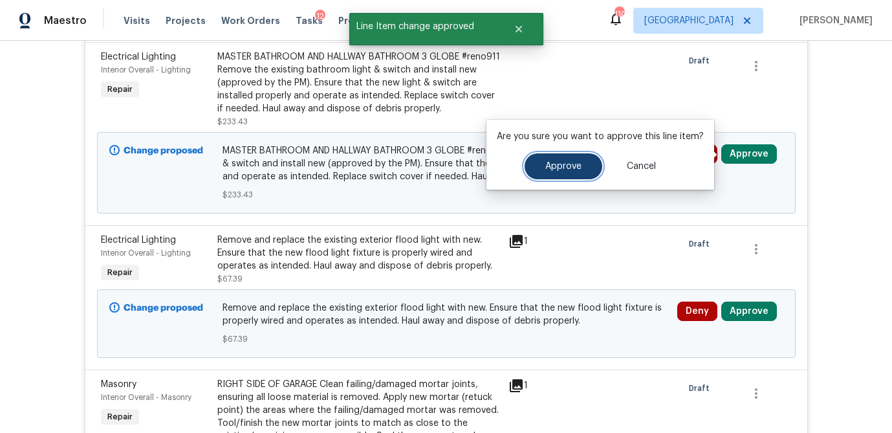
click at [569, 162] on span "Approve" at bounding box center [564, 167] width 36 height 10
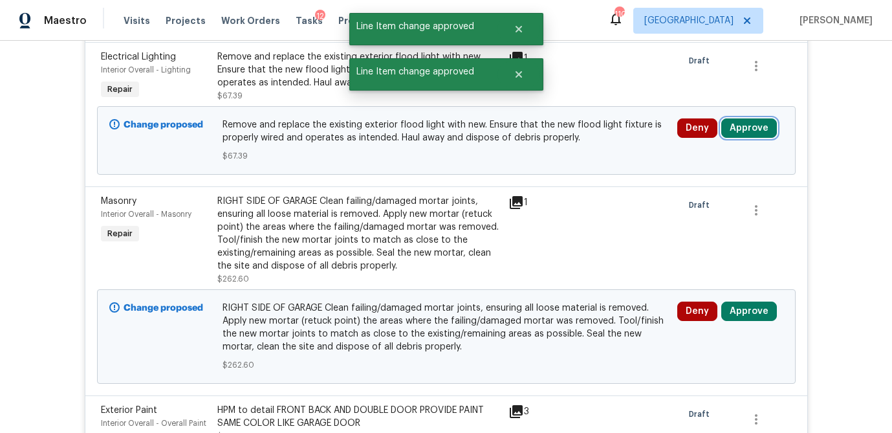
click at [755, 134] on button "Approve" at bounding box center [750, 127] width 56 height 19
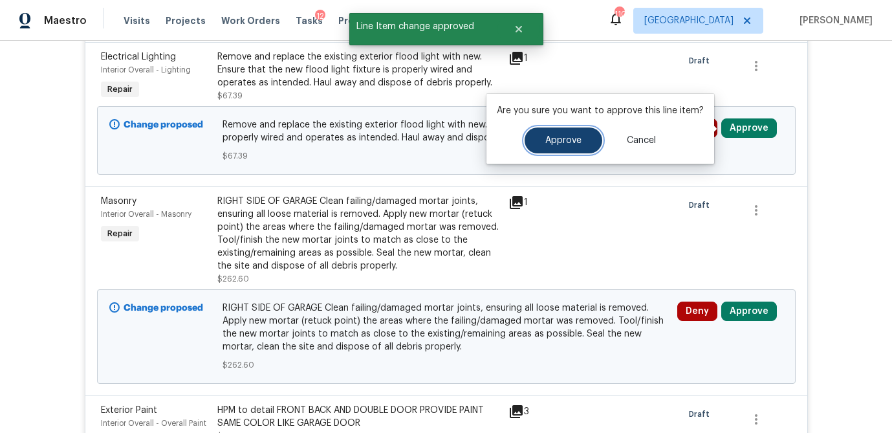
click at [572, 142] on span "Approve" at bounding box center [564, 141] width 36 height 10
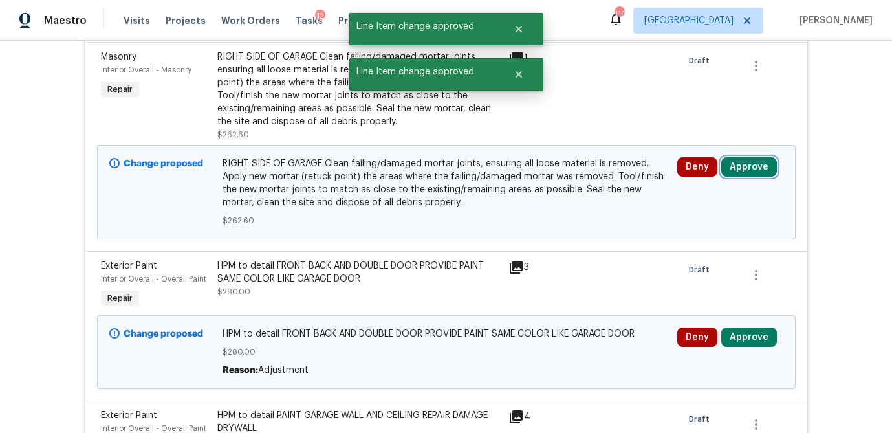
click at [761, 173] on button "Approve" at bounding box center [750, 166] width 56 height 19
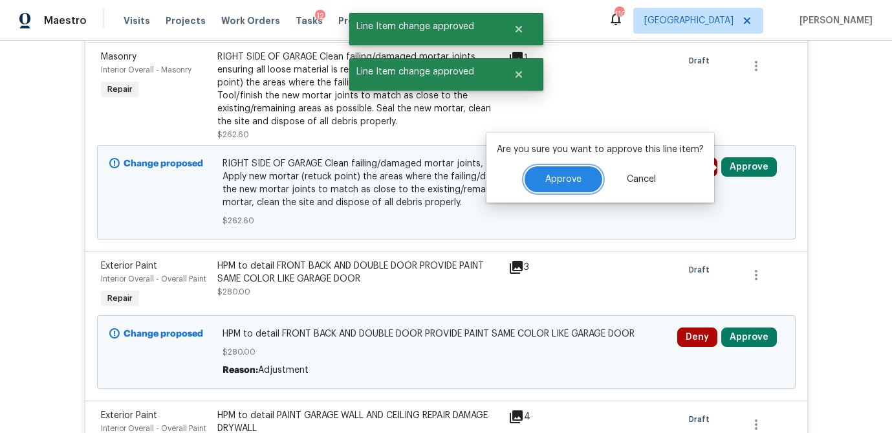
click at [579, 179] on span "Approve" at bounding box center [564, 180] width 36 height 10
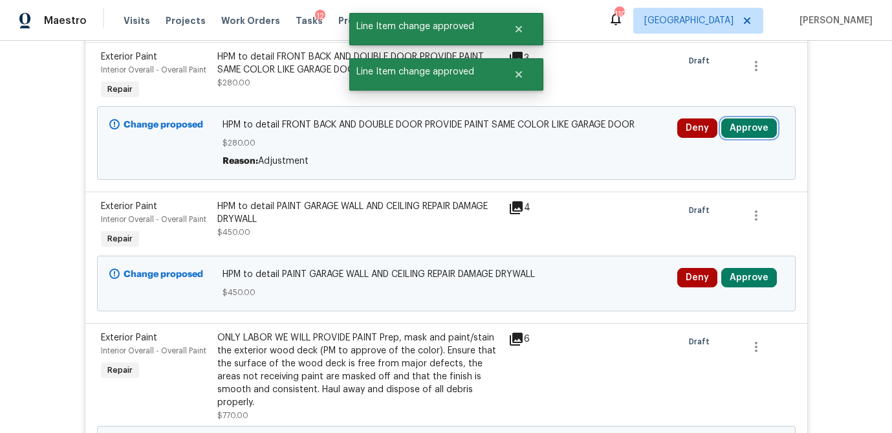
drag, startPoint x: 751, startPoint y: 128, endPoint x: 718, endPoint y: 134, distance: 33.5
click at [751, 128] on button "Approve" at bounding box center [750, 127] width 56 height 19
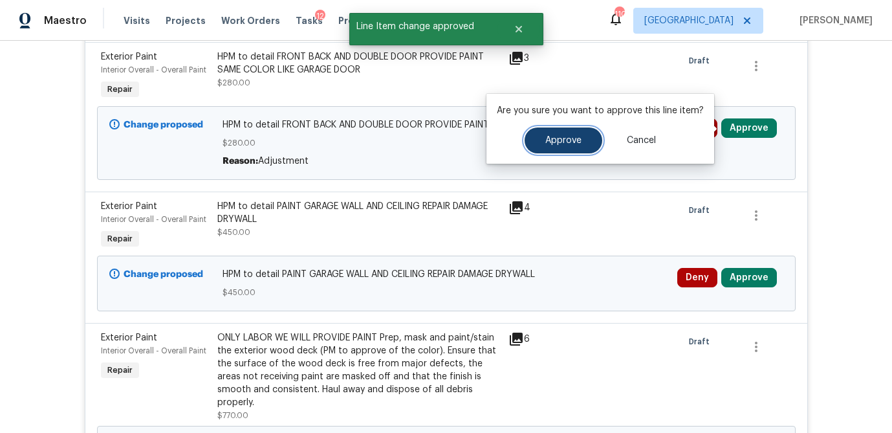
click at [571, 143] on span "Approve" at bounding box center [564, 141] width 36 height 10
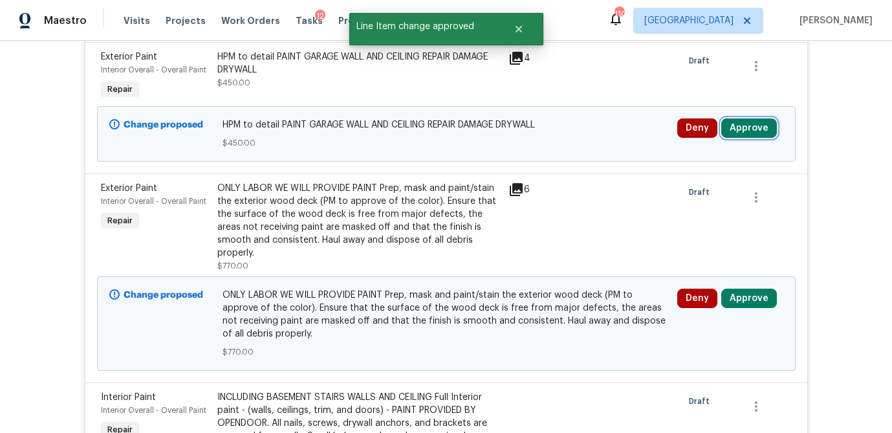
click at [747, 128] on button "Approve" at bounding box center [750, 127] width 56 height 19
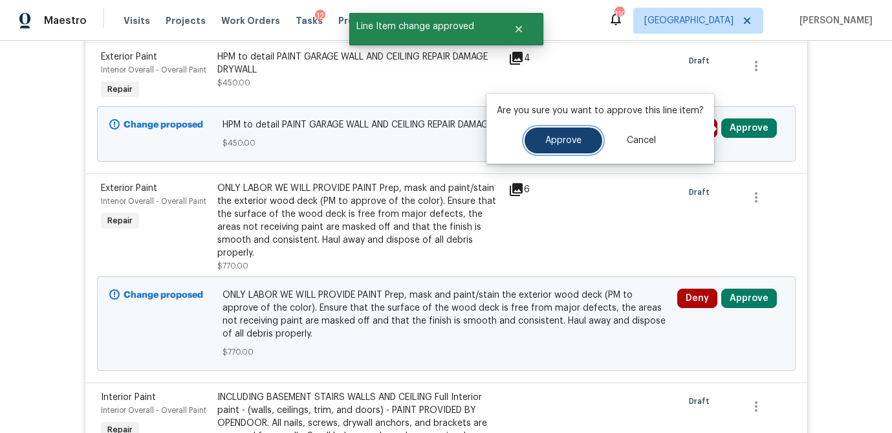
click at [562, 147] on button "Approve" at bounding box center [564, 140] width 78 height 26
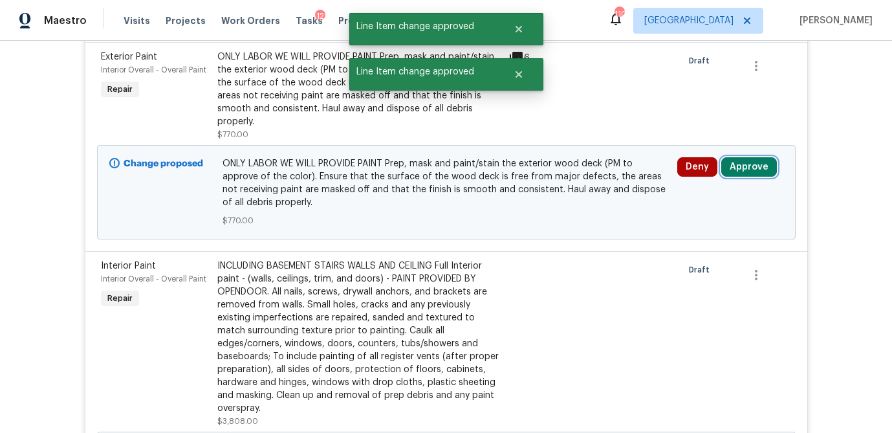
click at [749, 157] on button "Approve" at bounding box center [750, 166] width 56 height 19
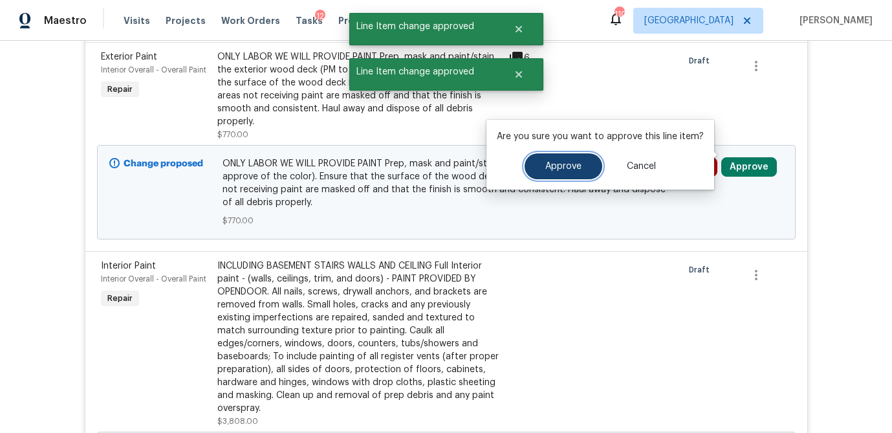
click at [540, 170] on button "Approve" at bounding box center [564, 166] width 78 height 26
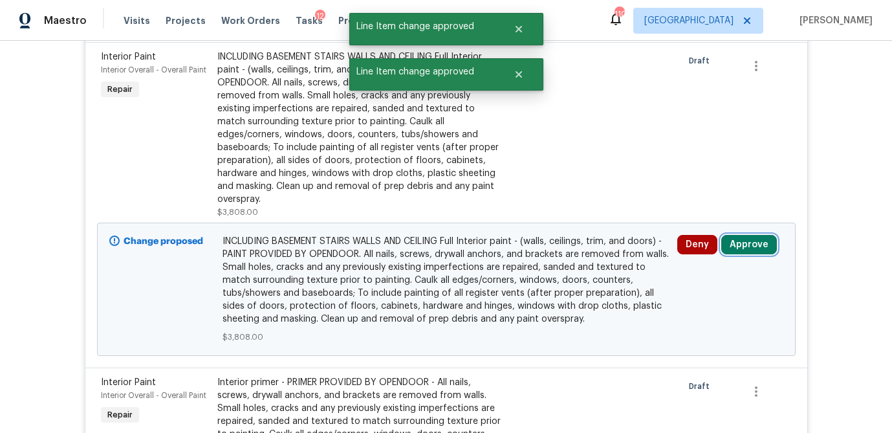
click at [758, 239] on button "Approve" at bounding box center [750, 244] width 56 height 19
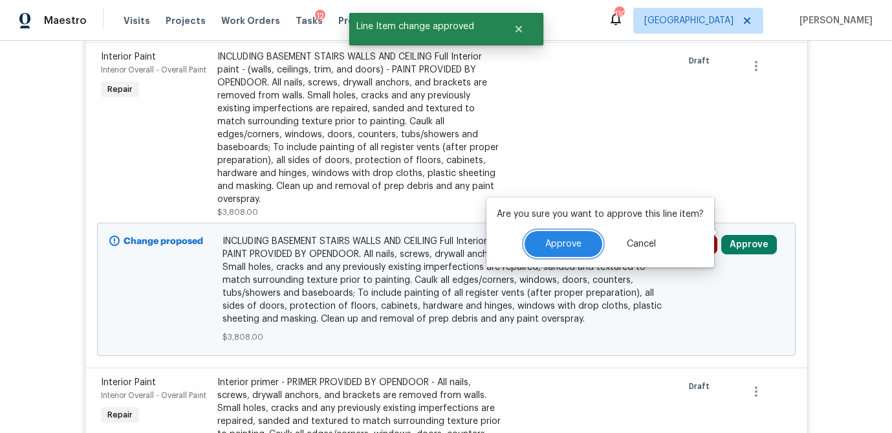
click at [569, 244] on span "Approve" at bounding box center [564, 244] width 36 height 10
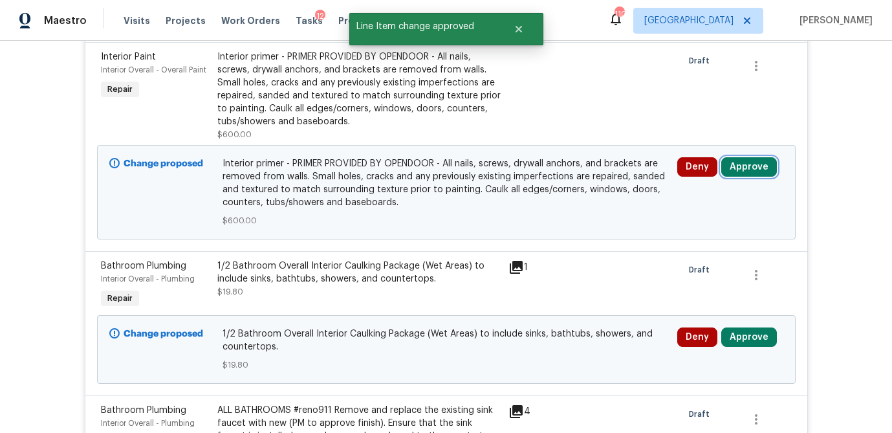
drag, startPoint x: 761, startPoint y: 170, endPoint x: 731, endPoint y: 168, distance: 30.5
click at [761, 170] on button "Approve" at bounding box center [750, 166] width 56 height 19
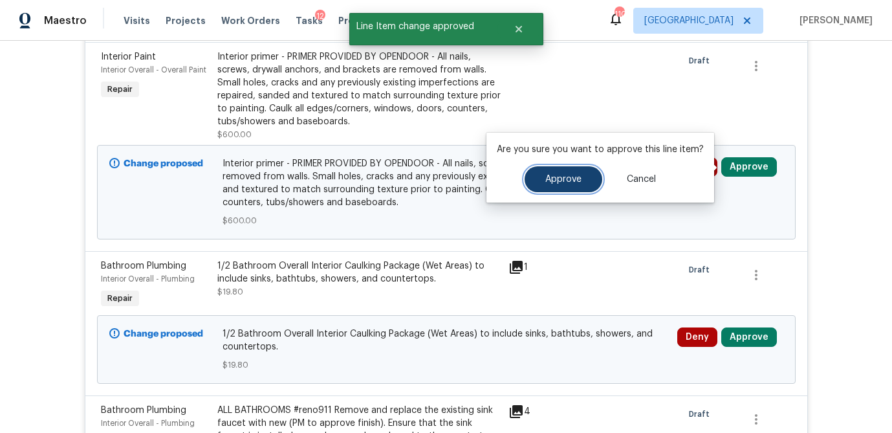
click at [563, 171] on button "Approve" at bounding box center [564, 179] width 78 height 26
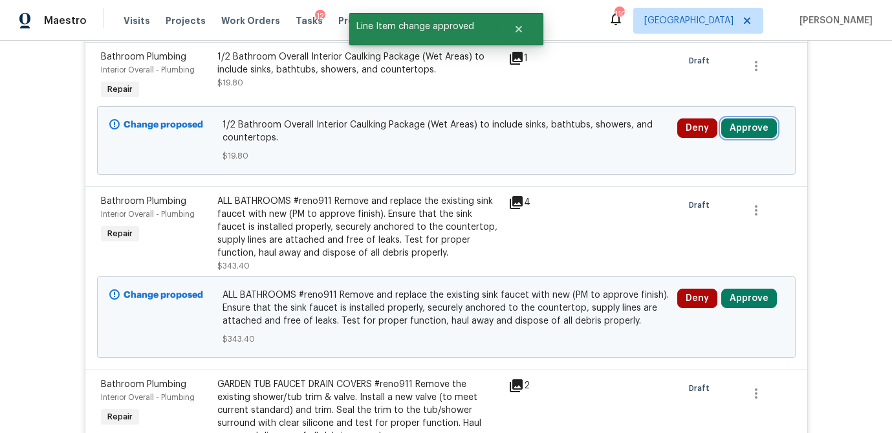
click at [766, 126] on button "Approve" at bounding box center [750, 127] width 56 height 19
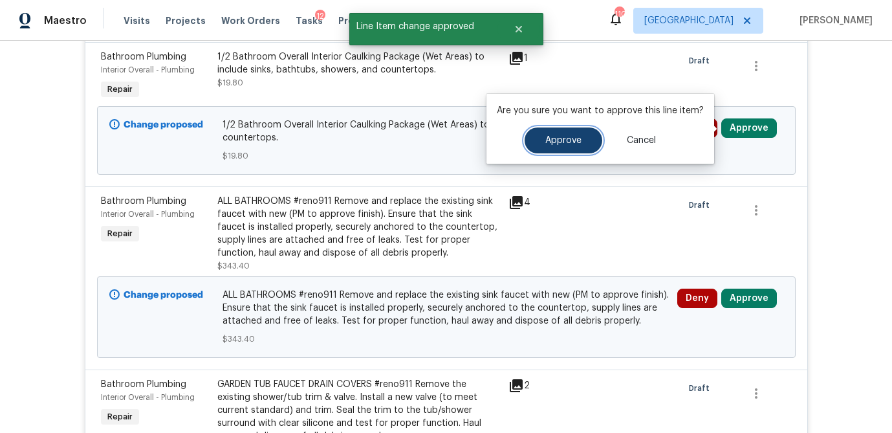
click at [569, 138] on span "Approve" at bounding box center [564, 141] width 36 height 10
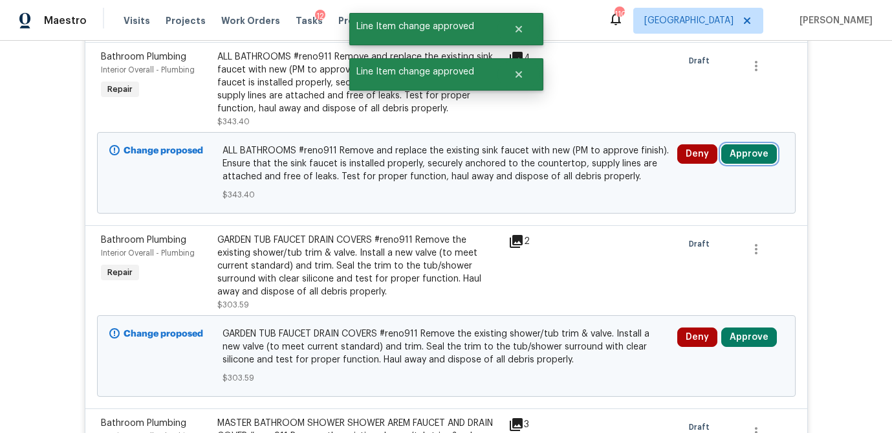
drag, startPoint x: 763, startPoint y: 160, endPoint x: 747, endPoint y: 159, distance: 15.6
click at [763, 160] on button "Approve" at bounding box center [750, 153] width 56 height 19
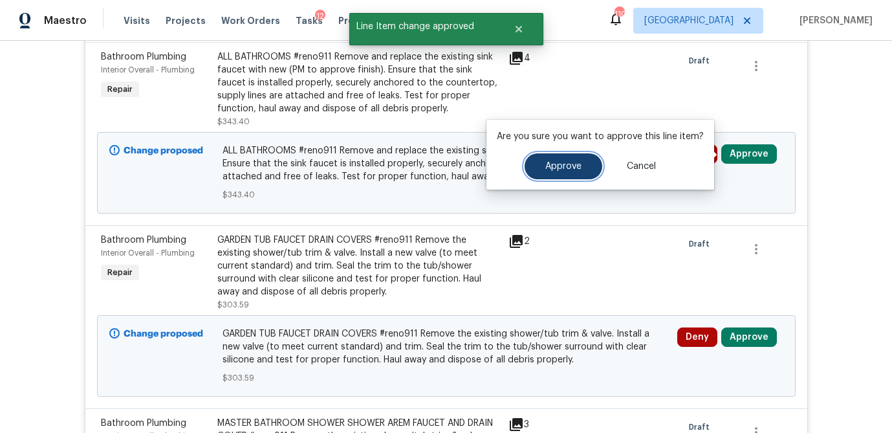
click at [576, 166] on span "Approve" at bounding box center [564, 167] width 36 height 10
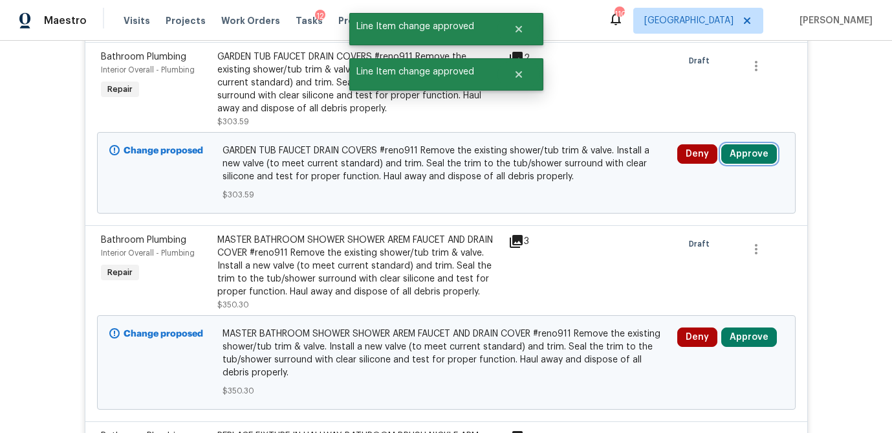
click at [739, 163] on button "Approve" at bounding box center [750, 153] width 56 height 19
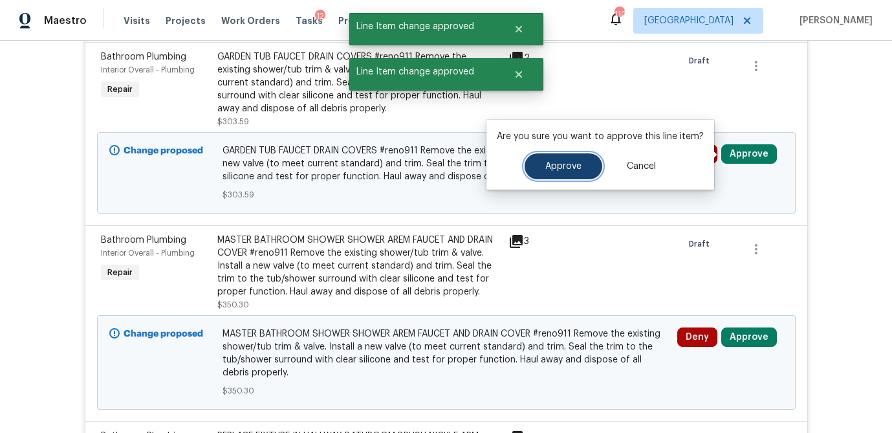
click at [583, 167] on button "Approve" at bounding box center [564, 166] width 78 height 26
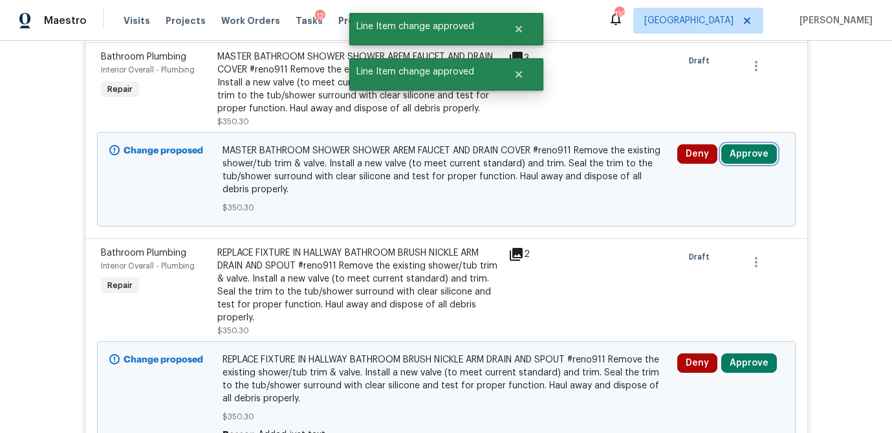
click at [744, 154] on button "Approve" at bounding box center [750, 153] width 56 height 19
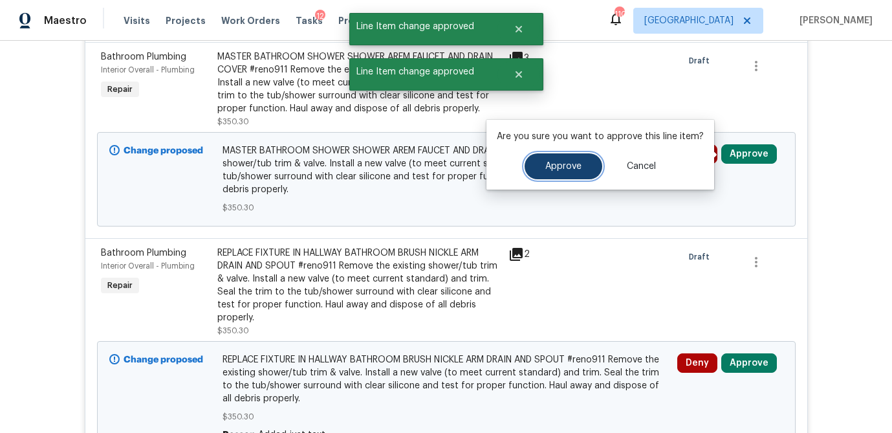
click at [569, 163] on span "Approve" at bounding box center [564, 167] width 36 height 10
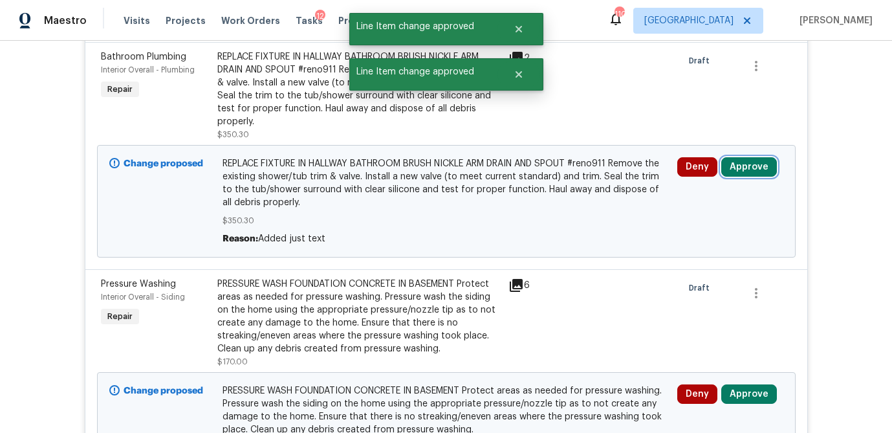
click at [748, 164] on button "Approve" at bounding box center [750, 166] width 56 height 19
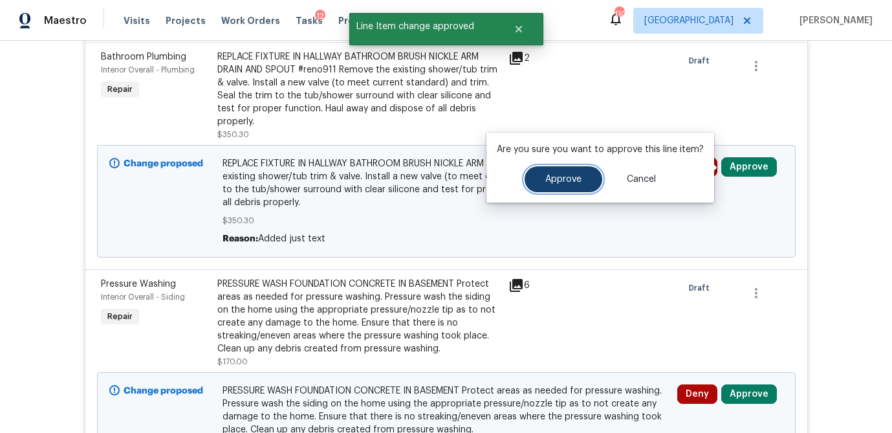
click at [574, 175] on span "Approve" at bounding box center [564, 180] width 36 height 10
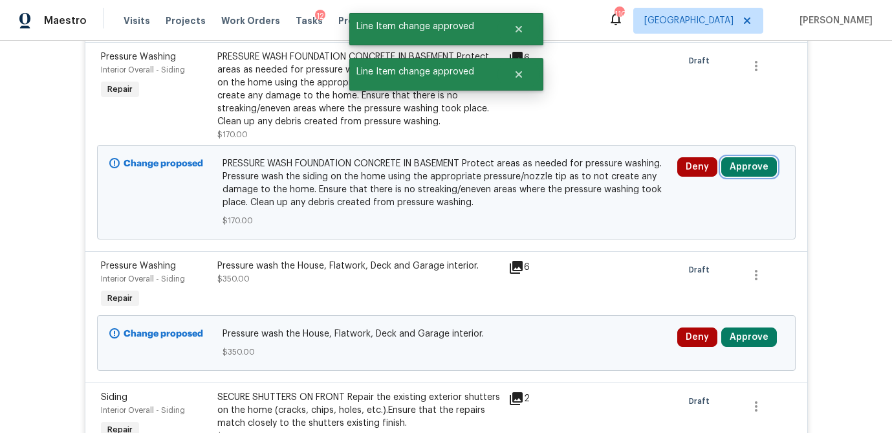
click at [735, 164] on button "Approve" at bounding box center [750, 166] width 56 height 19
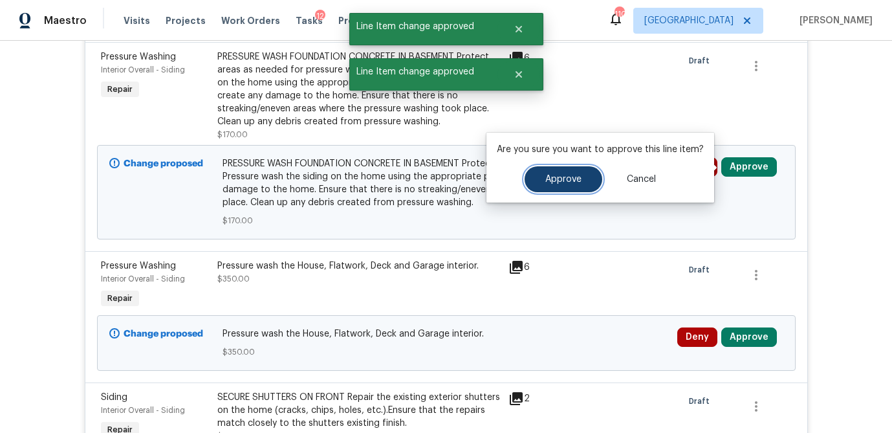
click at [543, 173] on button "Approve" at bounding box center [564, 179] width 78 height 26
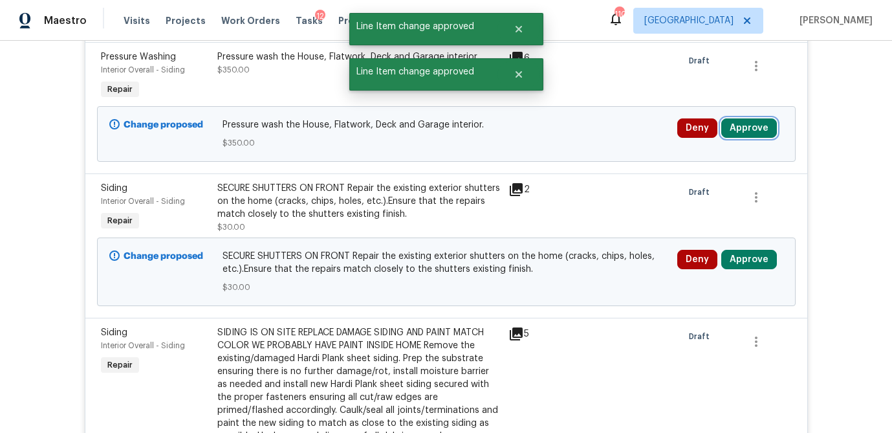
click at [753, 128] on button "Approve" at bounding box center [750, 127] width 56 height 19
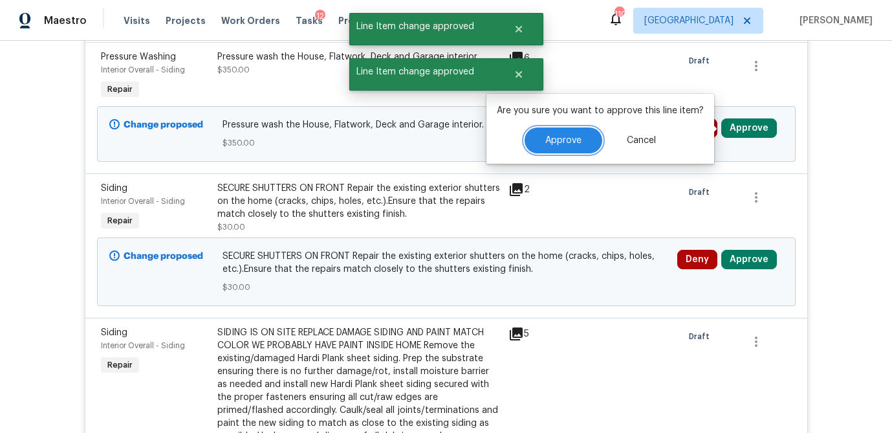
click at [543, 135] on button "Approve" at bounding box center [564, 140] width 78 height 26
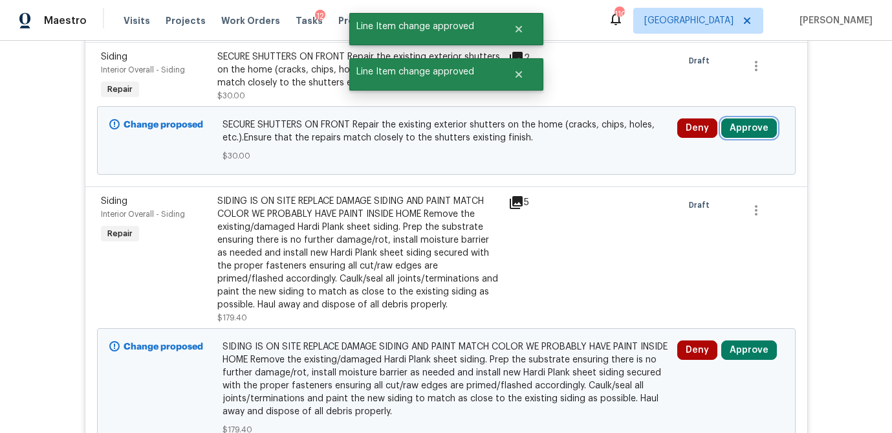
drag, startPoint x: 735, startPoint y: 131, endPoint x: 727, endPoint y: 131, distance: 8.4
click at [735, 131] on button "Approve" at bounding box center [750, 127] width 56 height 19
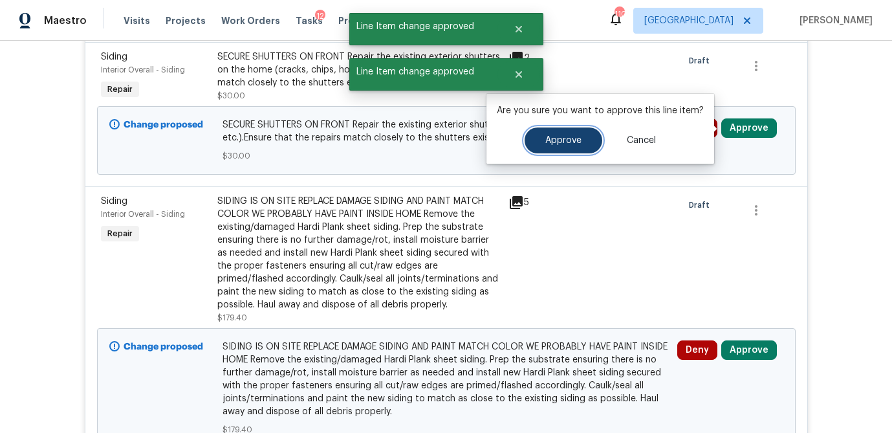
click at [569, 142] on span "Approve" at bounding box center [564, 141] width 36 height 10
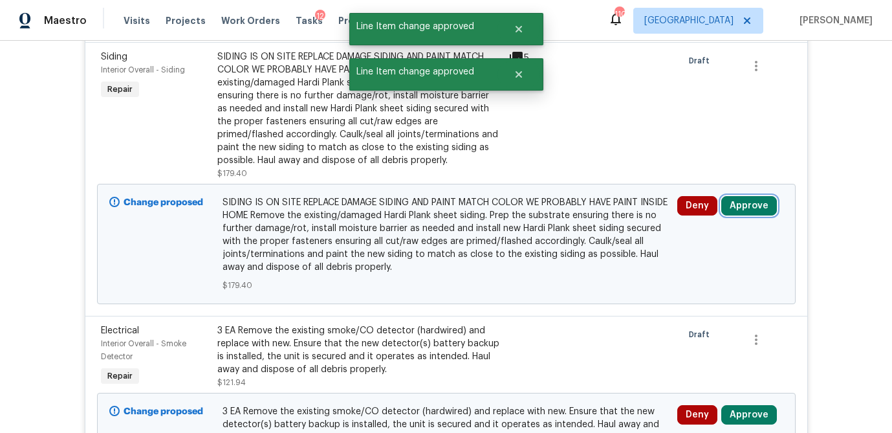
drag, startPoint x: 748, startPoint y: 209, endPoint x: 713, endPoint y: 214, distance: 35.9
click at [748, 209] on button "Approve" at bounding box center [750, 205] width 56 height 19
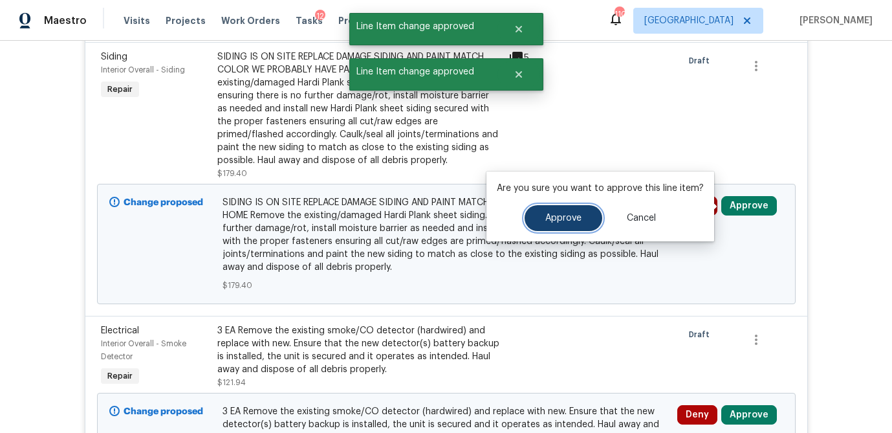
click at [567, 222] on span "Approve" at bounding box center [564, 219] width 36 height 10
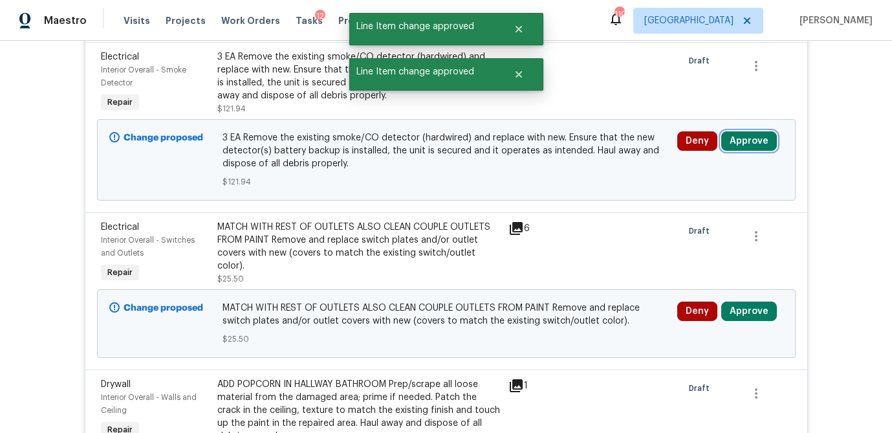
click at [744, 142] on button "Approve" at bounding box center [750, 140] width 56 height 19
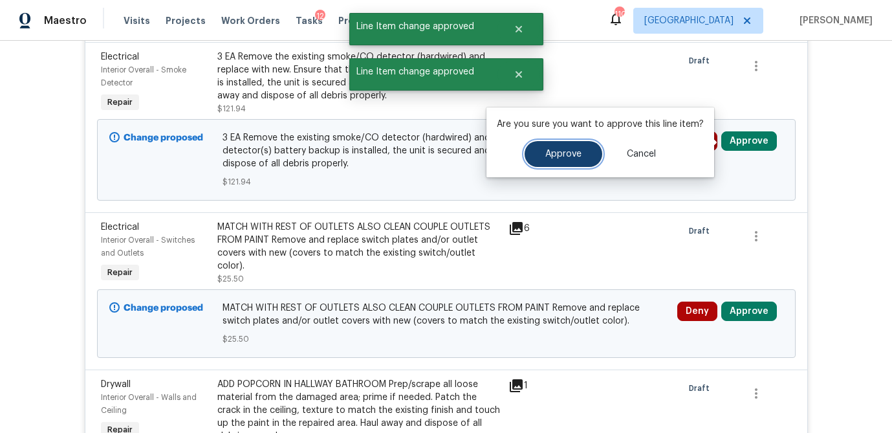
click at [588, 149] on button "Approve" at bounding box center [564, 154] width 78 height 26
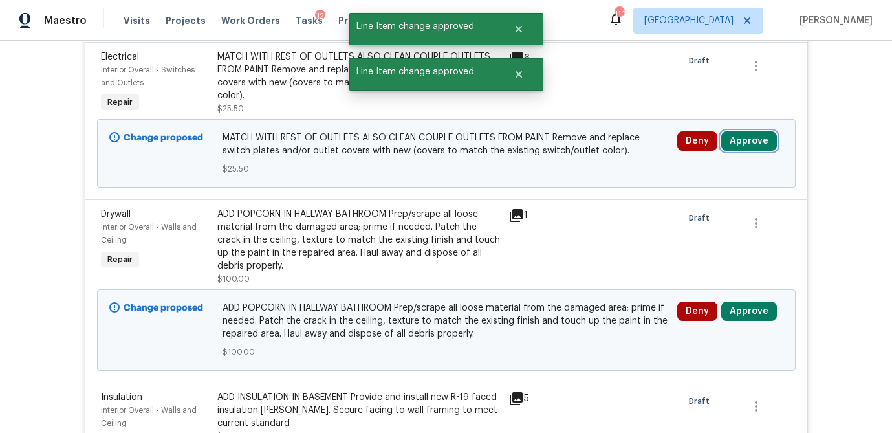
click at [755, 146] on button "Approve" at bounding box center [750, 140] width 56 height 19
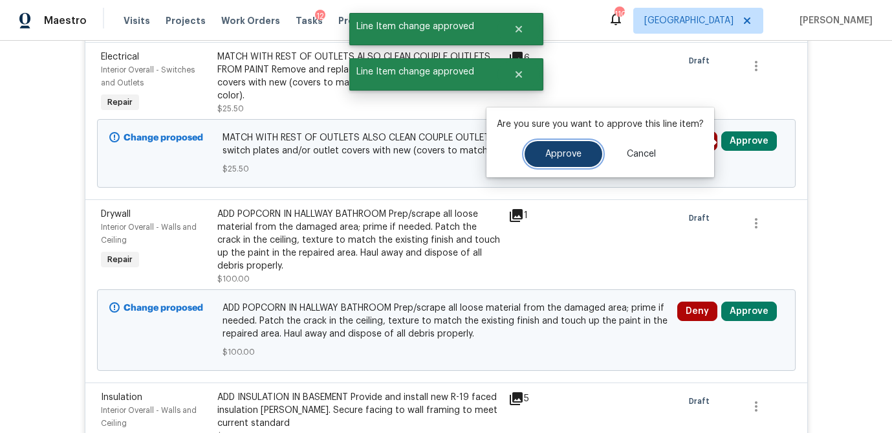
click at [569, 158] on span "Approve" at bounding box center [564, 154] width 36 height 10
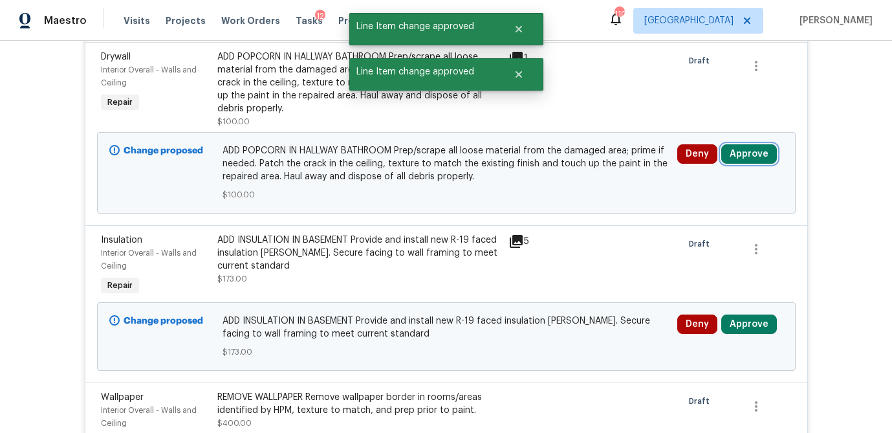
click at [764, 151] on button "Approve" at bounding box center [750, 153] width 56 height 19
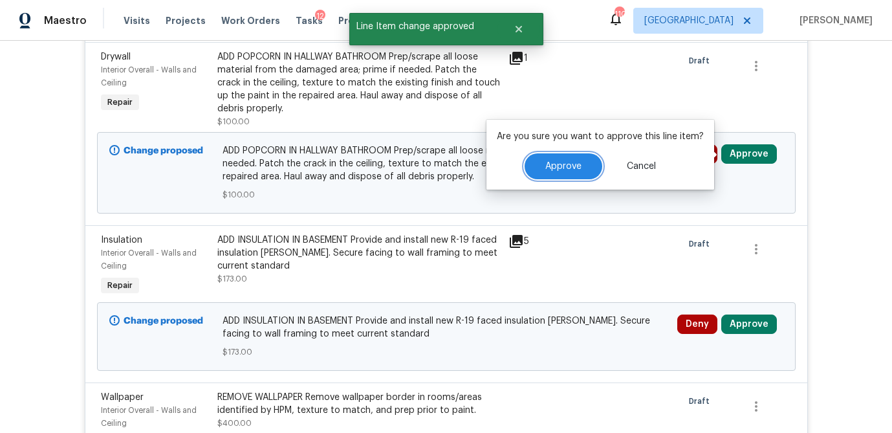
click at [577, 173] on button "Approve" at bounding box center [564, 166] width 78 height 26
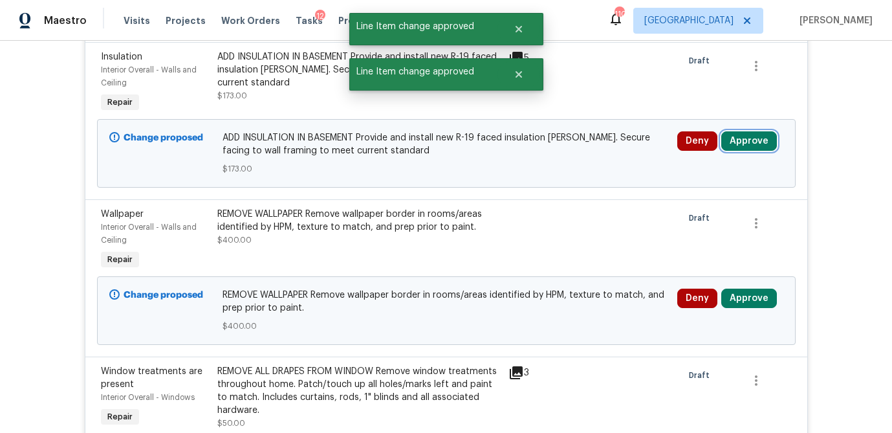
click at [744, 141] on button "Approve" at bounding box center [750, 140] width 56 height 19
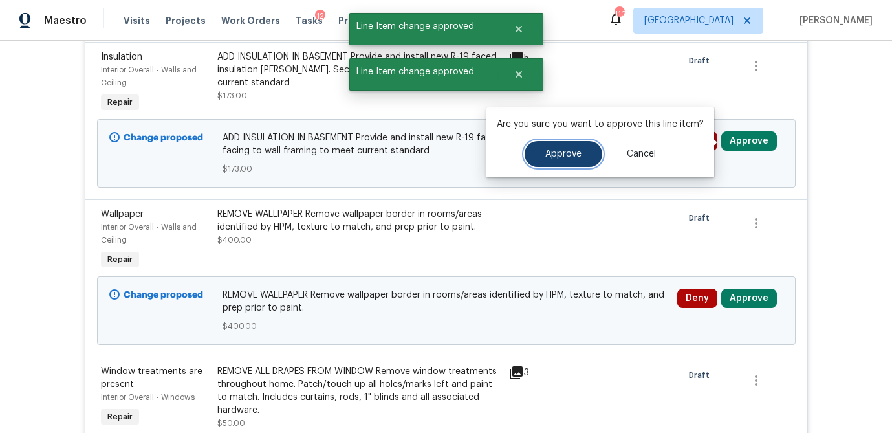
click at [571, 152] on span "Approve" at bounding box center [564, 154] width 36 height 10
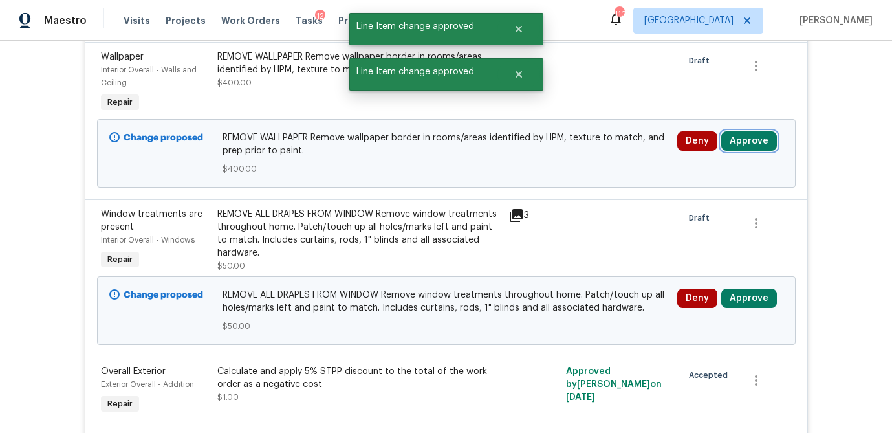
click at [751, 142] on button "Approve" at bounding box center [750, 140] width 56 height 19
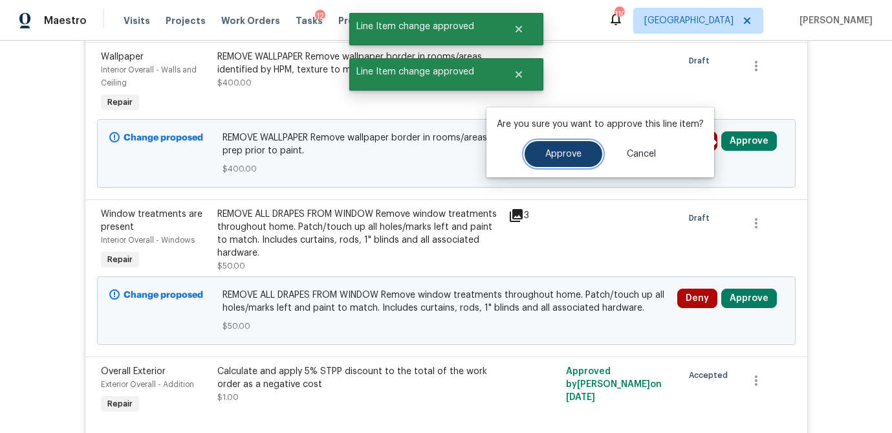
click at [569, 156] on span "Approve" at bounding box center [564, 154] width 36 height 10
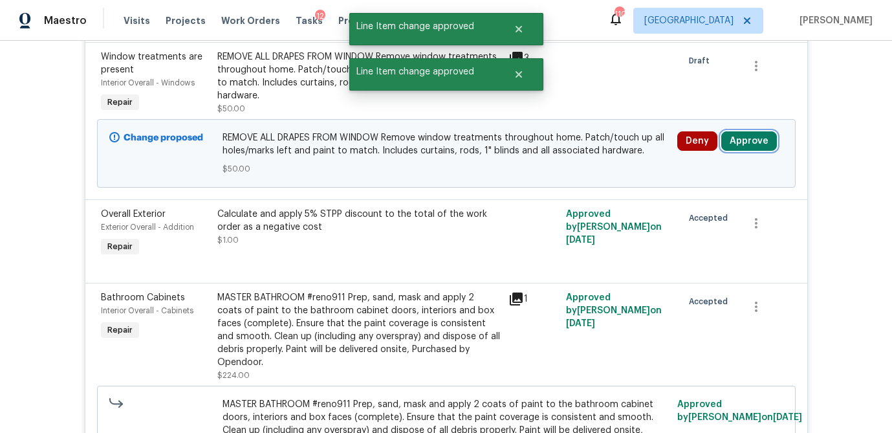
click at [766, 139] on button "Approve" at bounding box center [750, 140] width 56 height 19
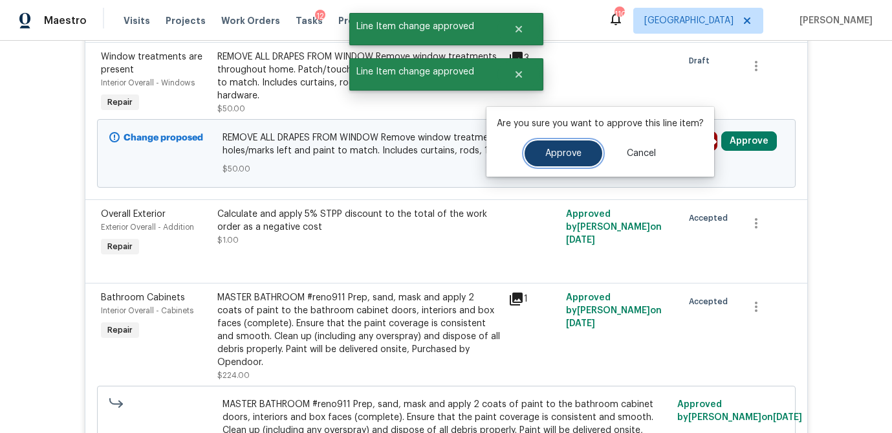
click at [579, 151] on span "Approve" at bounding box center [564, 154] width 36 height 10
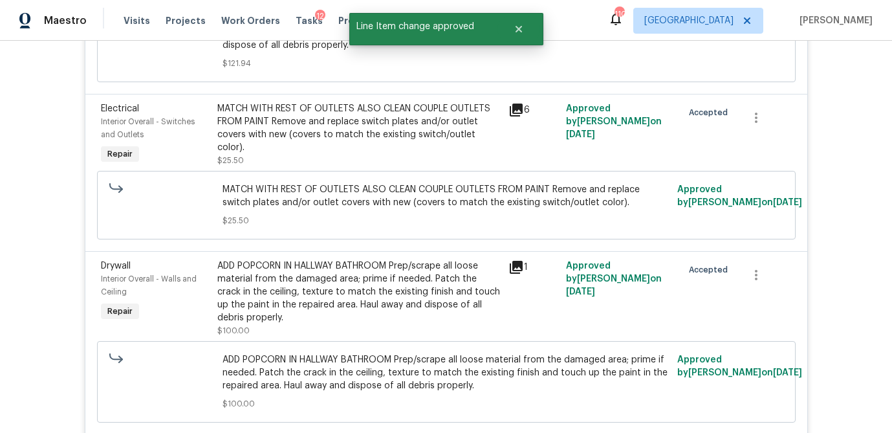
scroll to position [8956, 0]
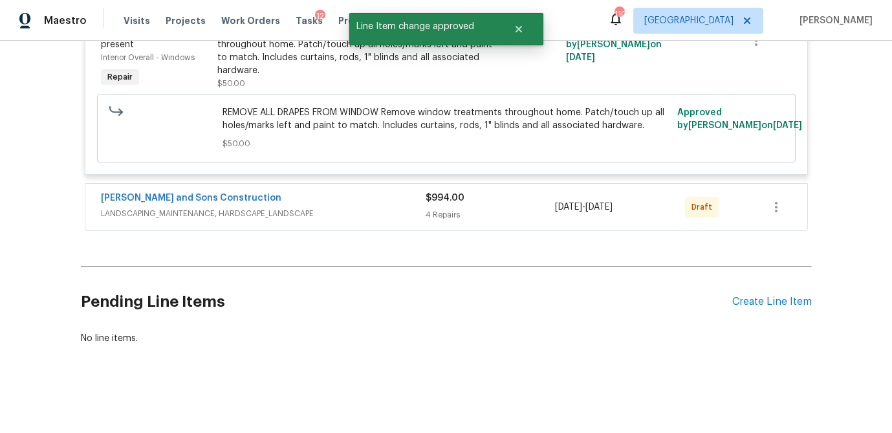
click at [480, 210] on div "4 Repairs" at bounding box center [491, 214] width 130 height 13
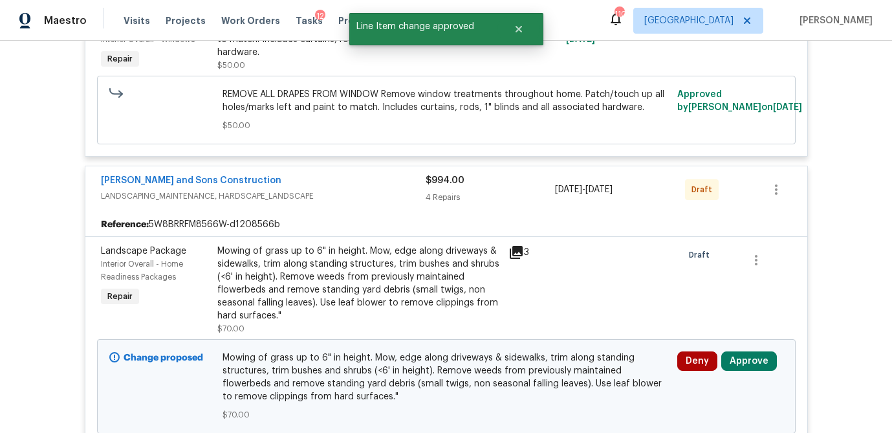
scroll to position [9138, 0]
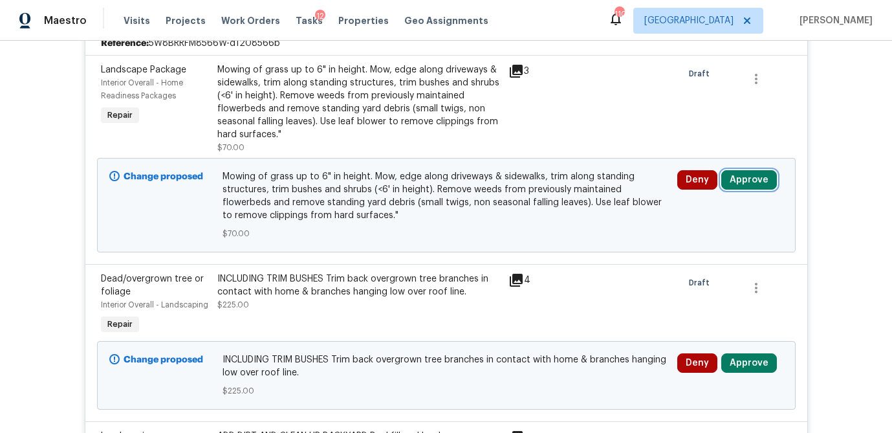
click at [770, 190] on button "Approve" at bounding box center [750, 179] width 56 height 19
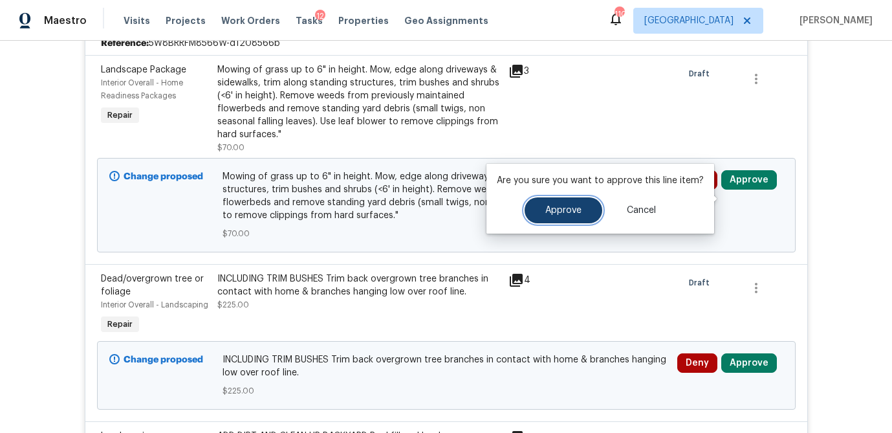
click at [570, 210] on span "Approve" at bounding box center [564, 211] width 36 height 10
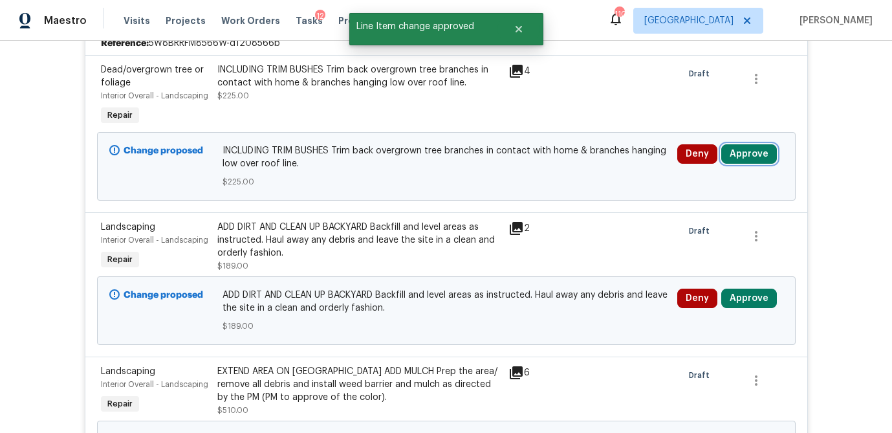
drag, startPoint x: 738, startPoint y: 174, endPoint x: 729, endPoint y: 173, distance: 9.1
click at [738, 164] on button "Approve" at bounding box center [750, 153] width 56 height 19
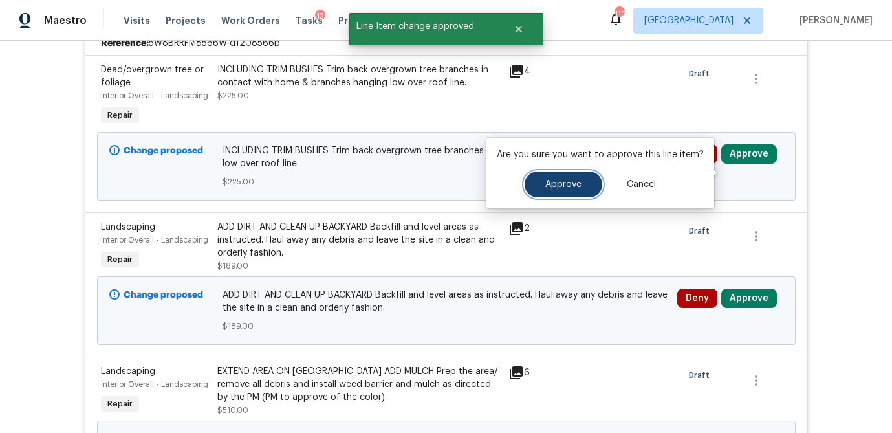
click at [549, 183] on span "Approve" at bounding box center [564, 185] width 36 height 10
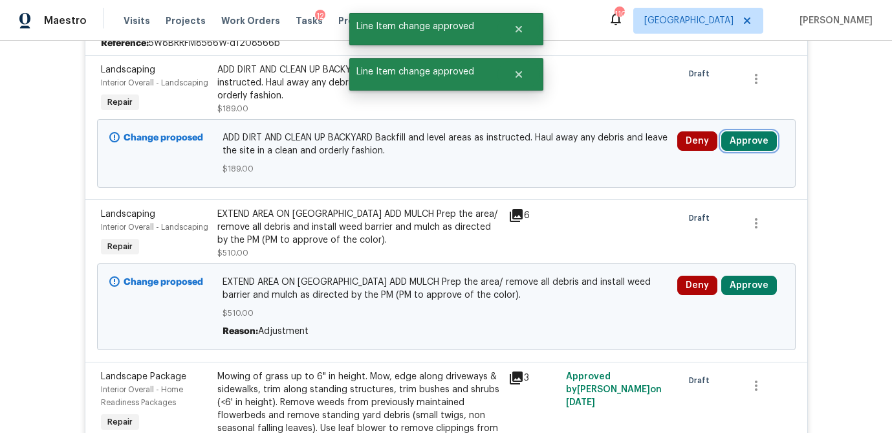
click at [747, 151] on button "Approve" at bounding box center [750, 140] width 56 height 19
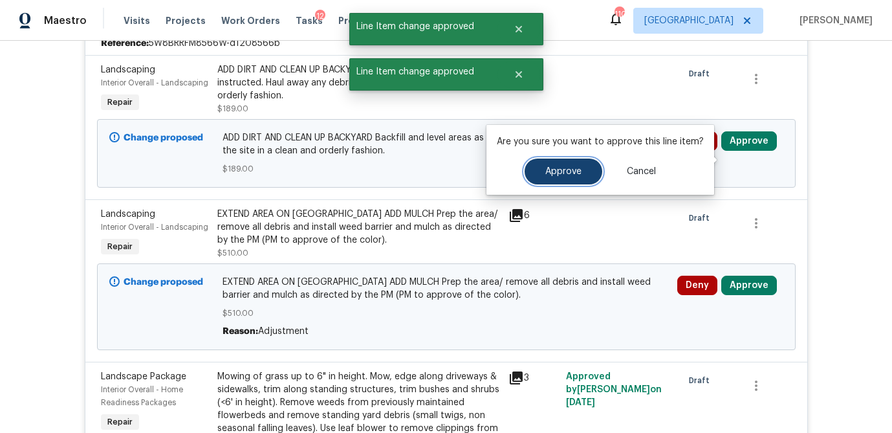
click at [572, 182] on button "Approve" at bounding box center [564, 172] width 78 height 26
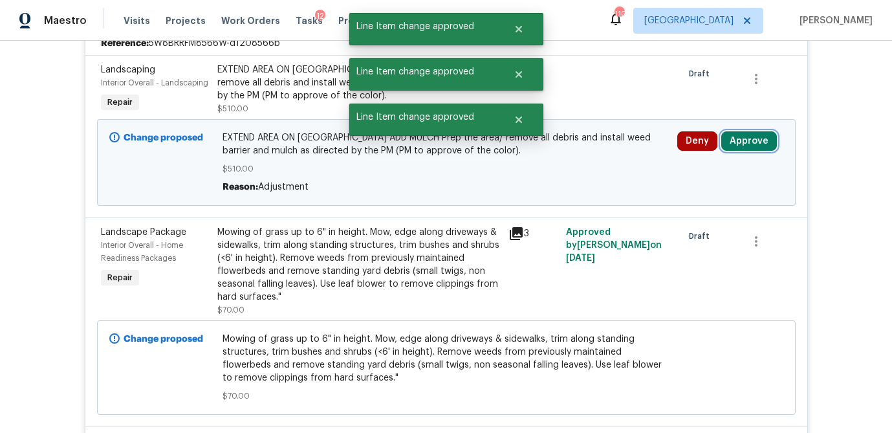
click at [747, 151] on button "Approve" at bounding box center [750, 140] width 56 height 19
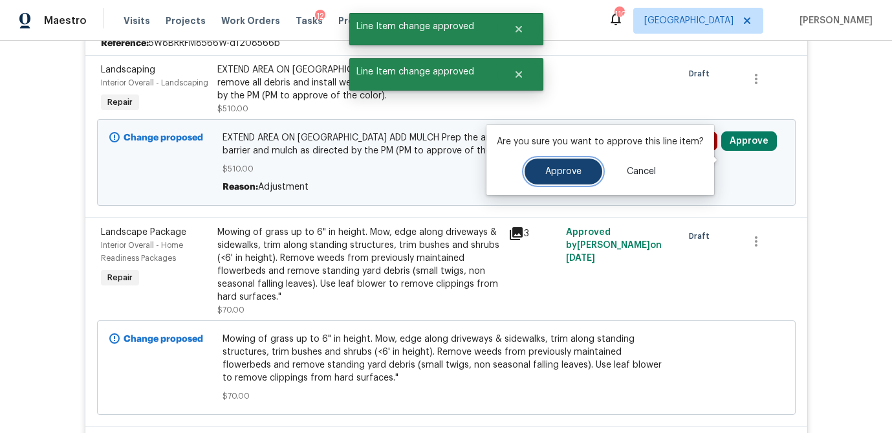
click at [564, 179] on button "Approve" at bounding box center [564, 172] width 78 height 26
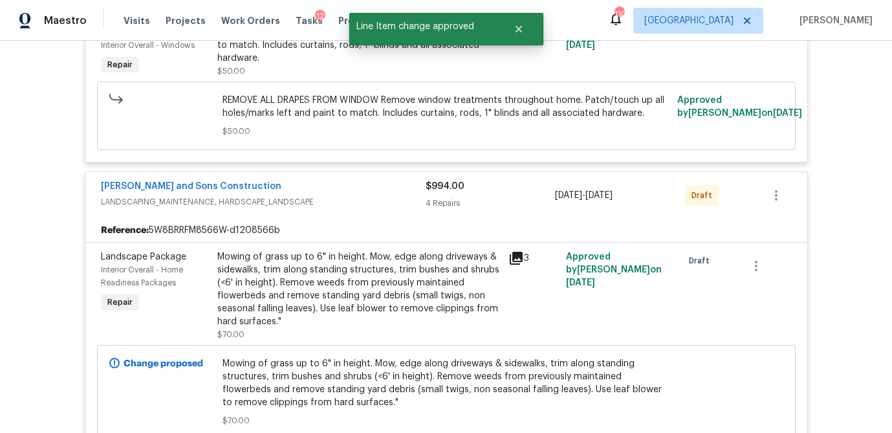
scroll to position [8947, 0]
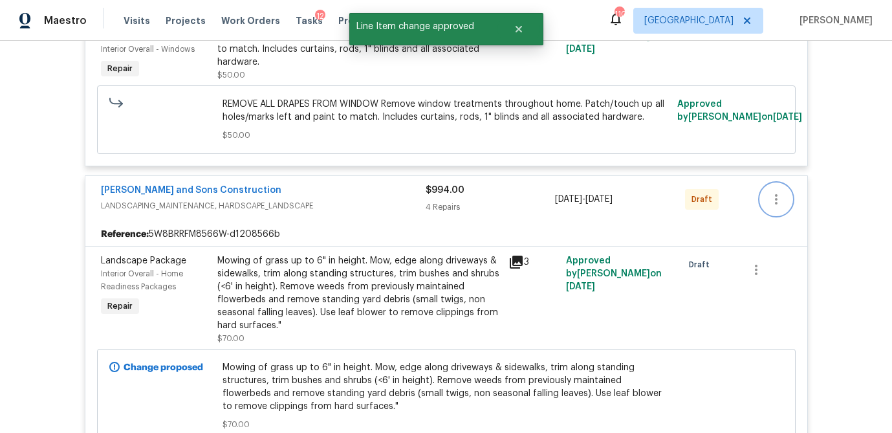
click at [780, 209] on button "button" at bounding box center [776, 199] width 31 height 31
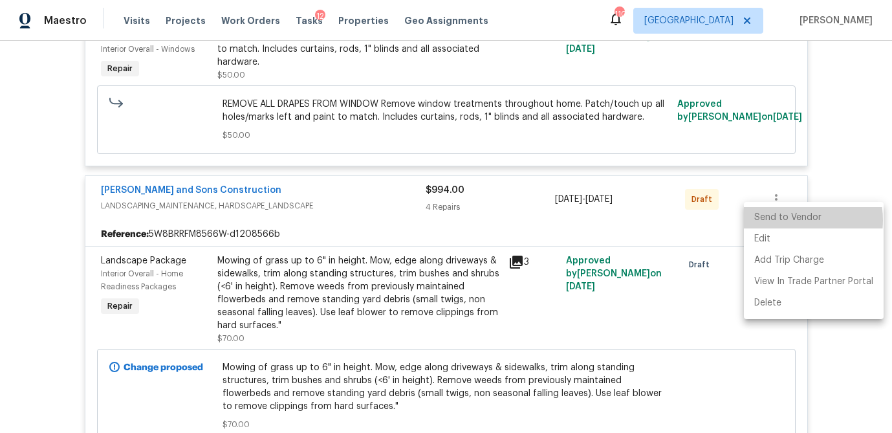
click at [786, 220] on li "Send to Vendor" at bounding box center [814, 217] width 140 height 21
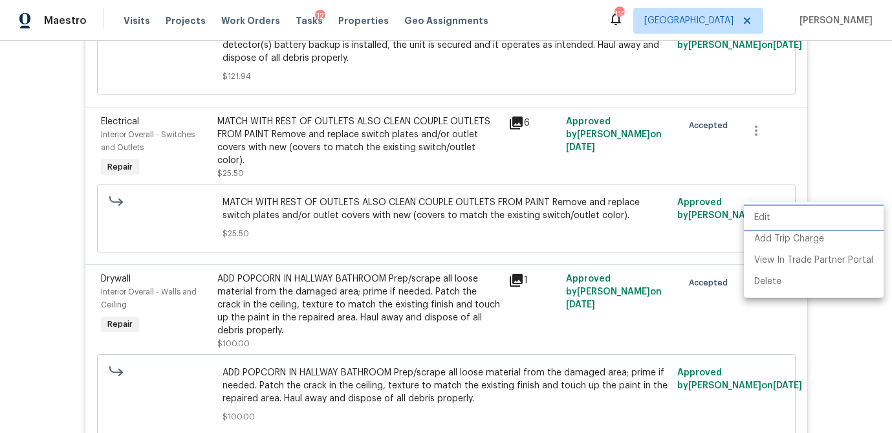
scroll to position [104, 0]
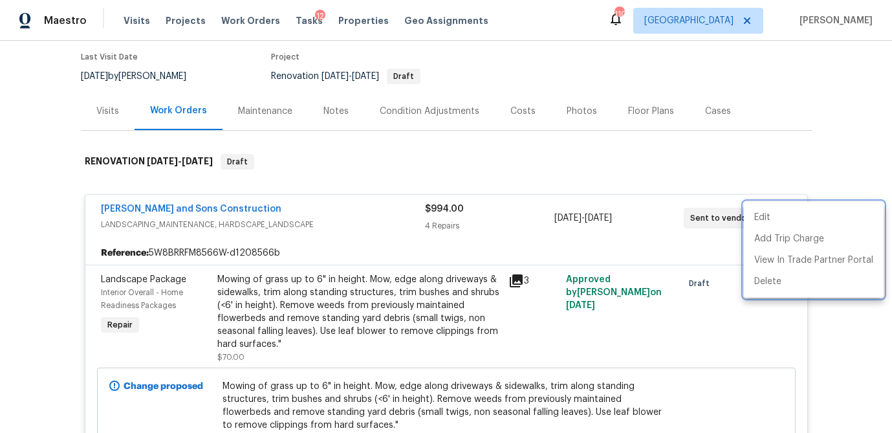
drag, startPoint x: 779, startPoint y: 164, endPoint x: 703, endPoint y: 183, distance: 78.0
click at [779, 164] on div at bounding box center [446, 216] width 892 height 433
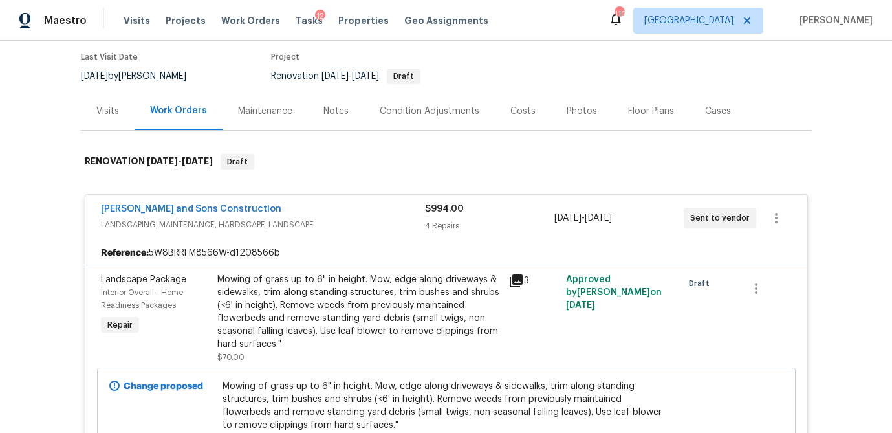
click at [513, 213] on div "$994.00" at bounding box center [489, 209] width 129 height 13
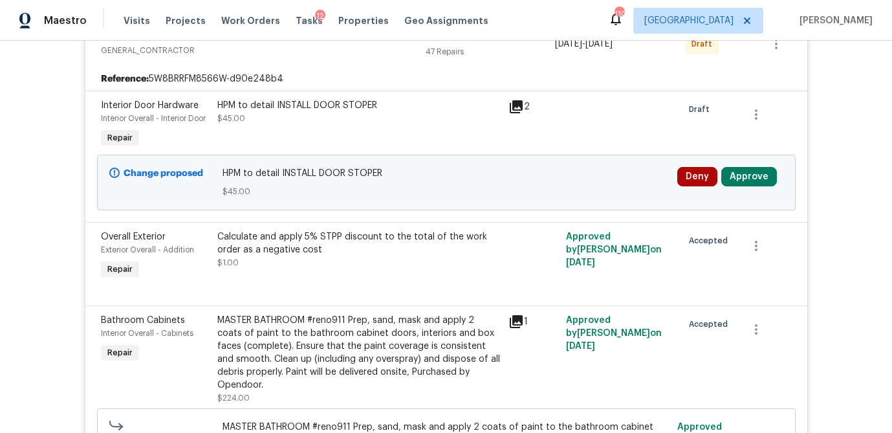
scroll to position [324, 0]
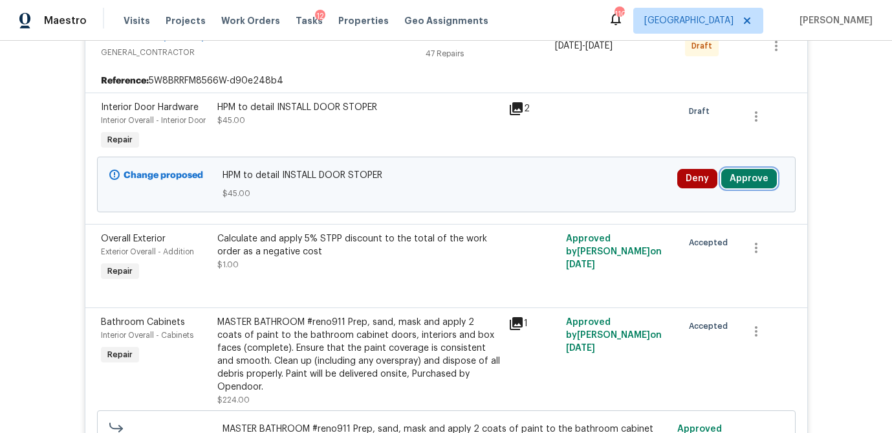
click at [749, 179] on button "Approve" at bounding box center [750, 178] width 56 height 19
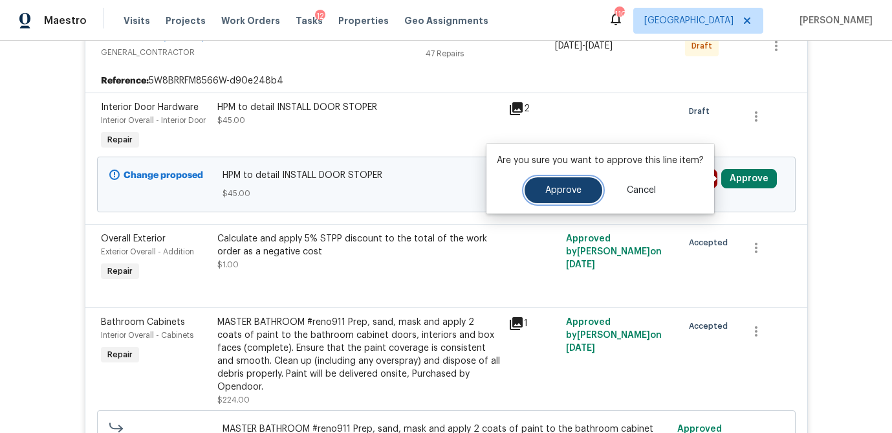
click at [559, 184] on button "Approve" at bounding box center [564, 190] width 78 height 26
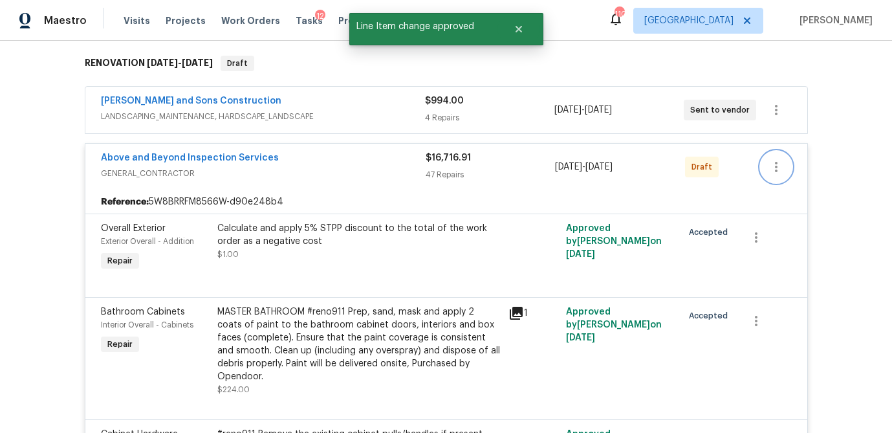
scroll to position [223, 0]
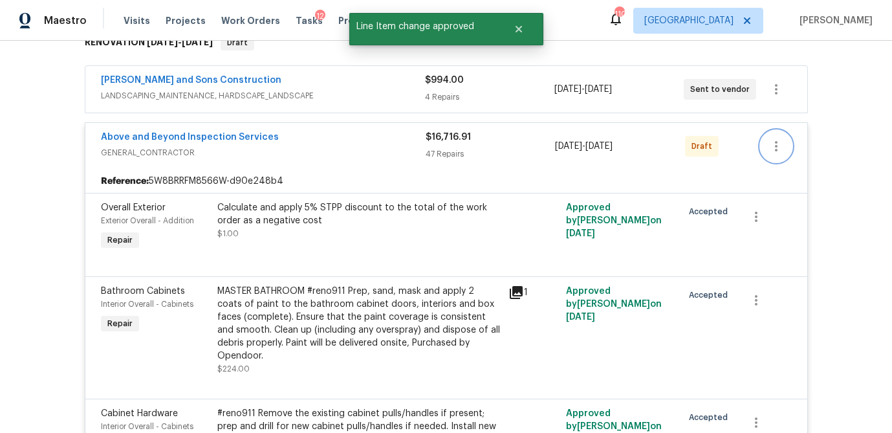
click at [776, 146] on icon "button" at bounding box center [776, 146] width 3 height 10
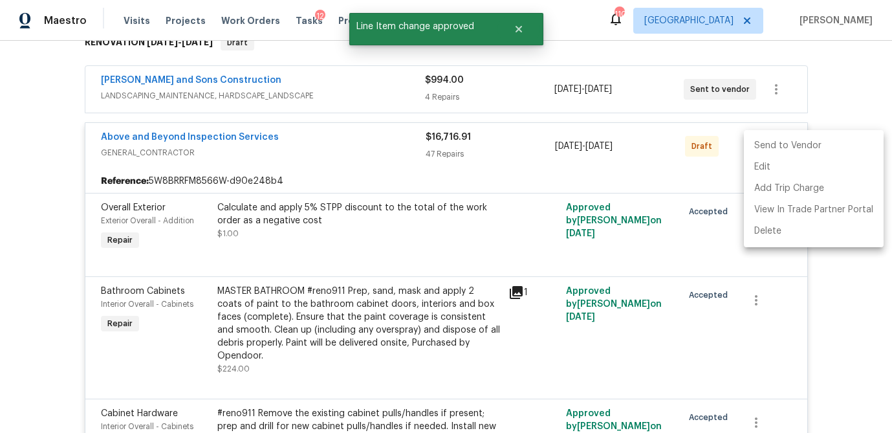
click at [777, 149] on li "Send to Vendor" at bounding box center [814, 145] width 140 height 21
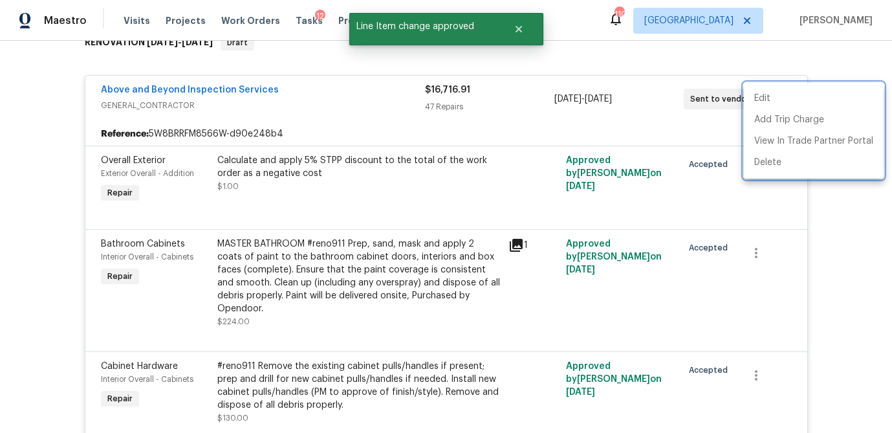
click at [497, 109] on div at bounding box center [446, 216] width 892 height 433
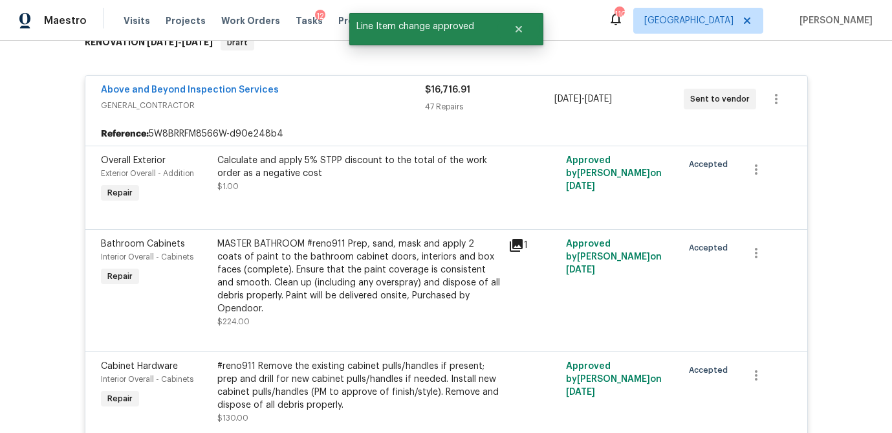
click at [498, 109] on div "47 Repairs" at bounding box center [489, 106] width 129 height 13
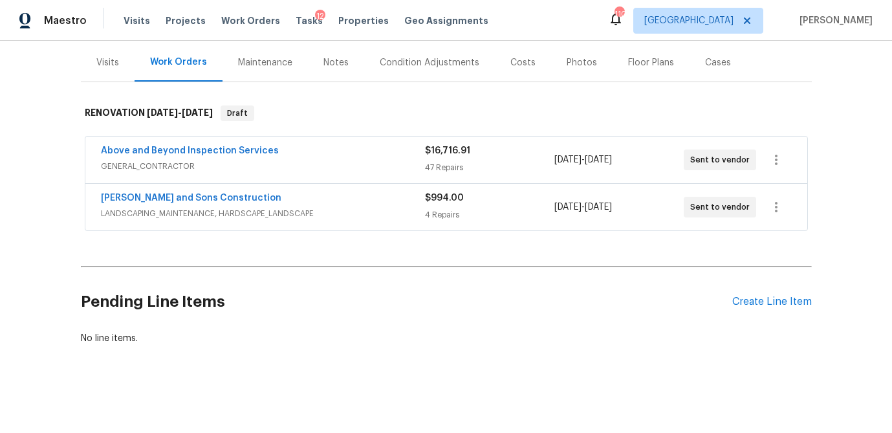
scroll to position [153, 0]
